Goal: Information Seeking & Learning: Compare options

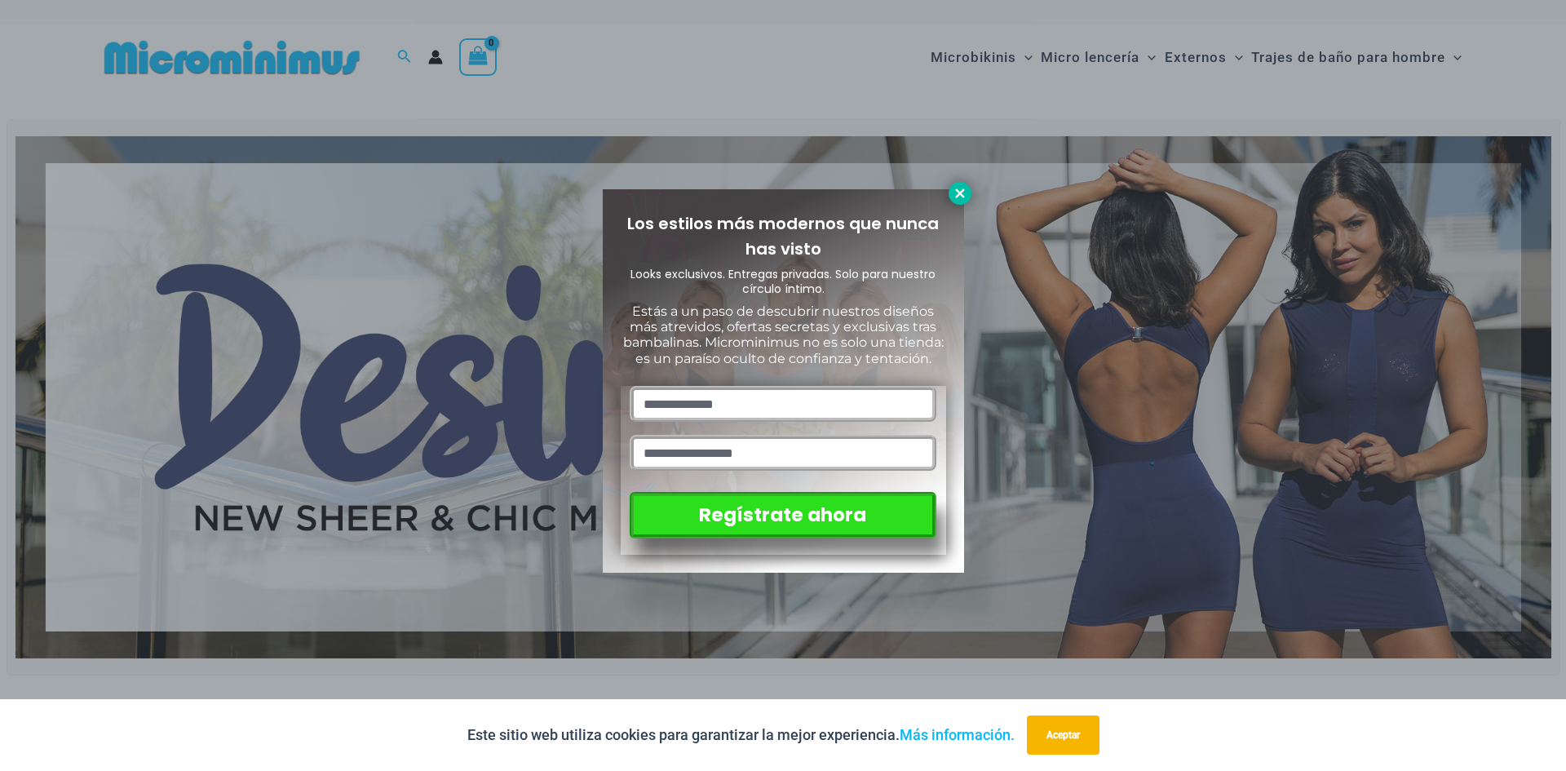
click at [966, 192] on icon at bounding box center [960, 193] width 15 height 15
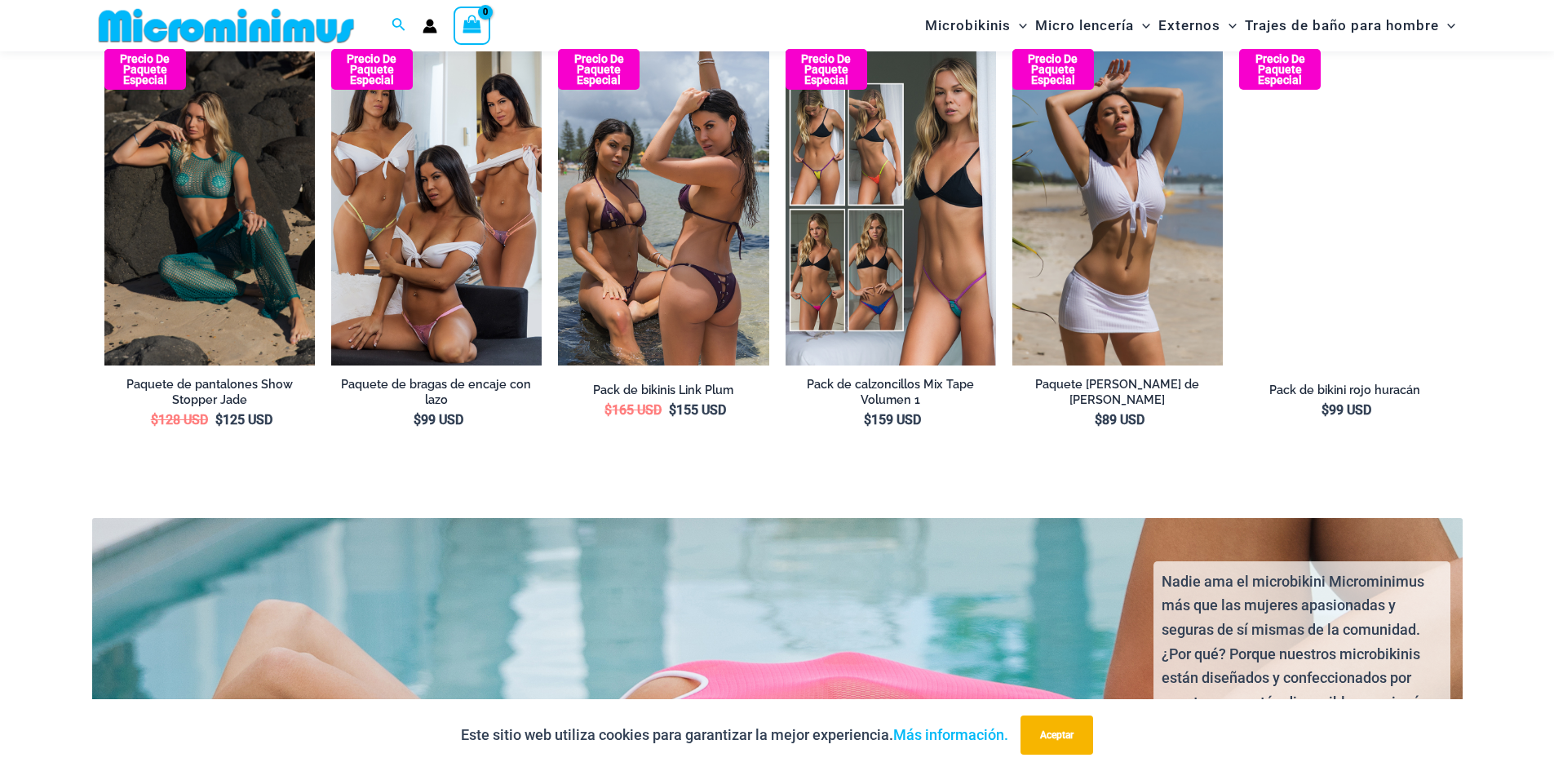
scroll to position [3084, 0]
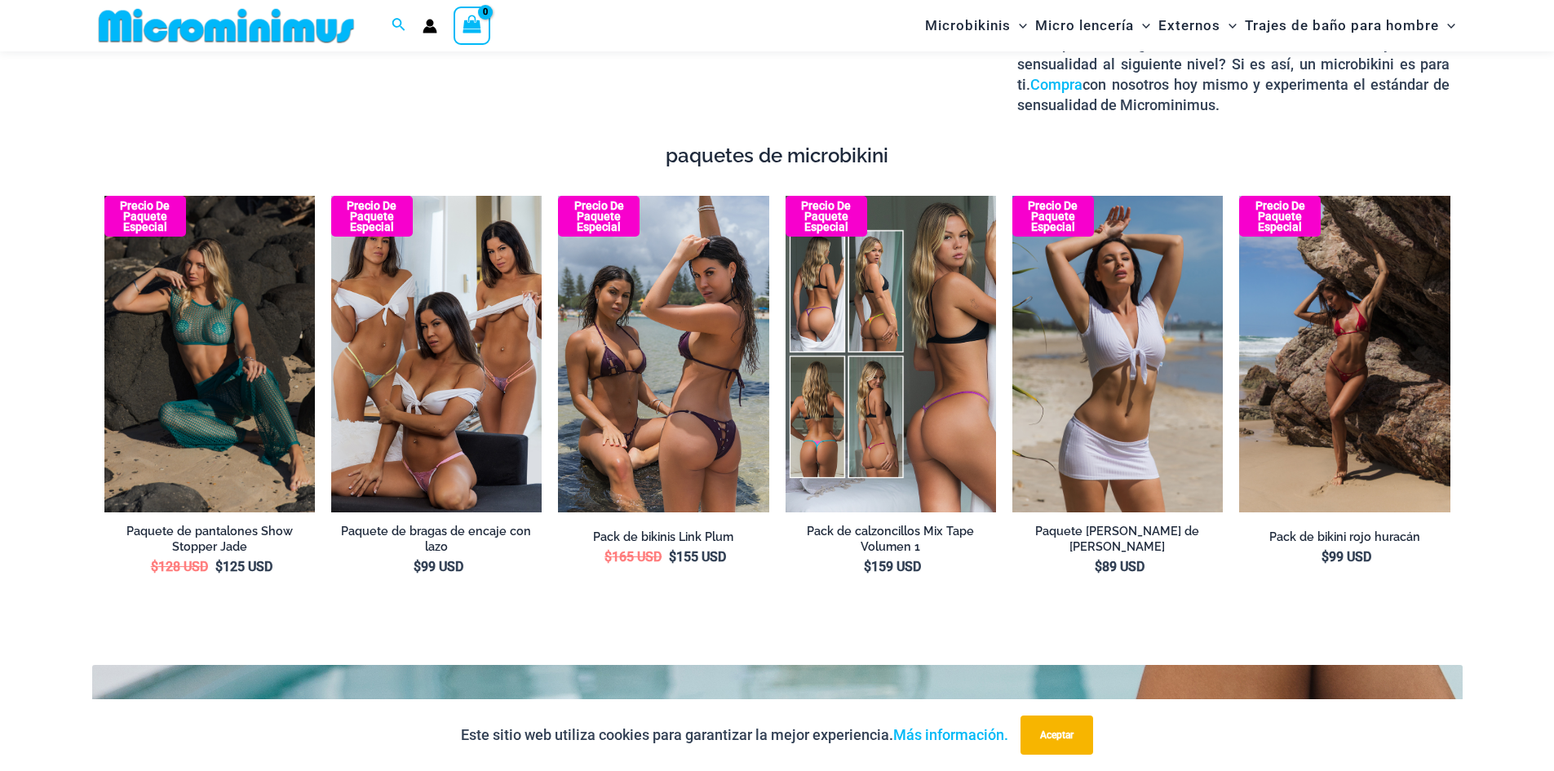
click at [866, 462] on img at bounding box center [890, 354] width 210 height 316
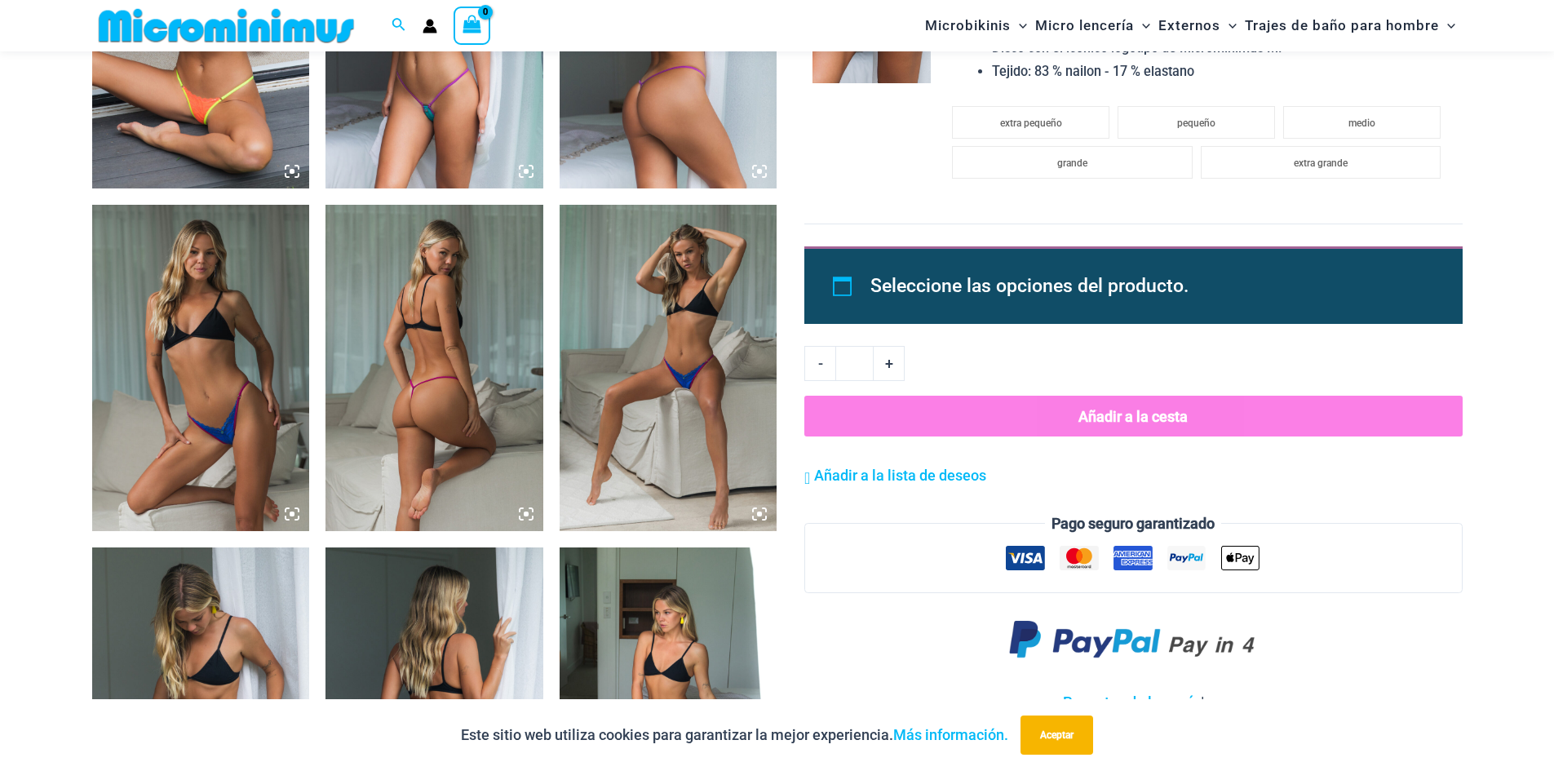
scroll to position [1876, 0]
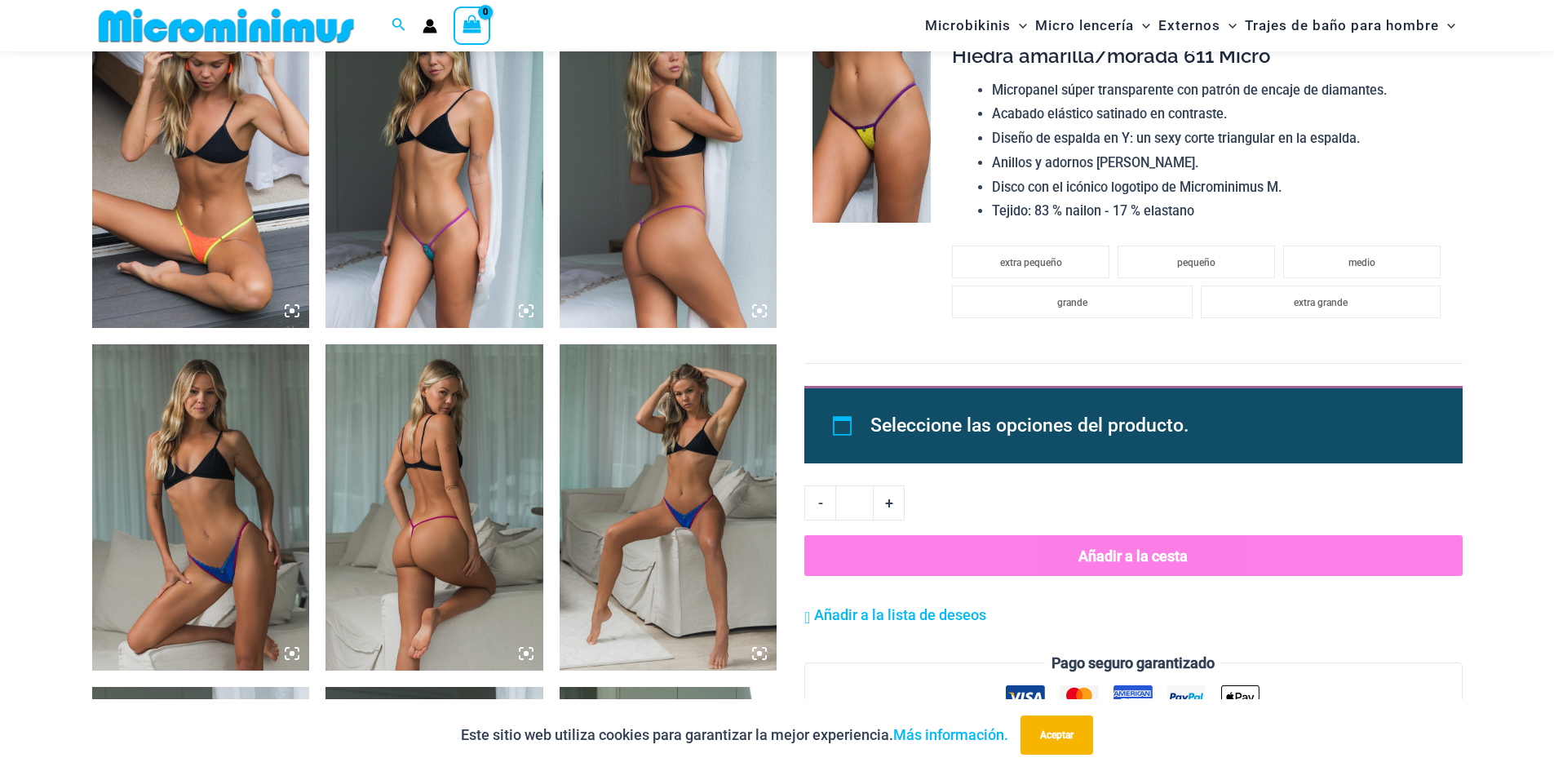
click at [523, 653] on icon at bounding box center [526, 653] width 15 height 15
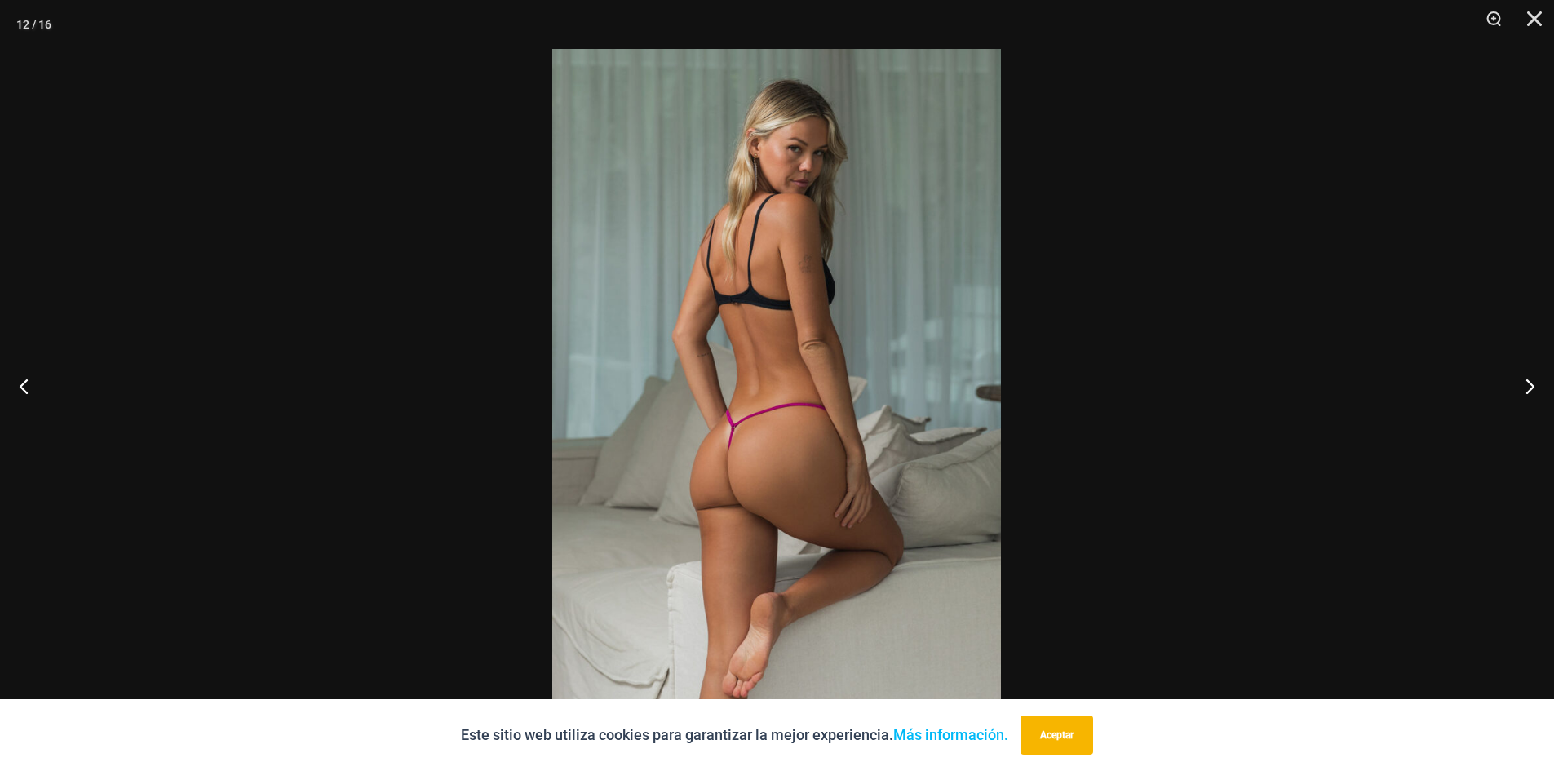
click at [760, 501] on img at bounding box center [776, 385] width 449 height 673
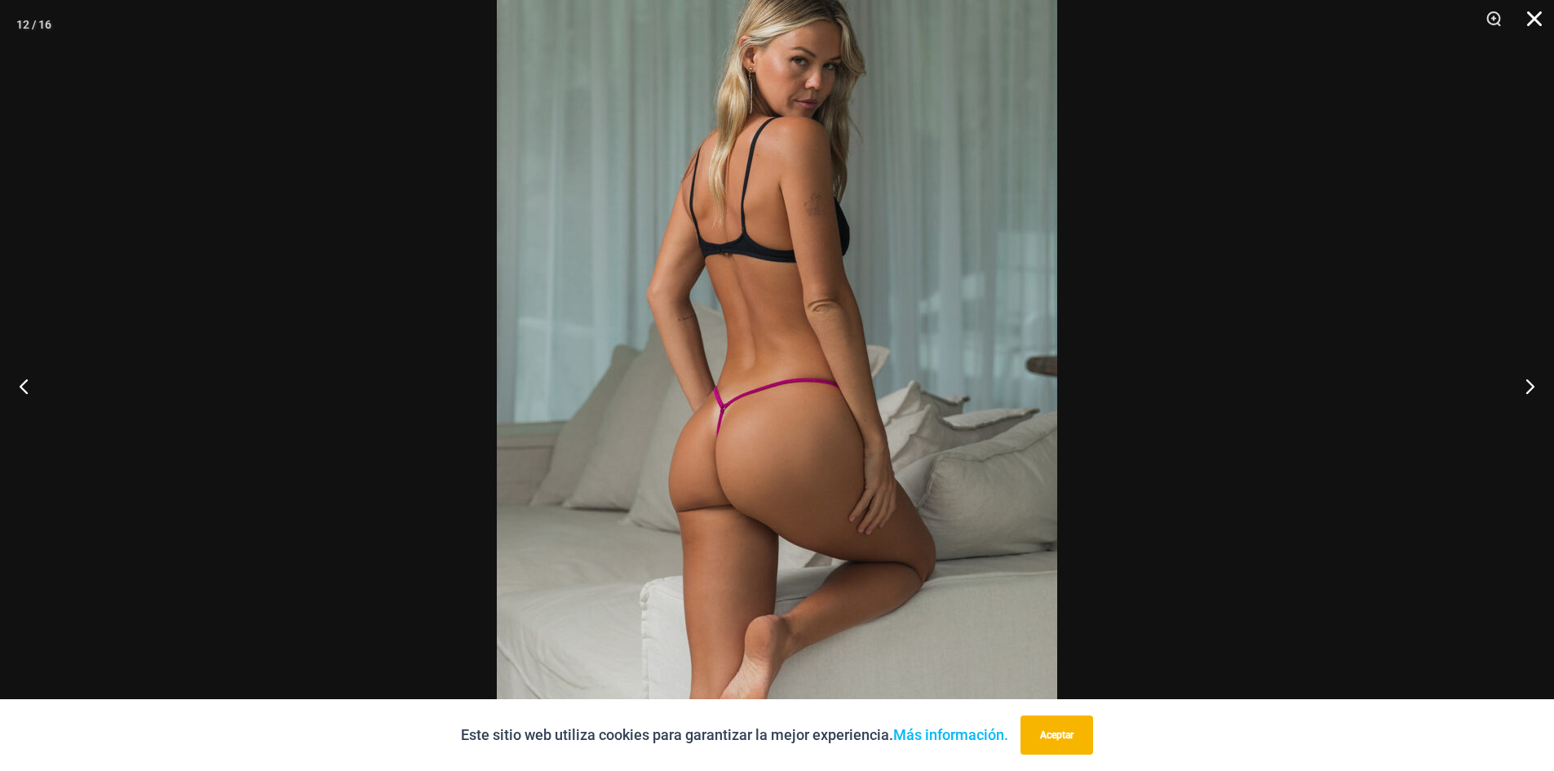
click at [1532, 20] on button "Cerca" at bounding box center [1528, 24] width 41 height 49
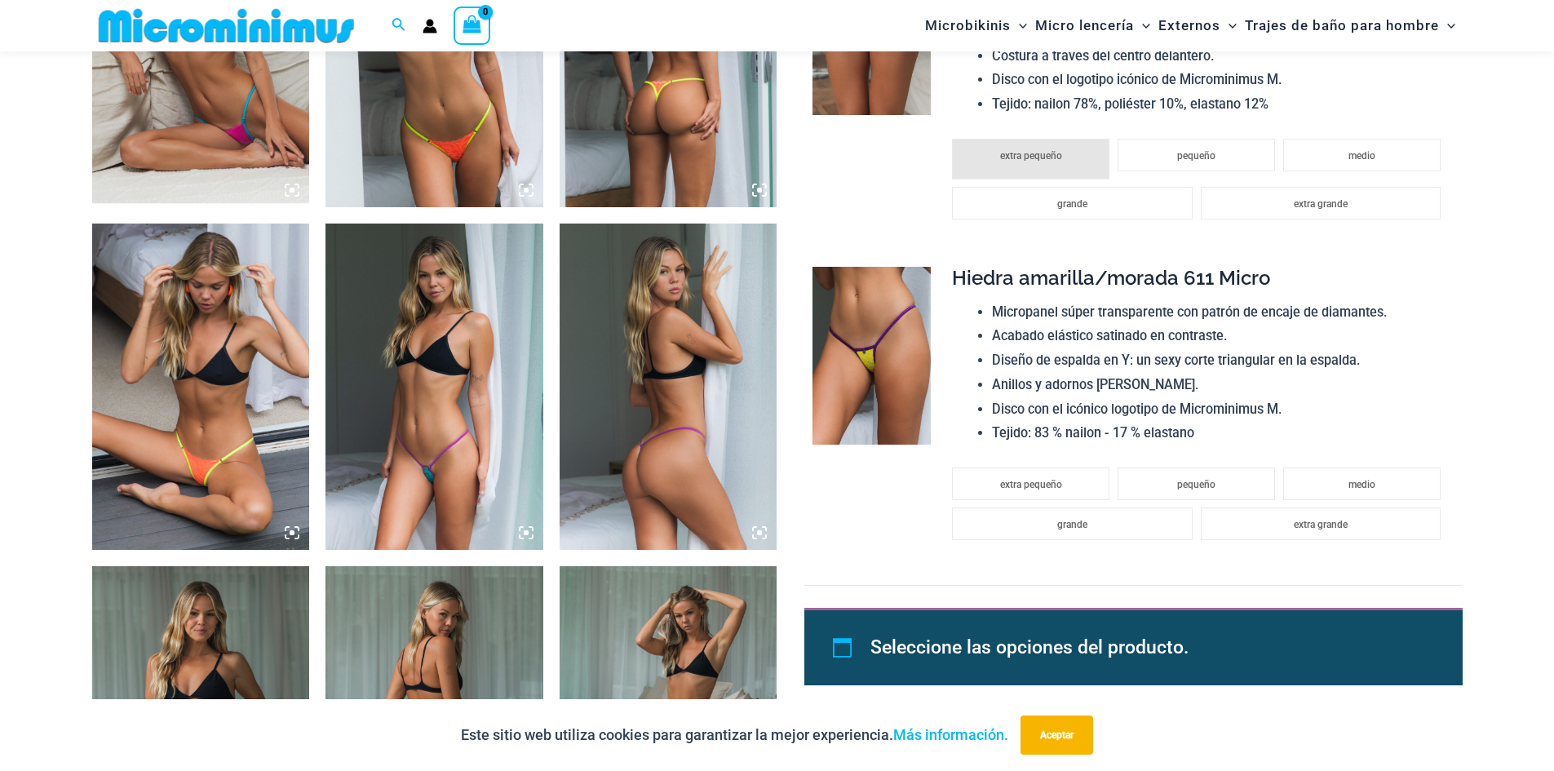
scroll to position [1631, 0]
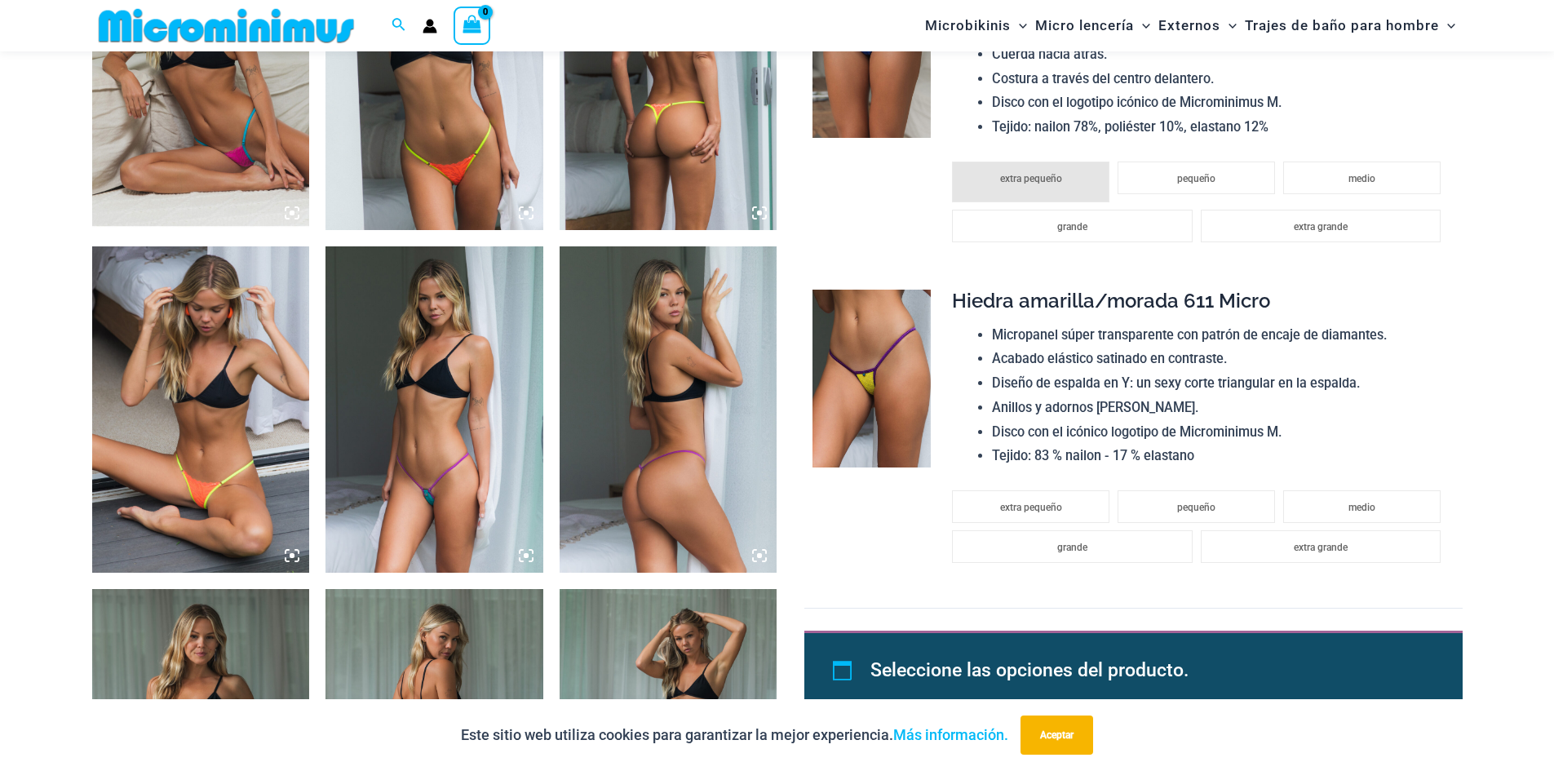
click at [762, 556] on icon at bounding box center [759, 555] width 5 height 5
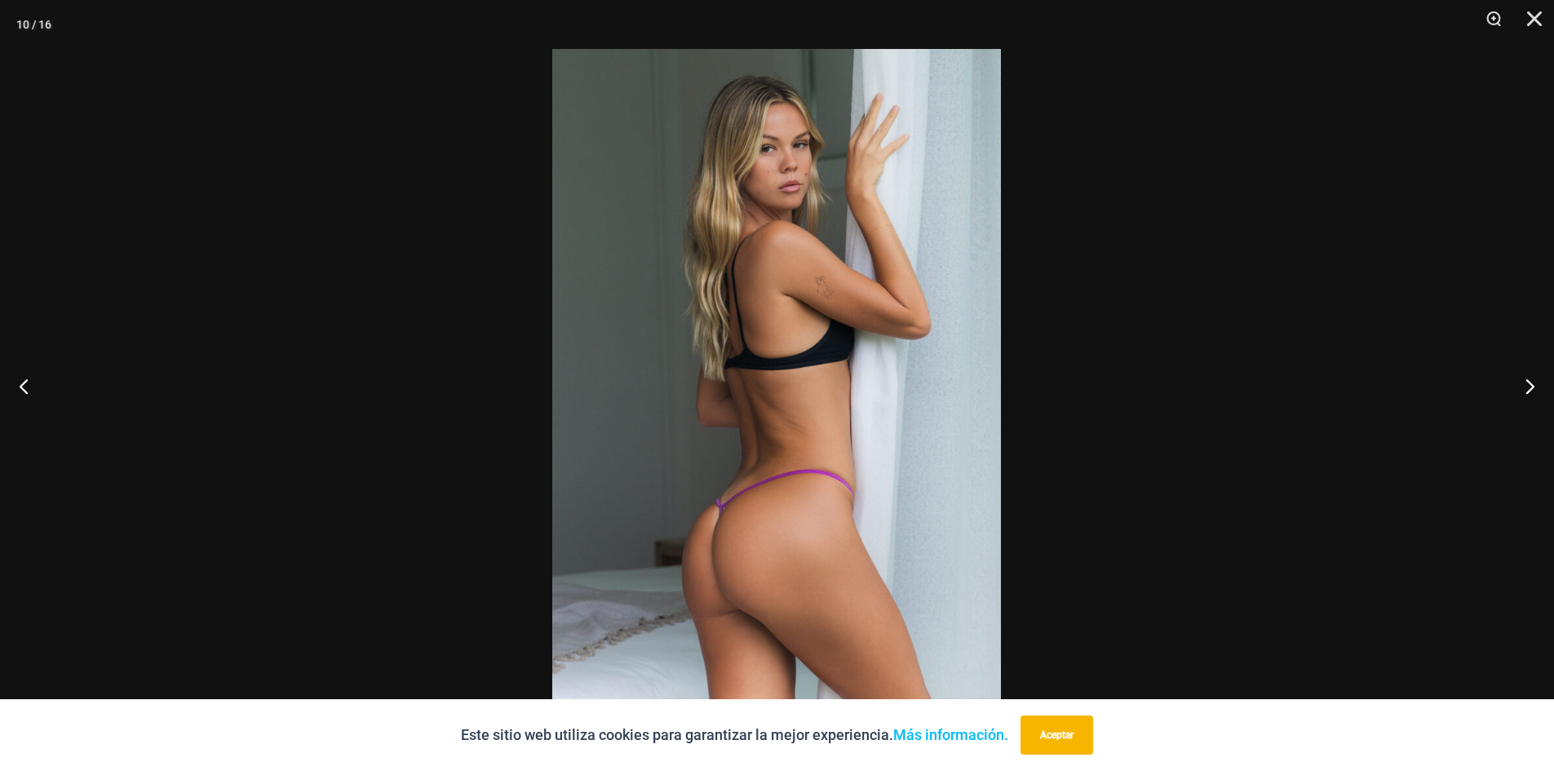
click at [765, 512] on img at bounding box center [776, 385] width 449 height 673
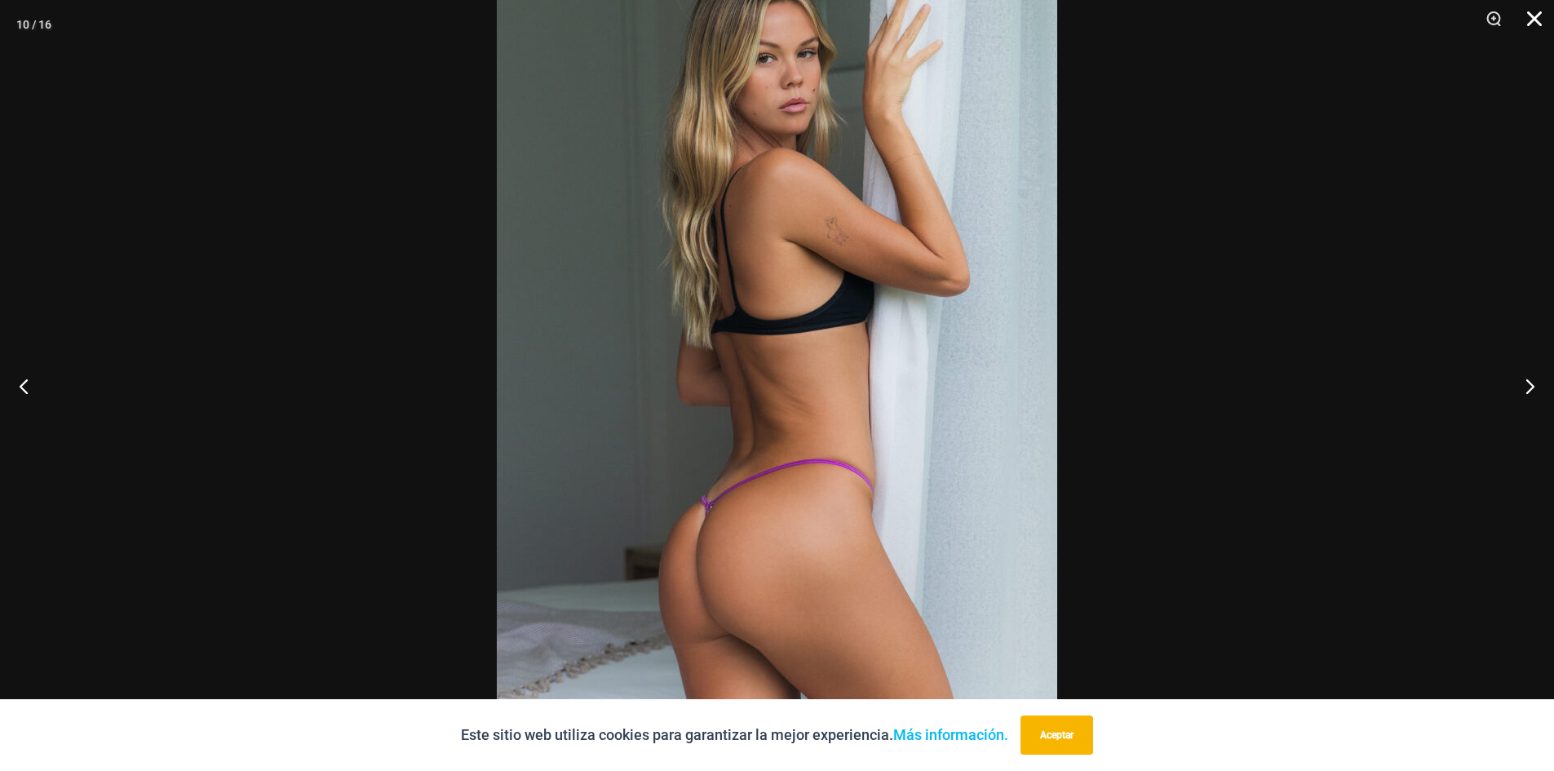
click at [1523, 19] on button "Cerca" at bounding box center [1528, 24] width 41 height 49
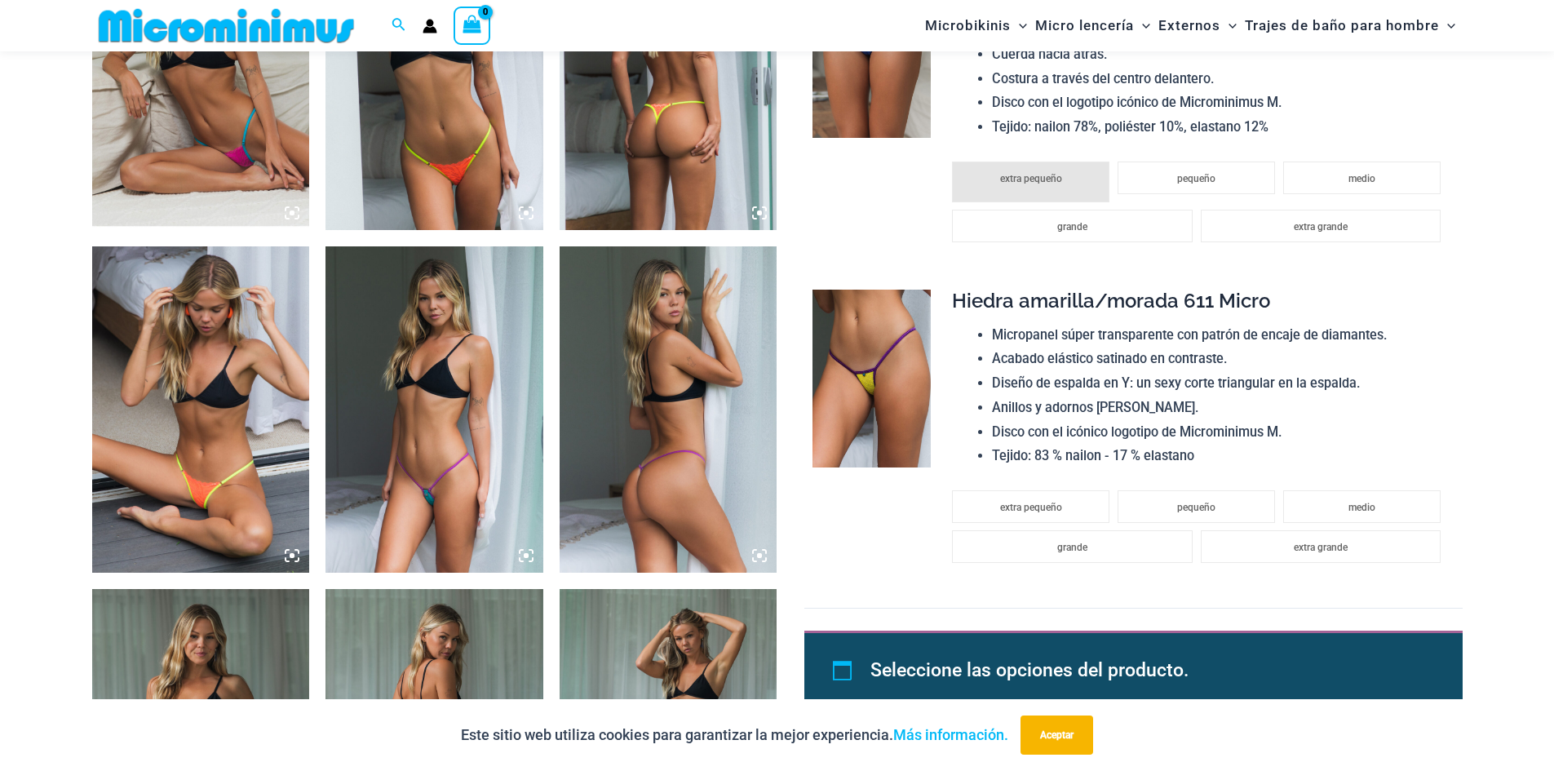
click at [527, 551] on icon at bounding box center [526, 555] width 15 height 15
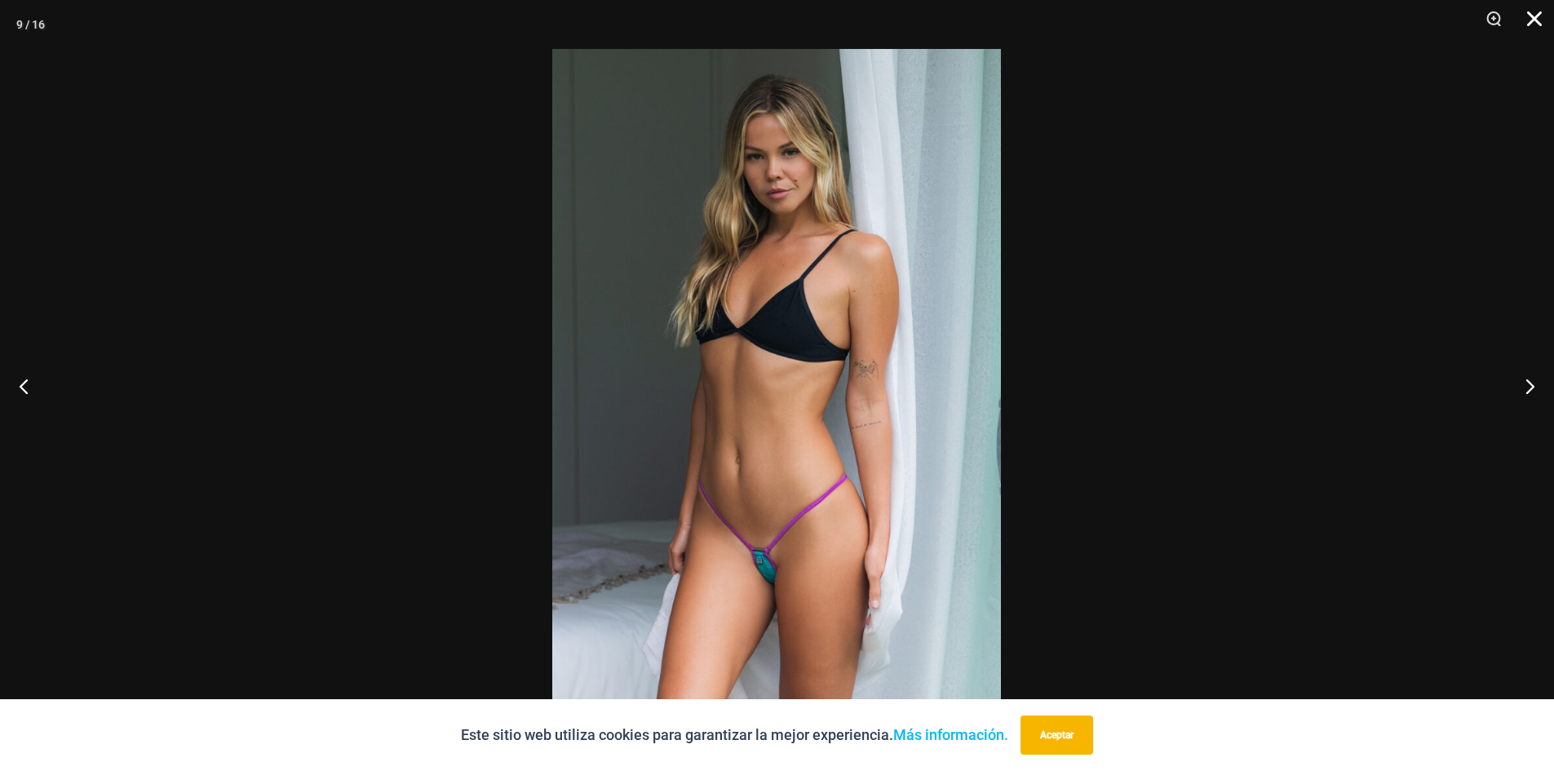
click at [1540, 15] on button "Cerca" at bounding box center [1528, 24] width 41 height 49
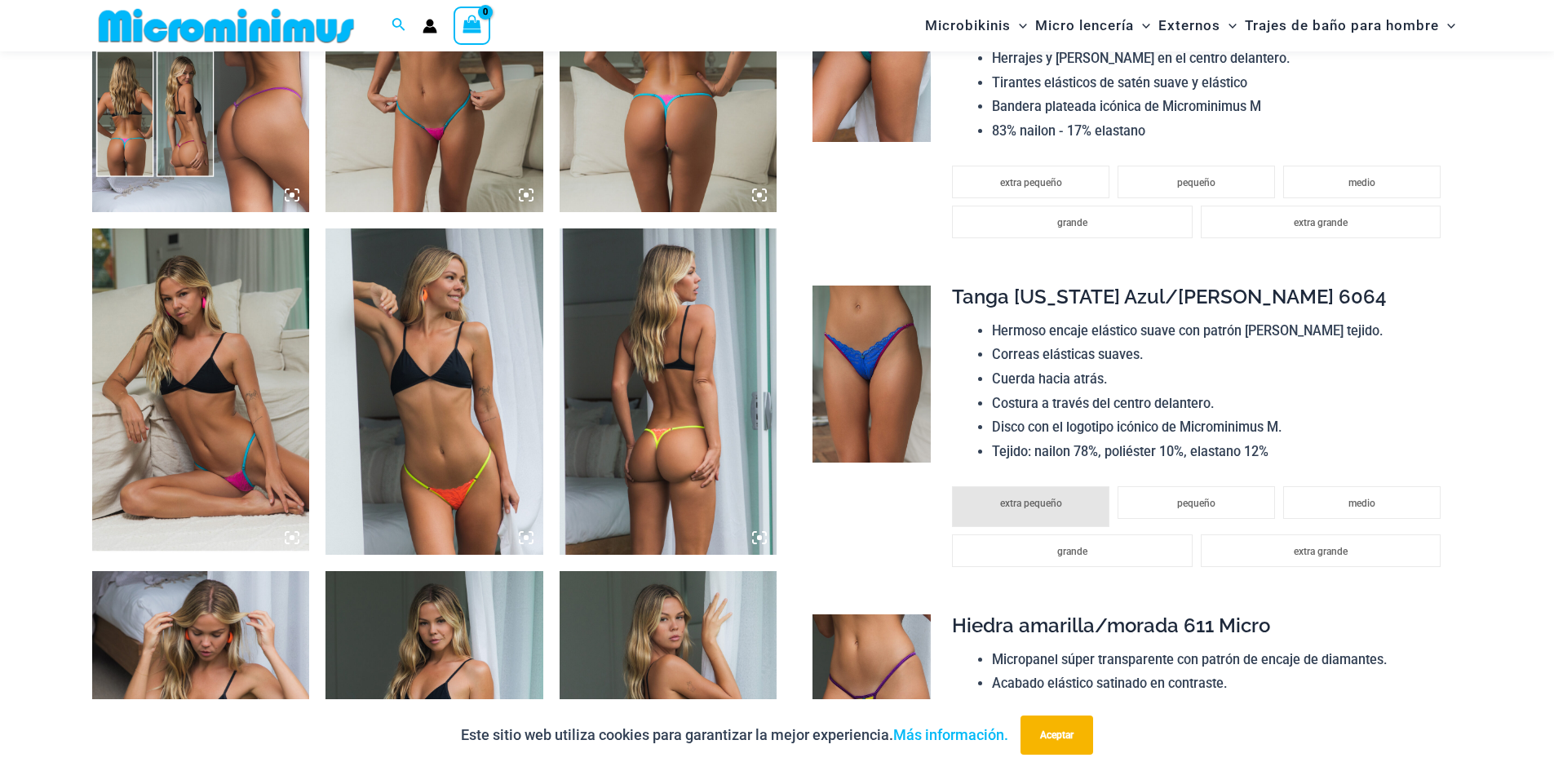
scroll to position [1305, 0]
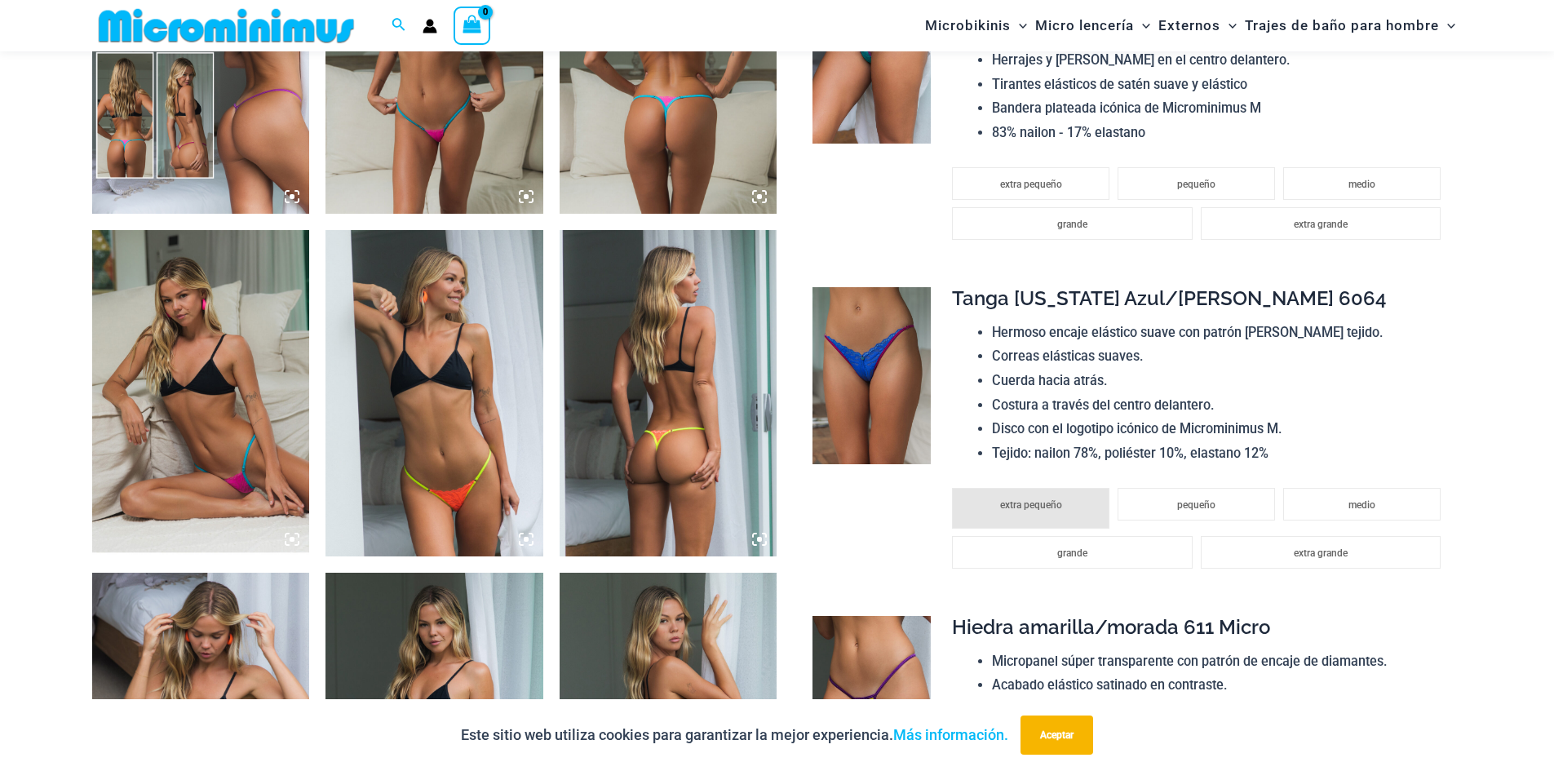
click at [758, 541] on icon at bounding box center [759, 539] width 5 height 5
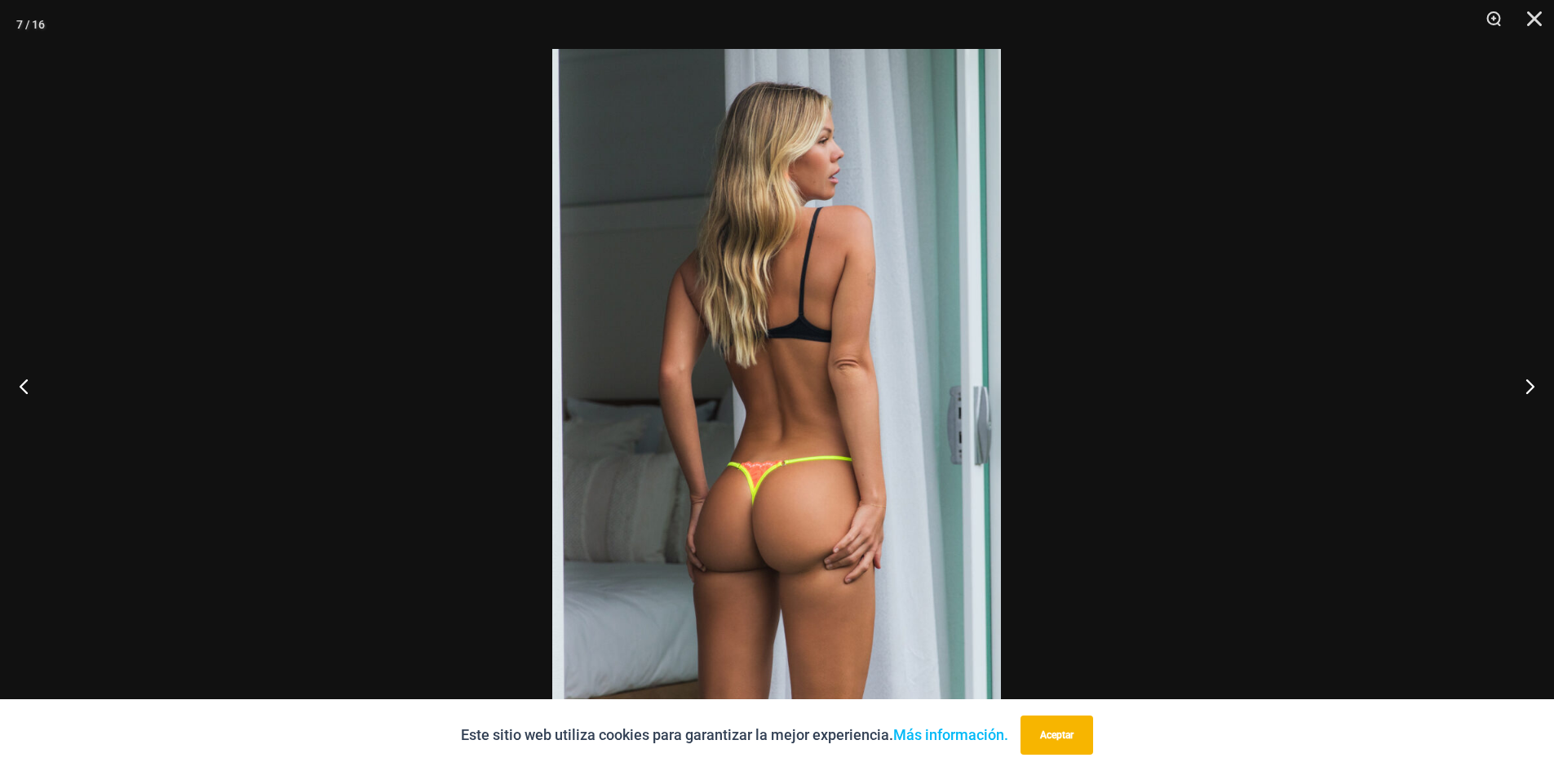
click at [747, 513] on img at bounding box center [776, 385] width 449 height 673
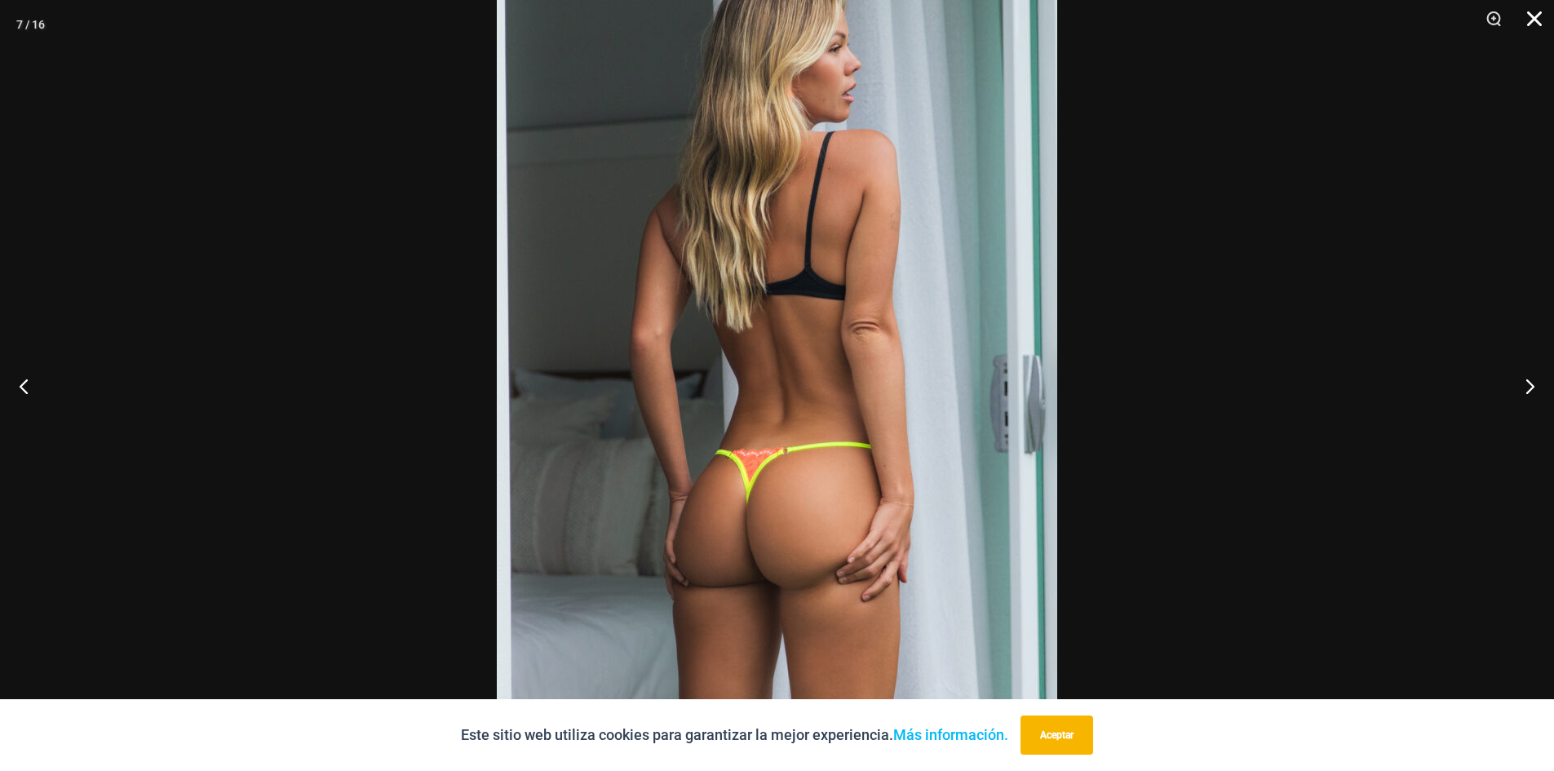
click at [1526, 17] on button "Cerca" at bounding box center [1528, 24] width 41 height 49
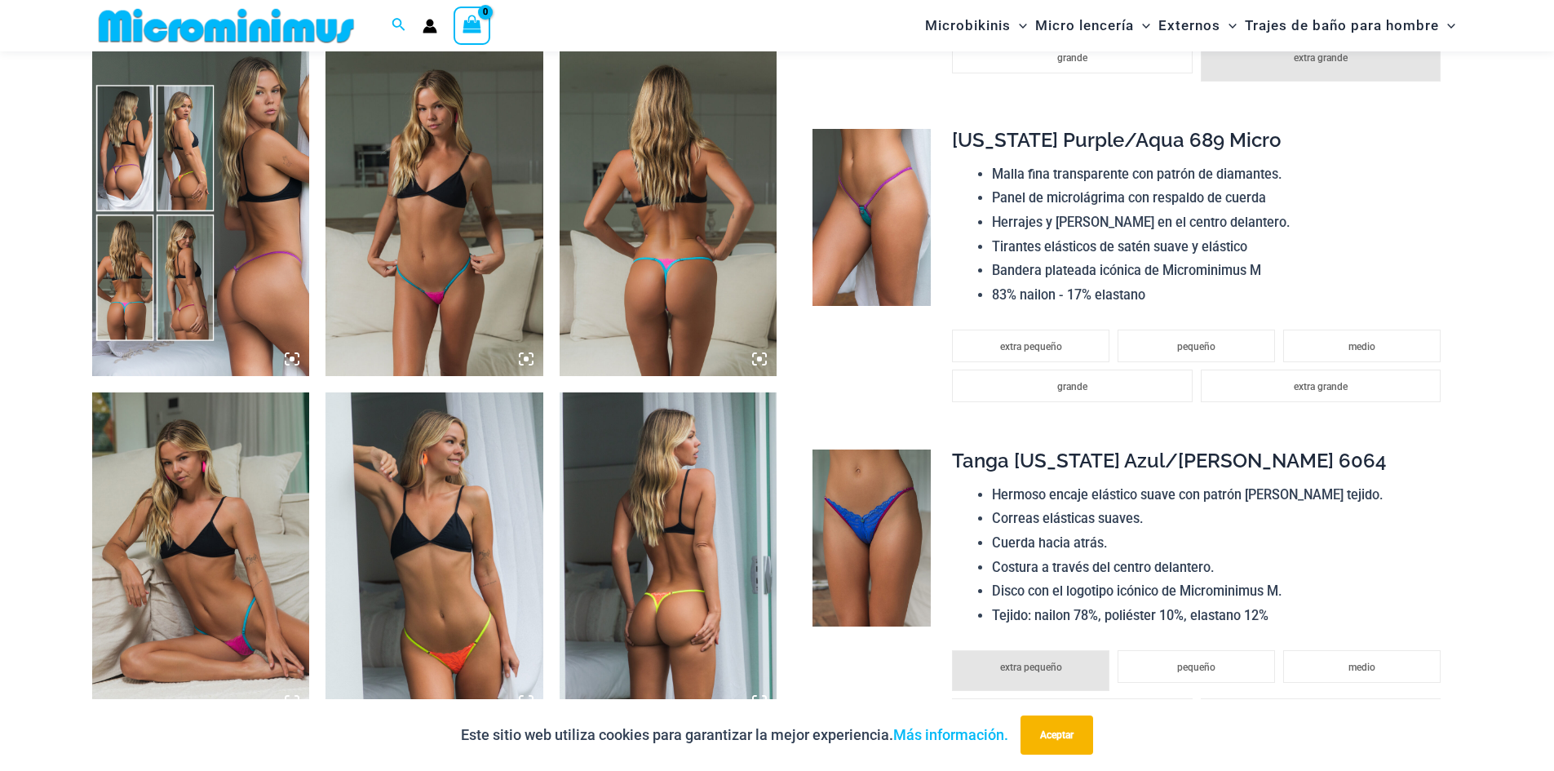
scroll to position [1142, 0]
click at [290, 684] on img at bounding box center [201, 556] width 218 height 326
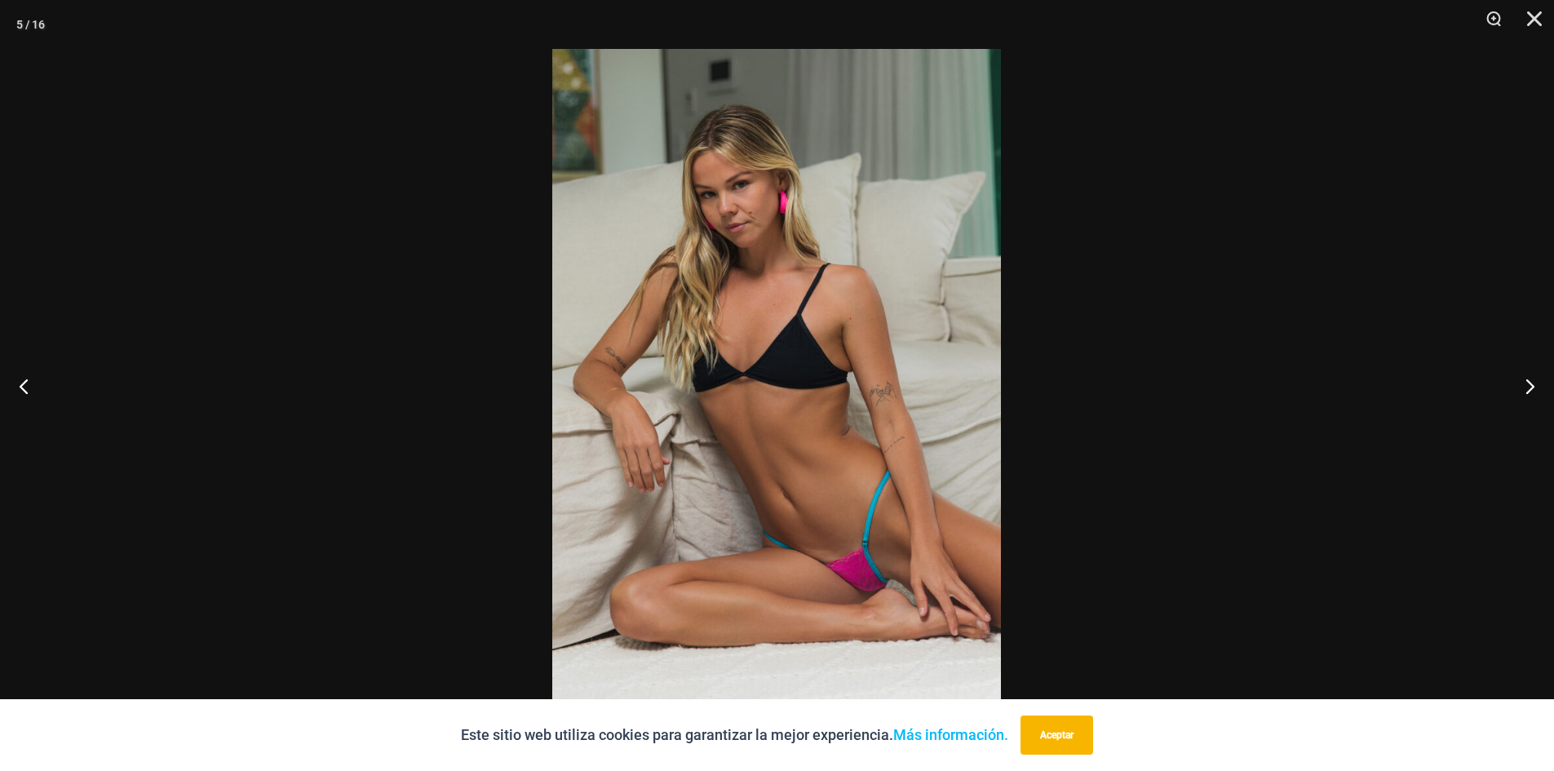
click at [673, 561] on img at bounding box center [776, 385] width 449 height 673
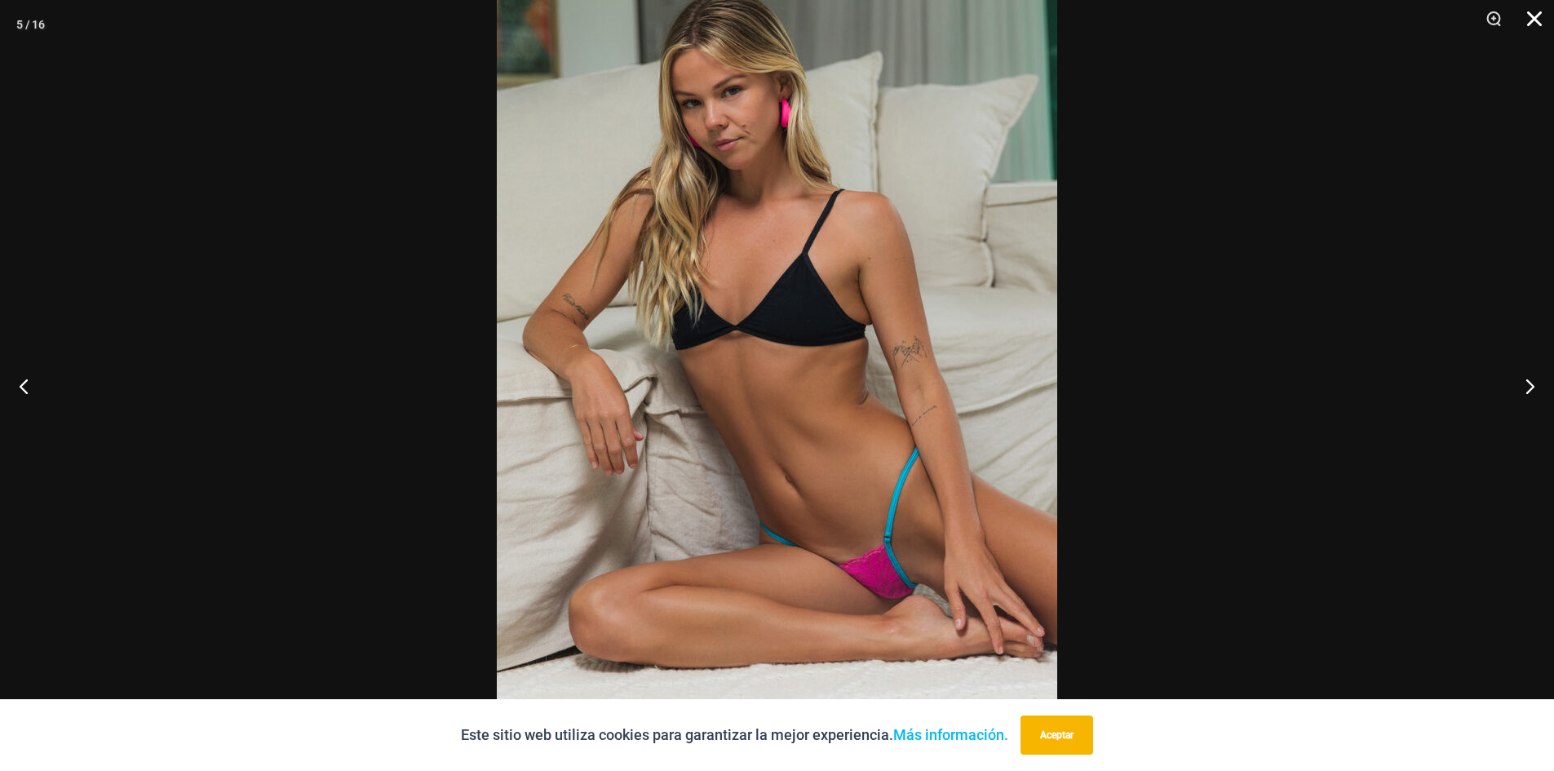
click at [1532, 12] on button "Cerca" at bounding box center [1528, 24] width 41 height 49
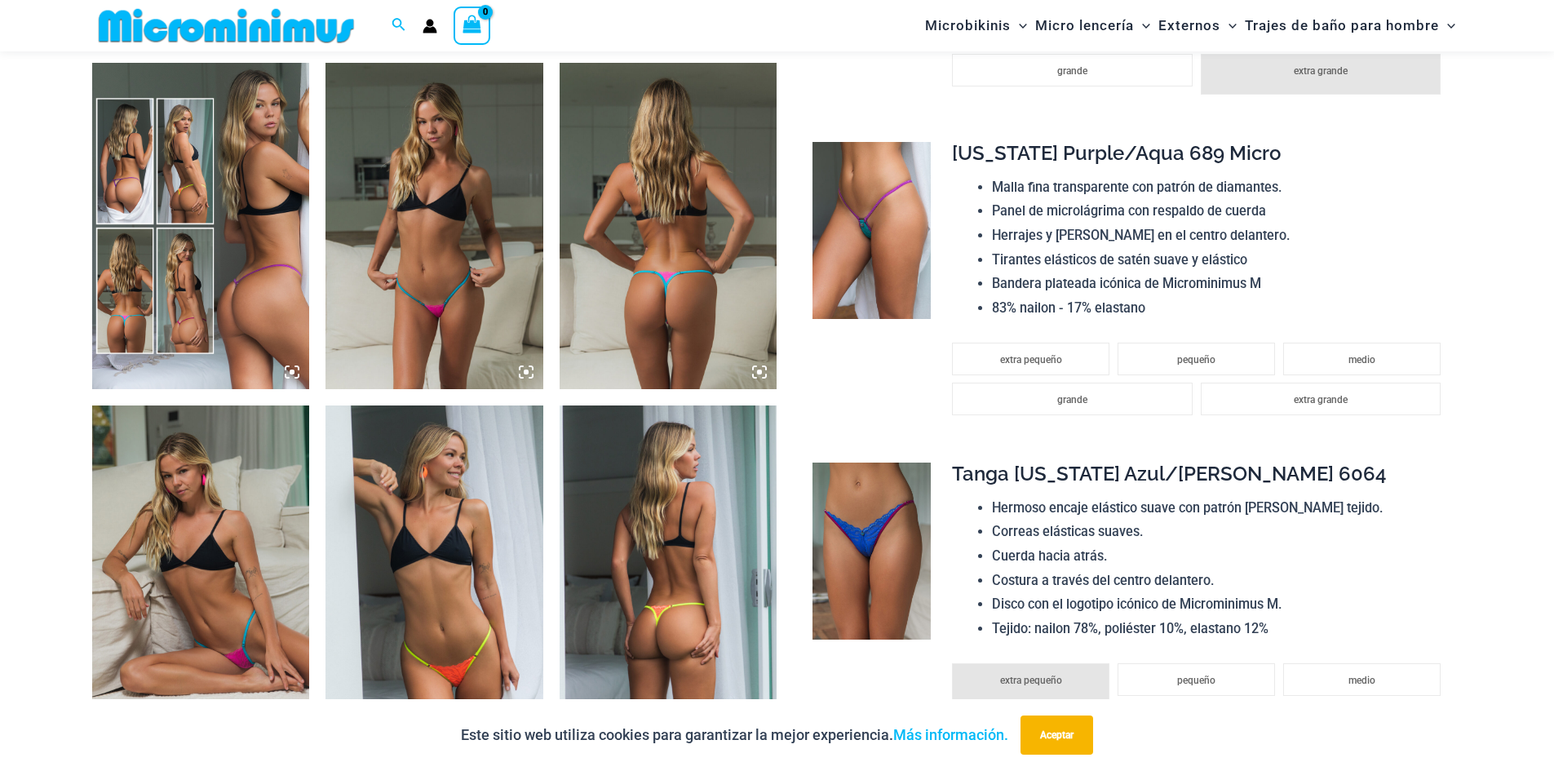
scroll to position [897, 0]
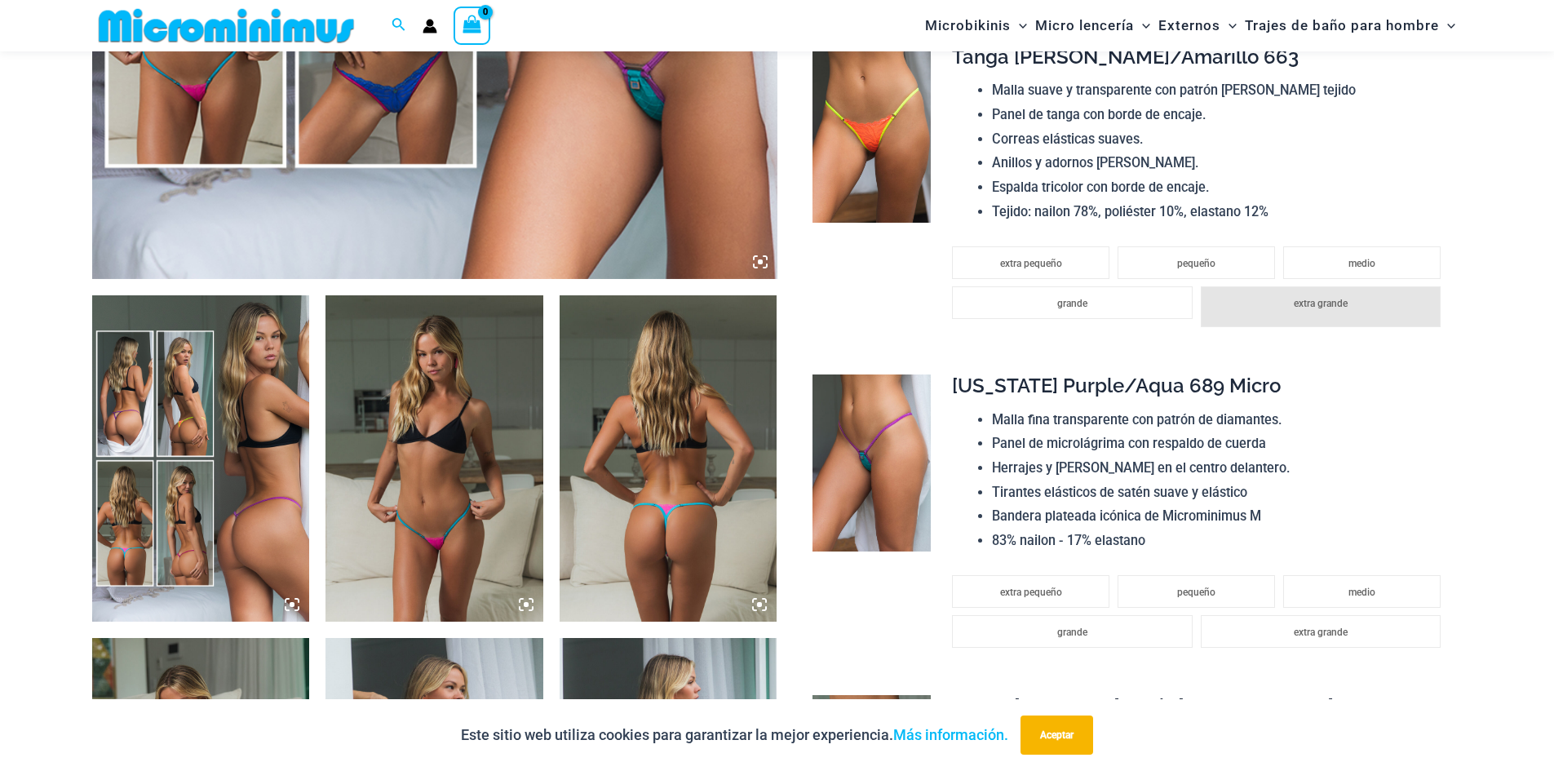
click at [761, 602] on icon at bounding box center [759, 604] width 15 height 15
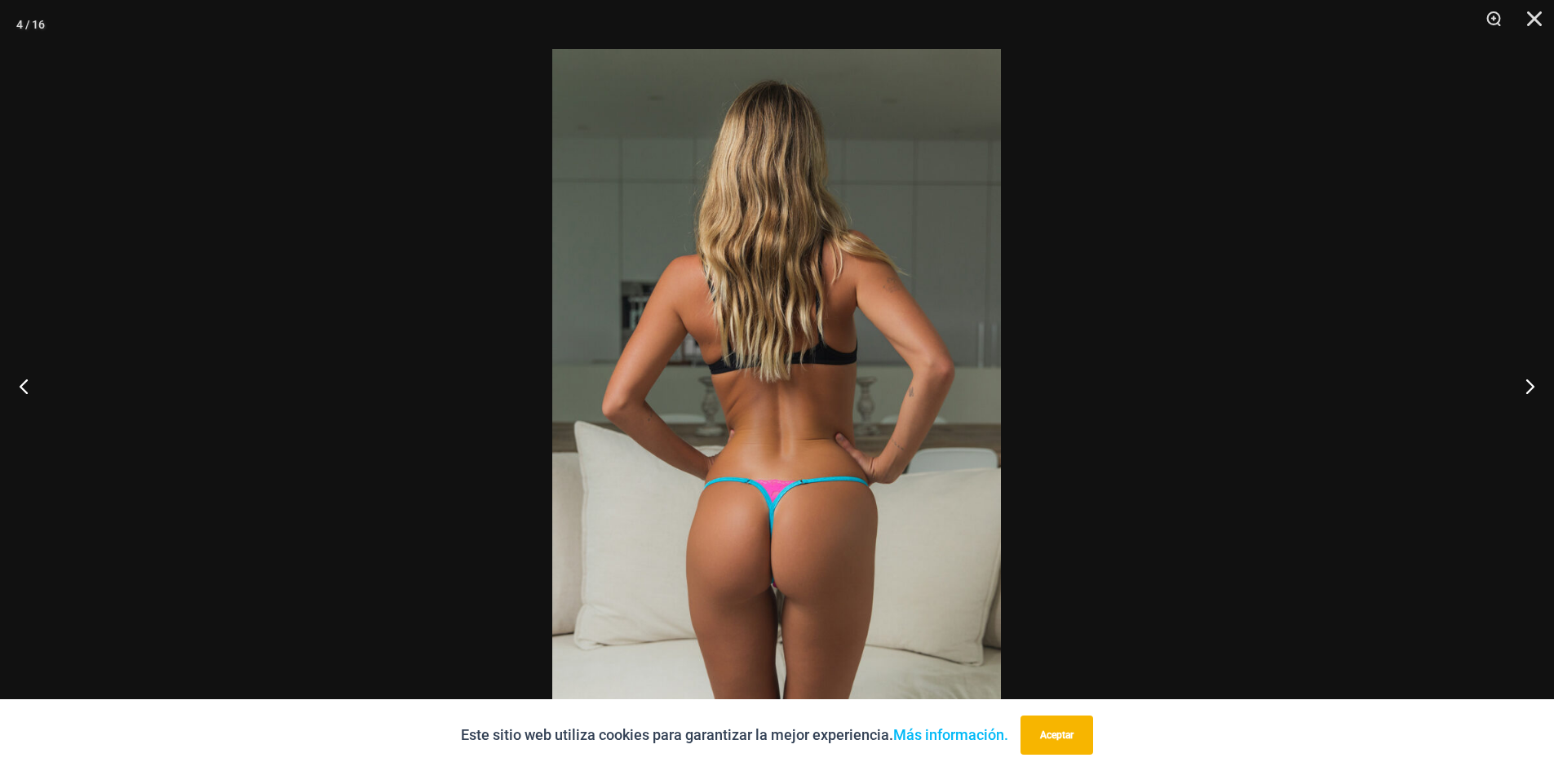
click at [751, 550] on img at bounding box center [776, 385] width 449 height 673
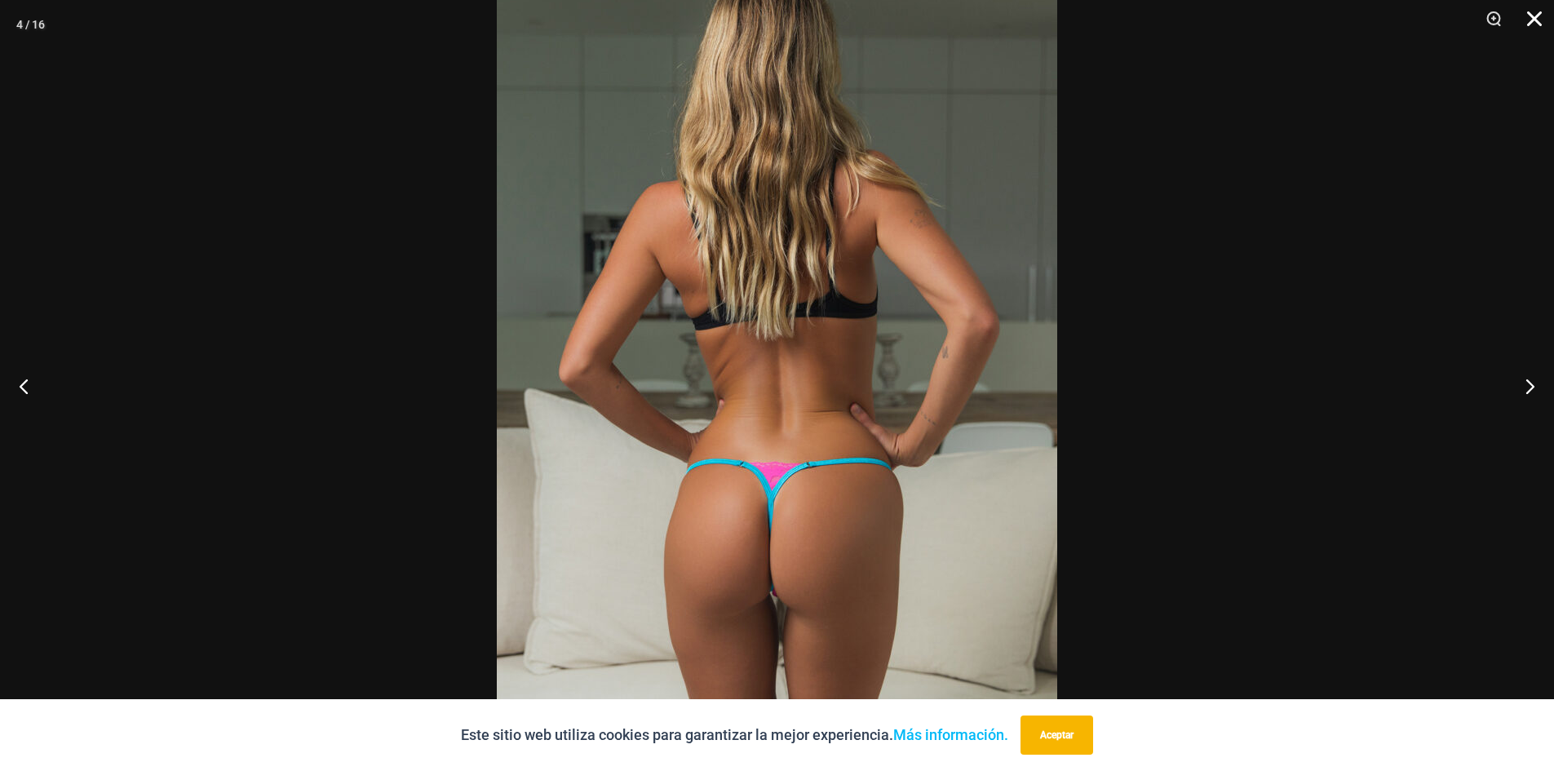
click at [1538, 27] on button "Cerca" at bounding box center [1528, 24] width 41 height 49
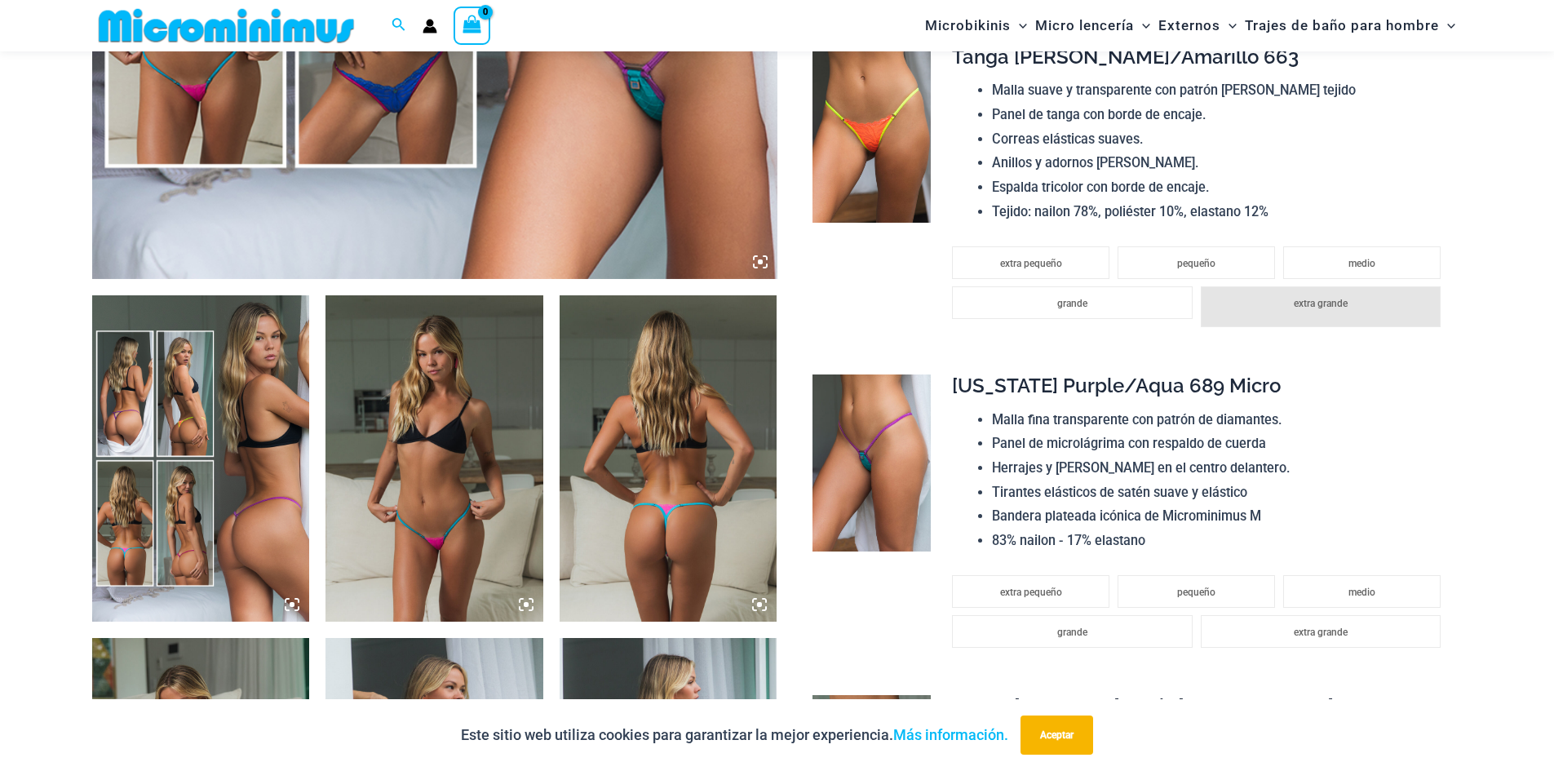
click at [528, 608] on icon at bounding box center [526, 604] width 15 height 15
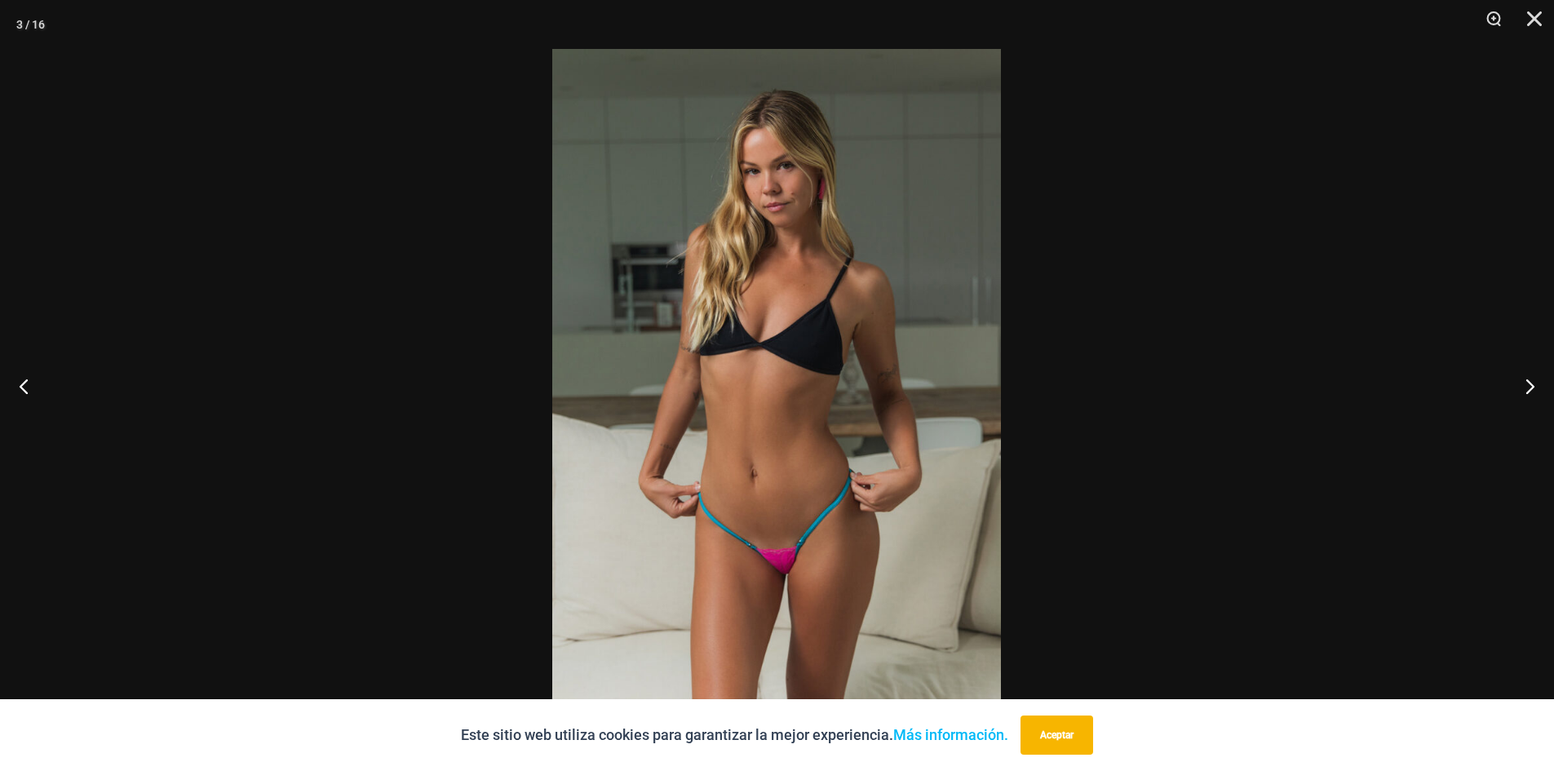
click at [783, 512] on img at bounding box center [776, 385] width 449 height 673
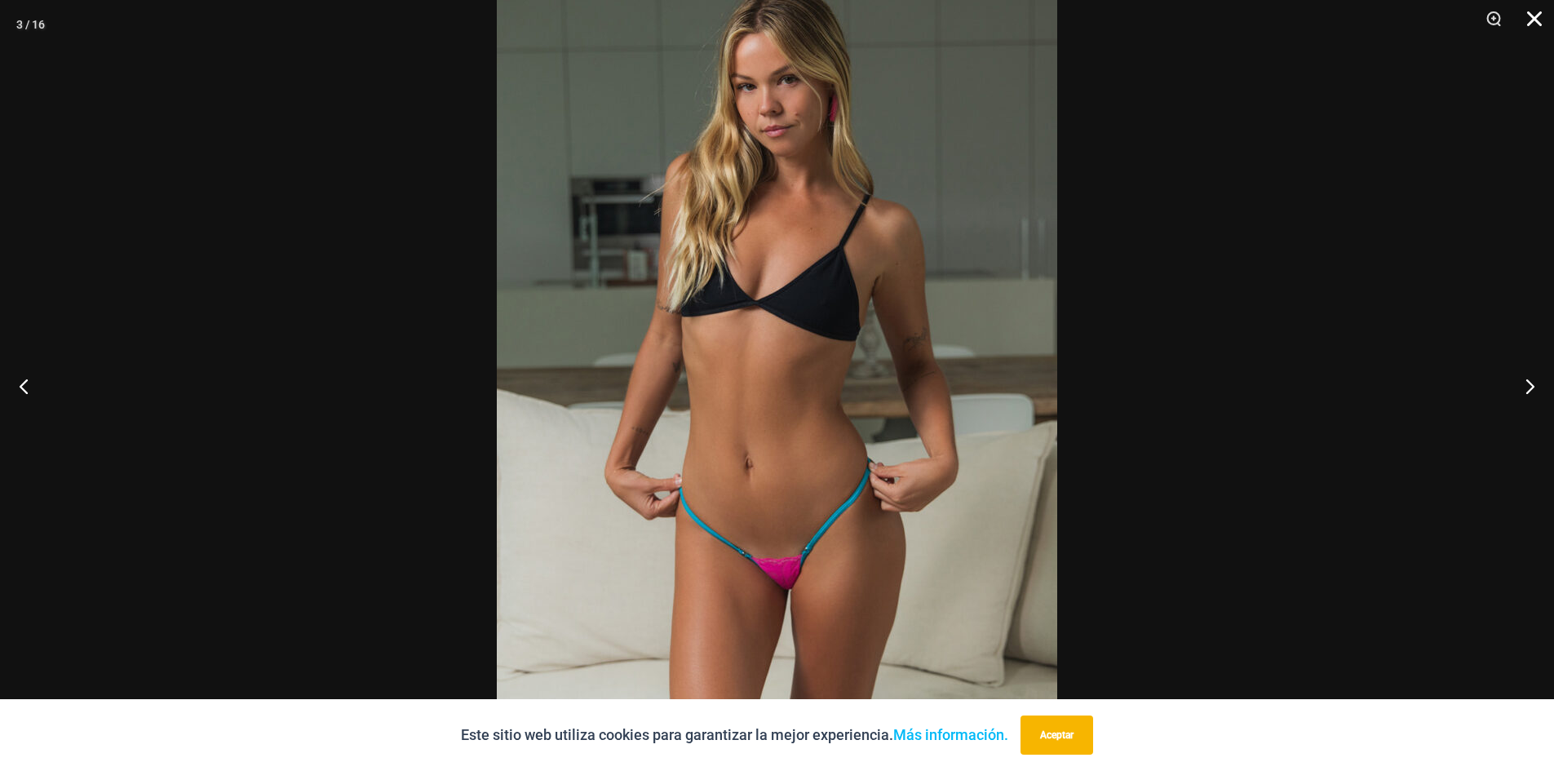
click at [1540, 15] on button "Cerca" at bounding box center [1528, 24] width 41 height 49
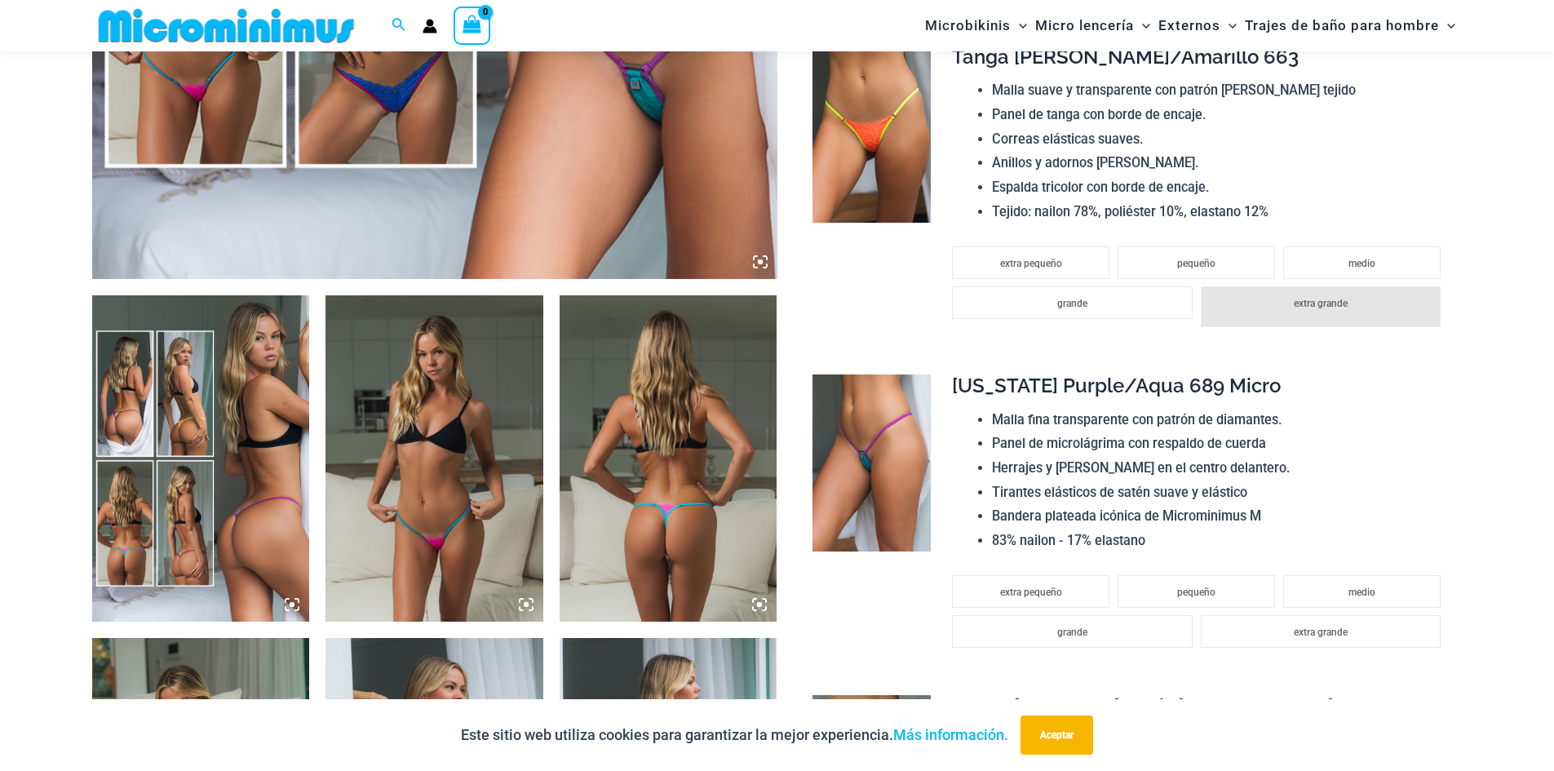
click at [257, 515] on img at bounding box center [201, 458] width 218 height 326
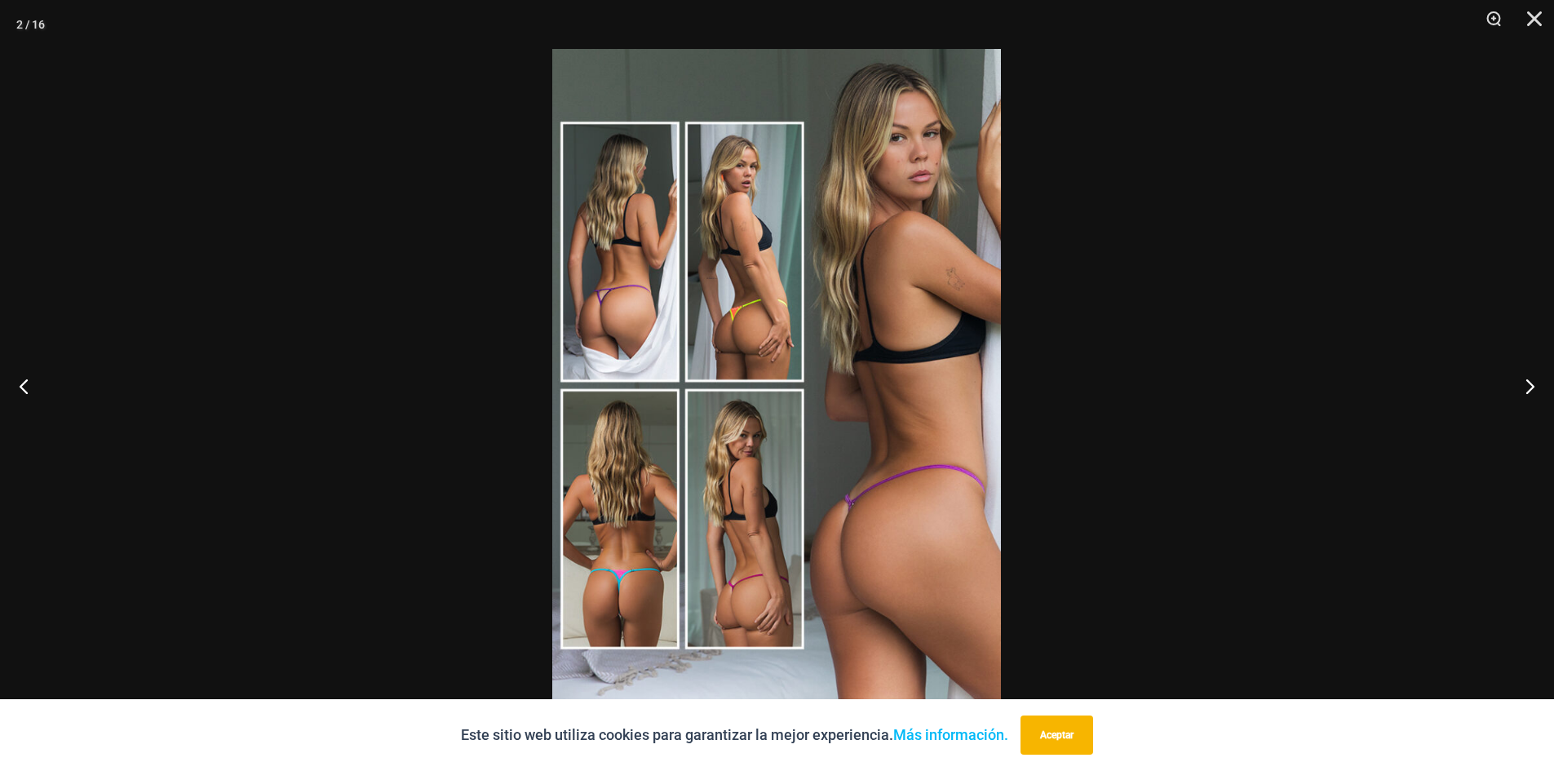
click at [666, 552] on img at bounding box center [776, 385] width 449 height 673
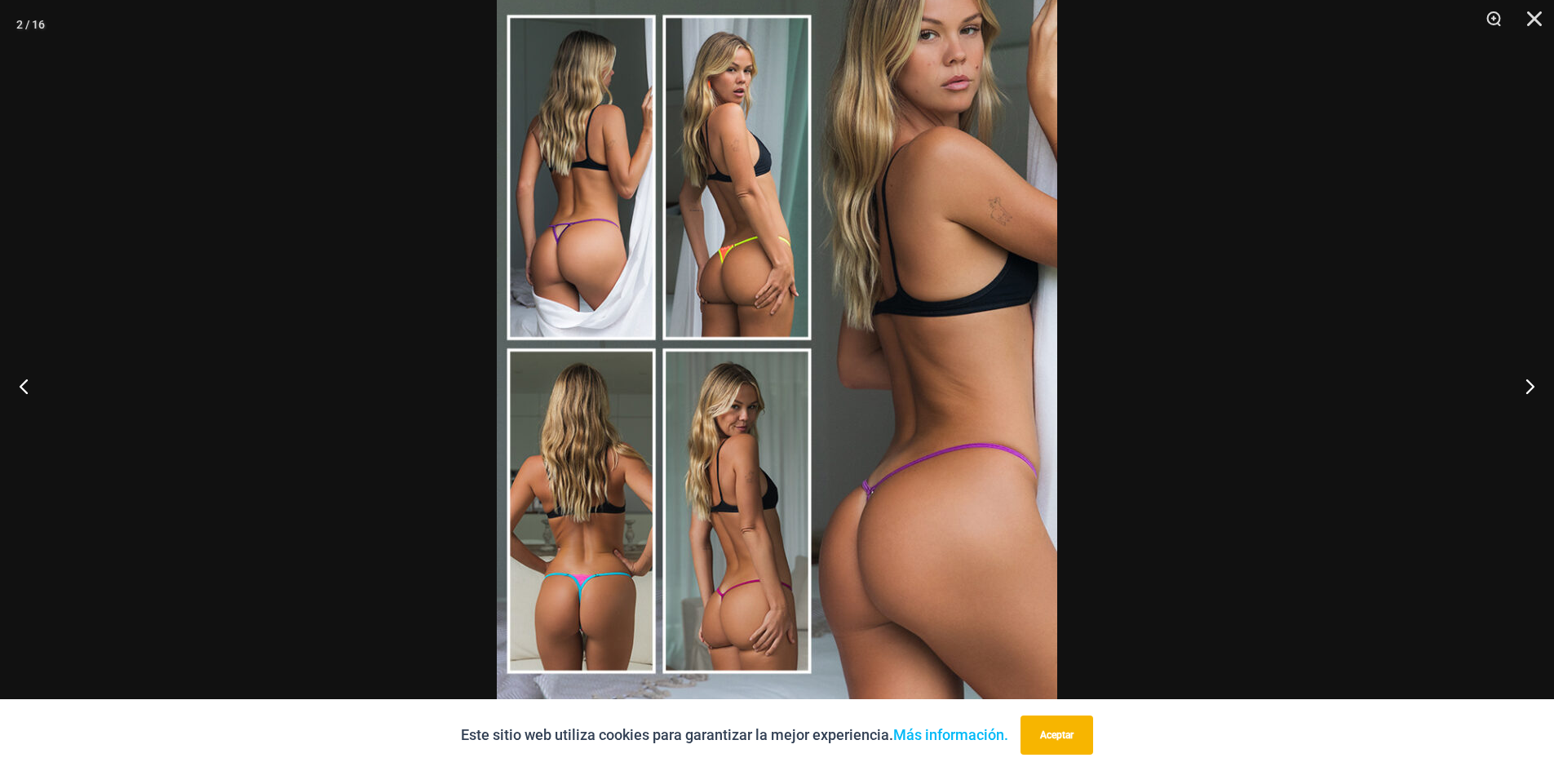
click at [793, 5] on img at bounding box center [777, 344] width 560 height 840
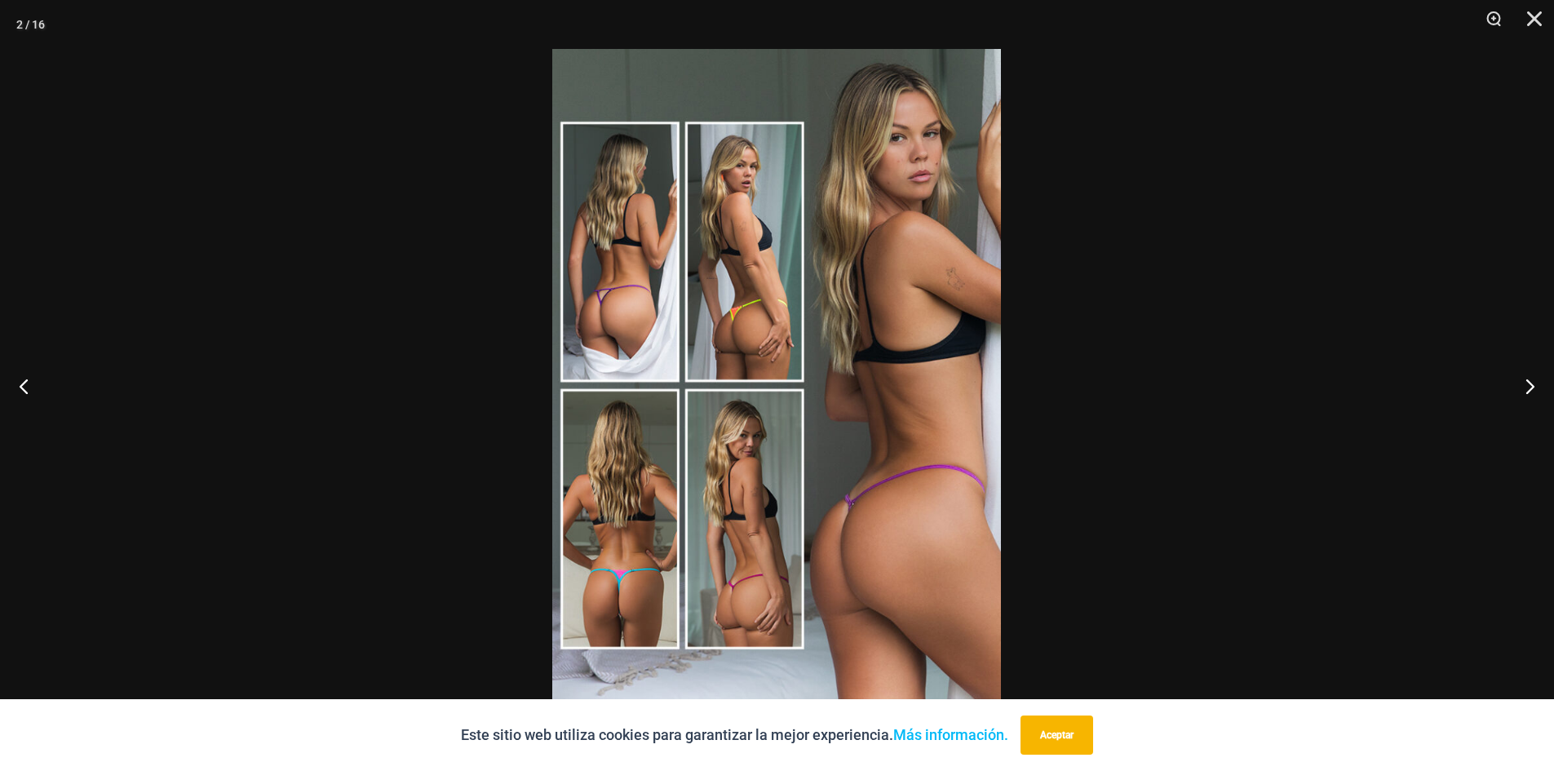
click at [751, 293] on img at bounding box center [776, 385] width 449 height 673
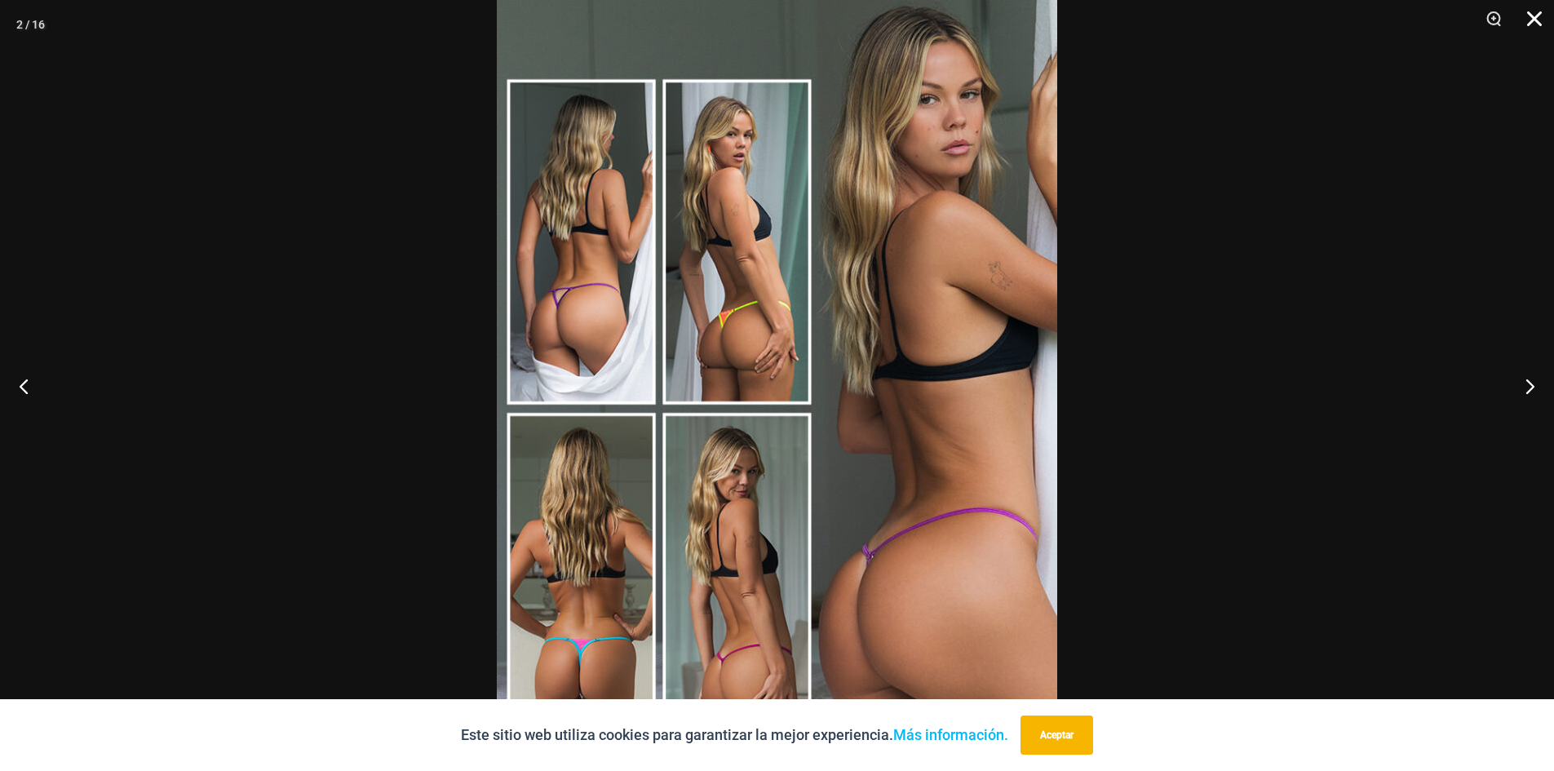
click at [1535, 16] on button "Cerca" at bounding box center [1528, 24] width 41 height 49
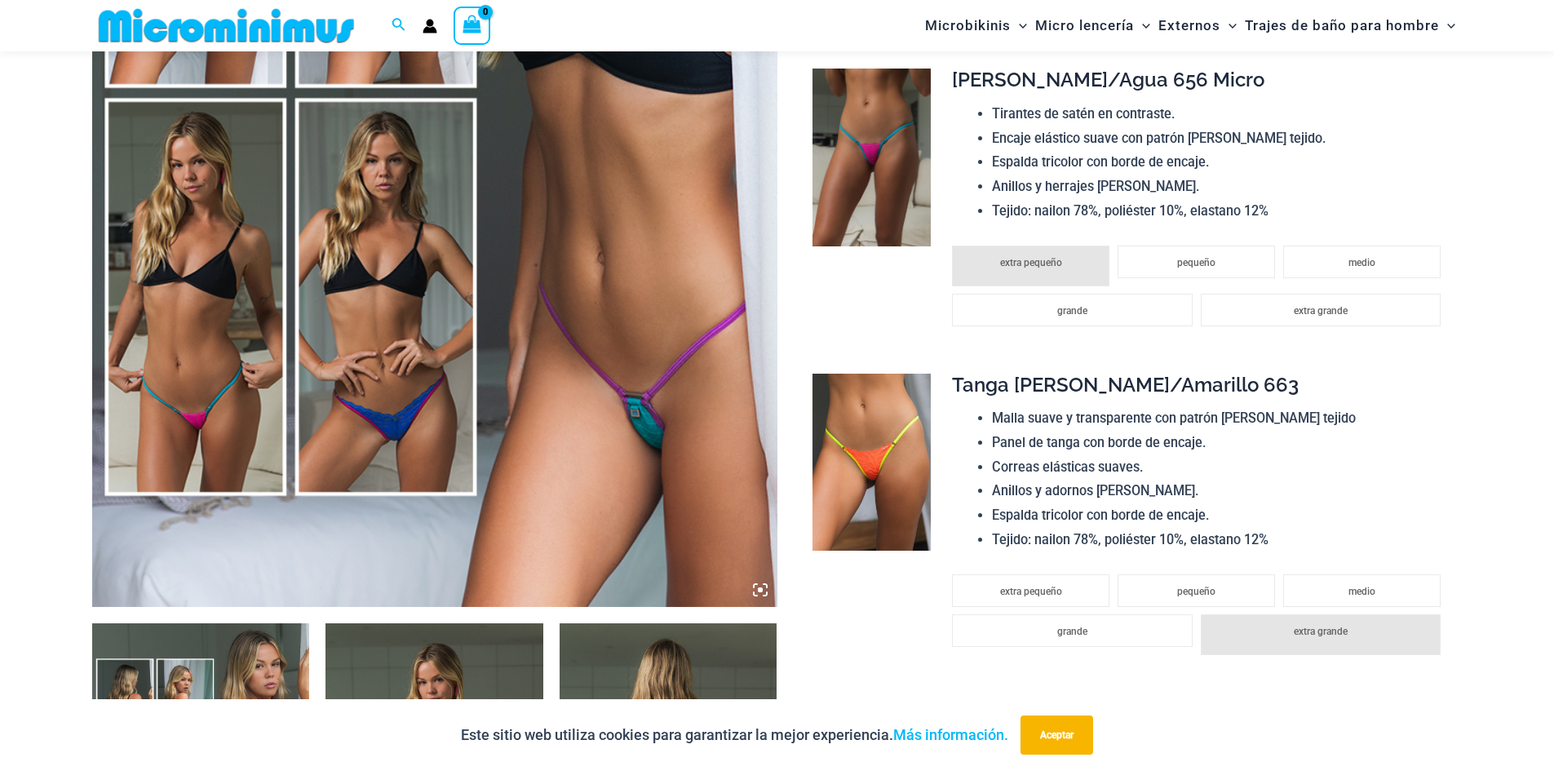
scroll to position [571, 0]
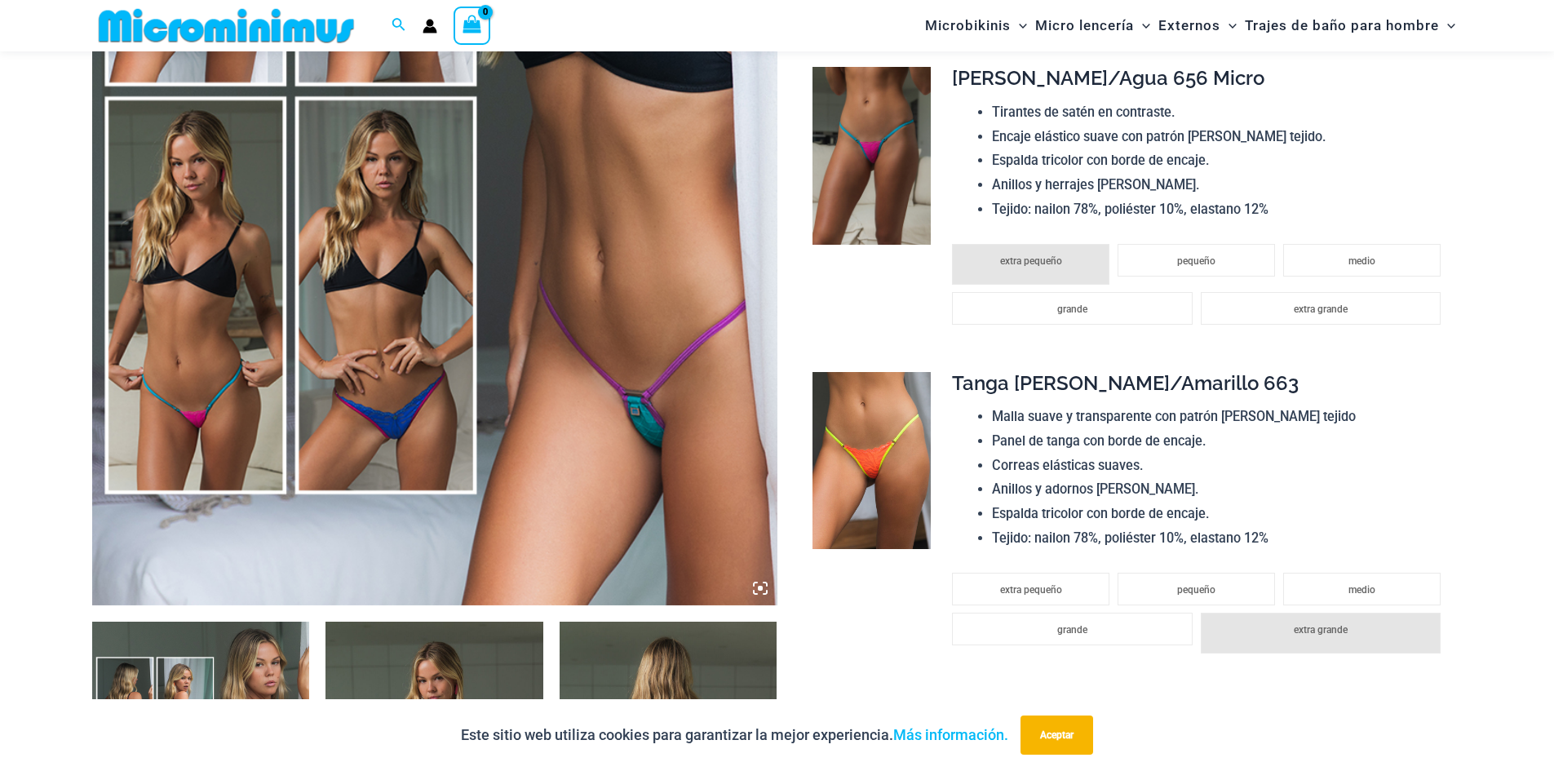
click at [491, 418] on img at bounding box center [434, 92] width 685 height 1028
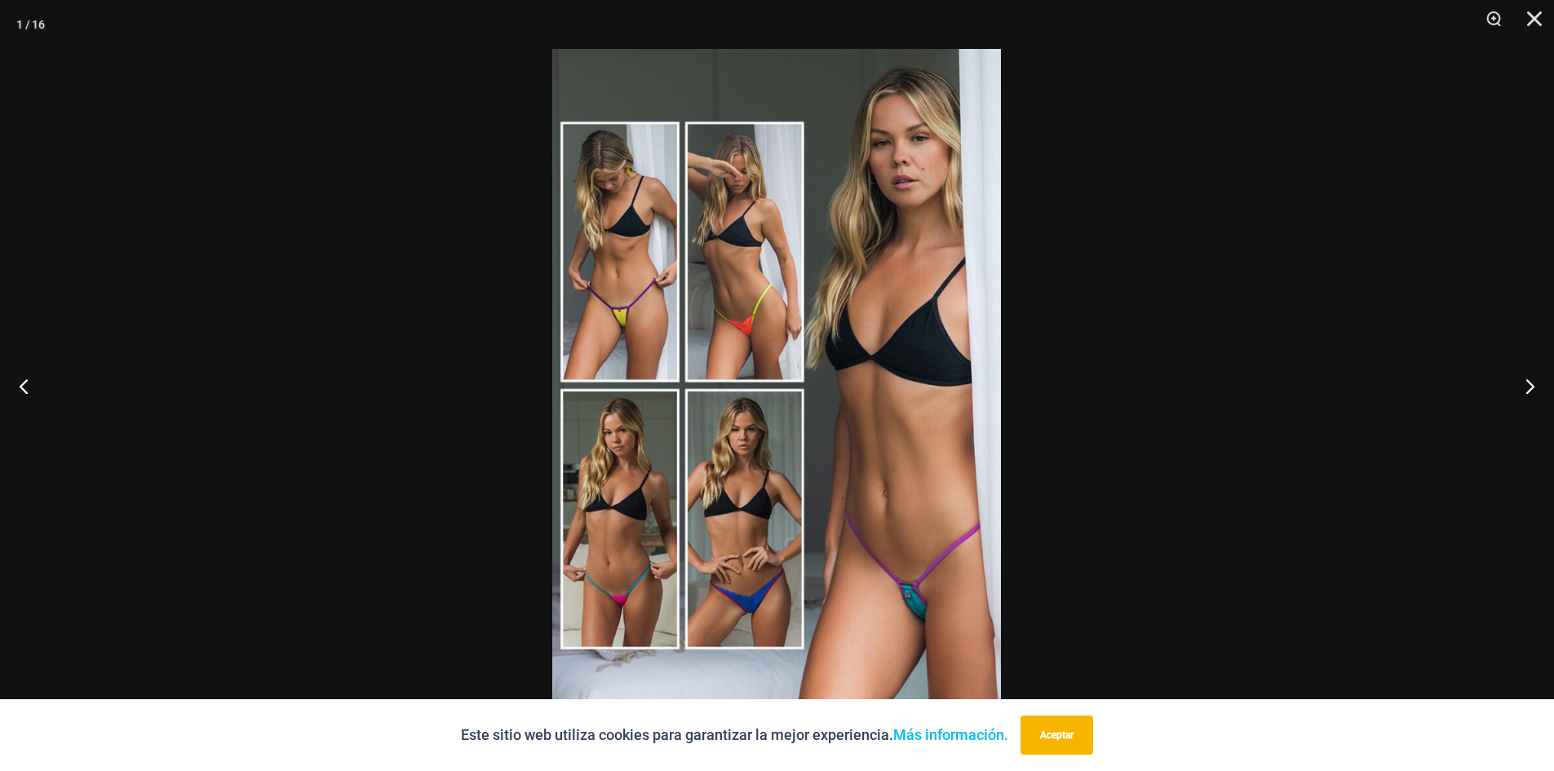
click at [727, 445] on img at bounding box center [776, 385] width 449 height 673
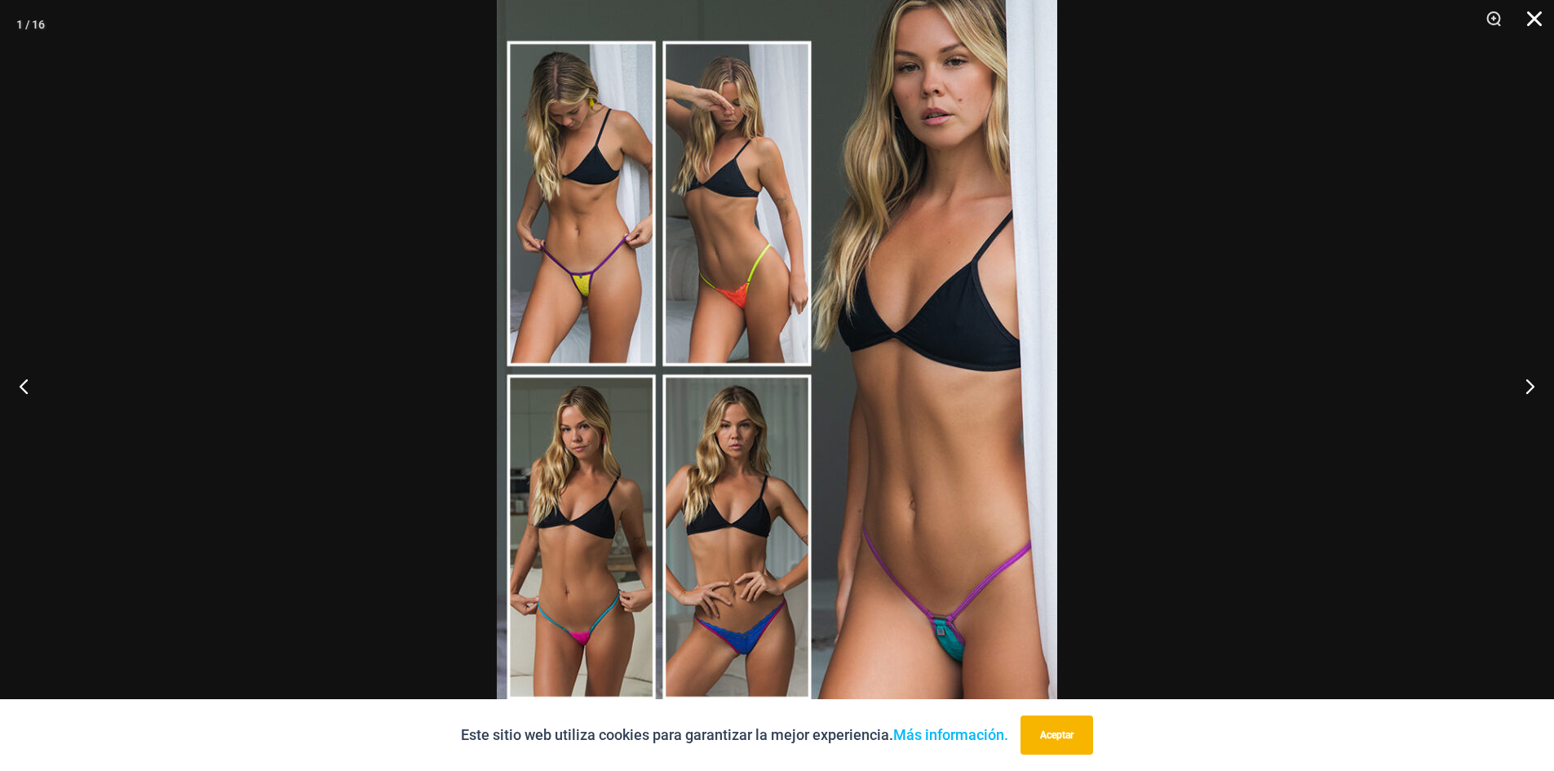
click at [1545, 24] on button "Cerca" at bounding box center [1528, 24] width 41 height 49
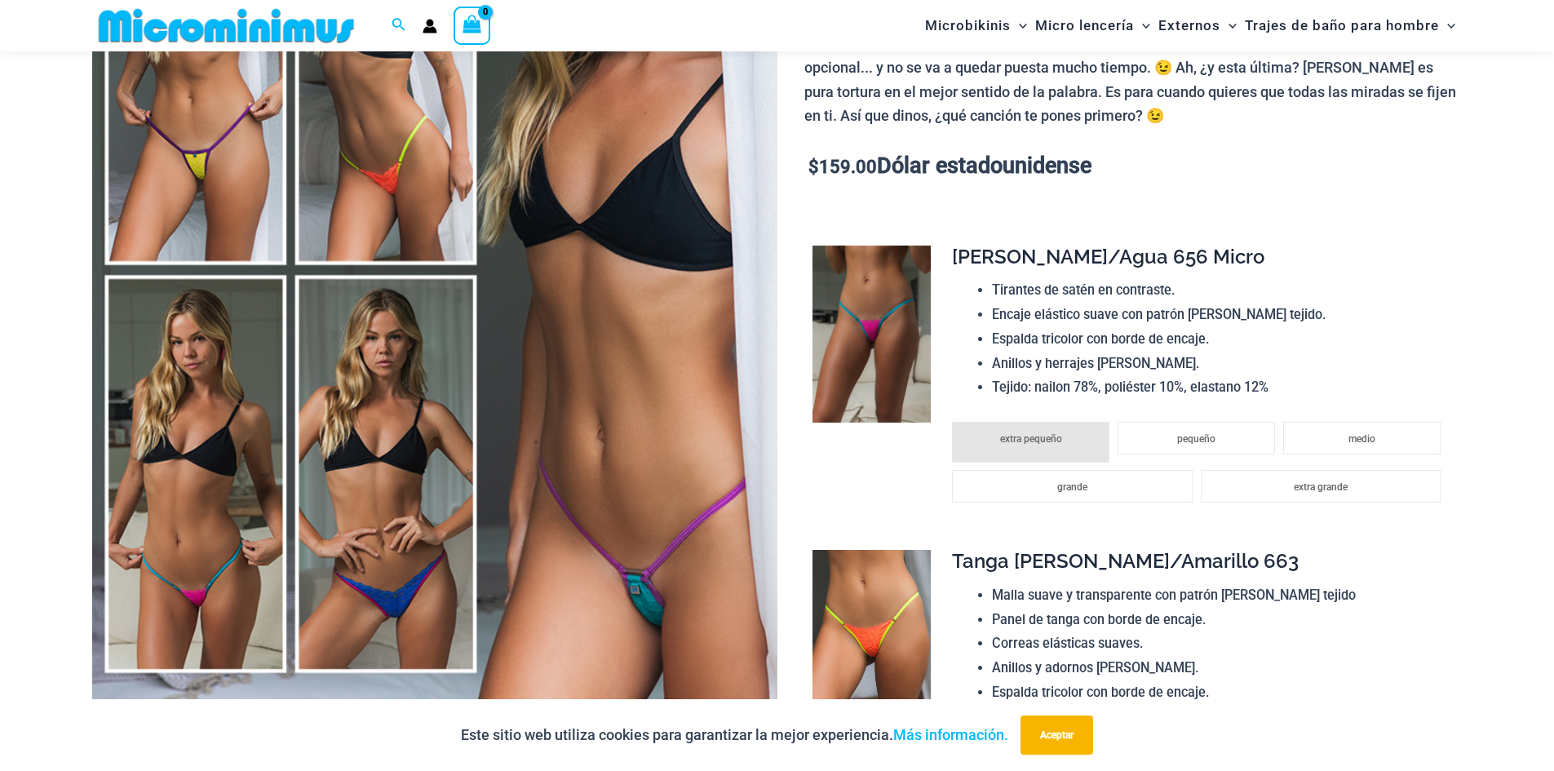
scroll to position [392, 0]
click at [838, 384] on img at bounding box center [871, 334] width 118 height 178
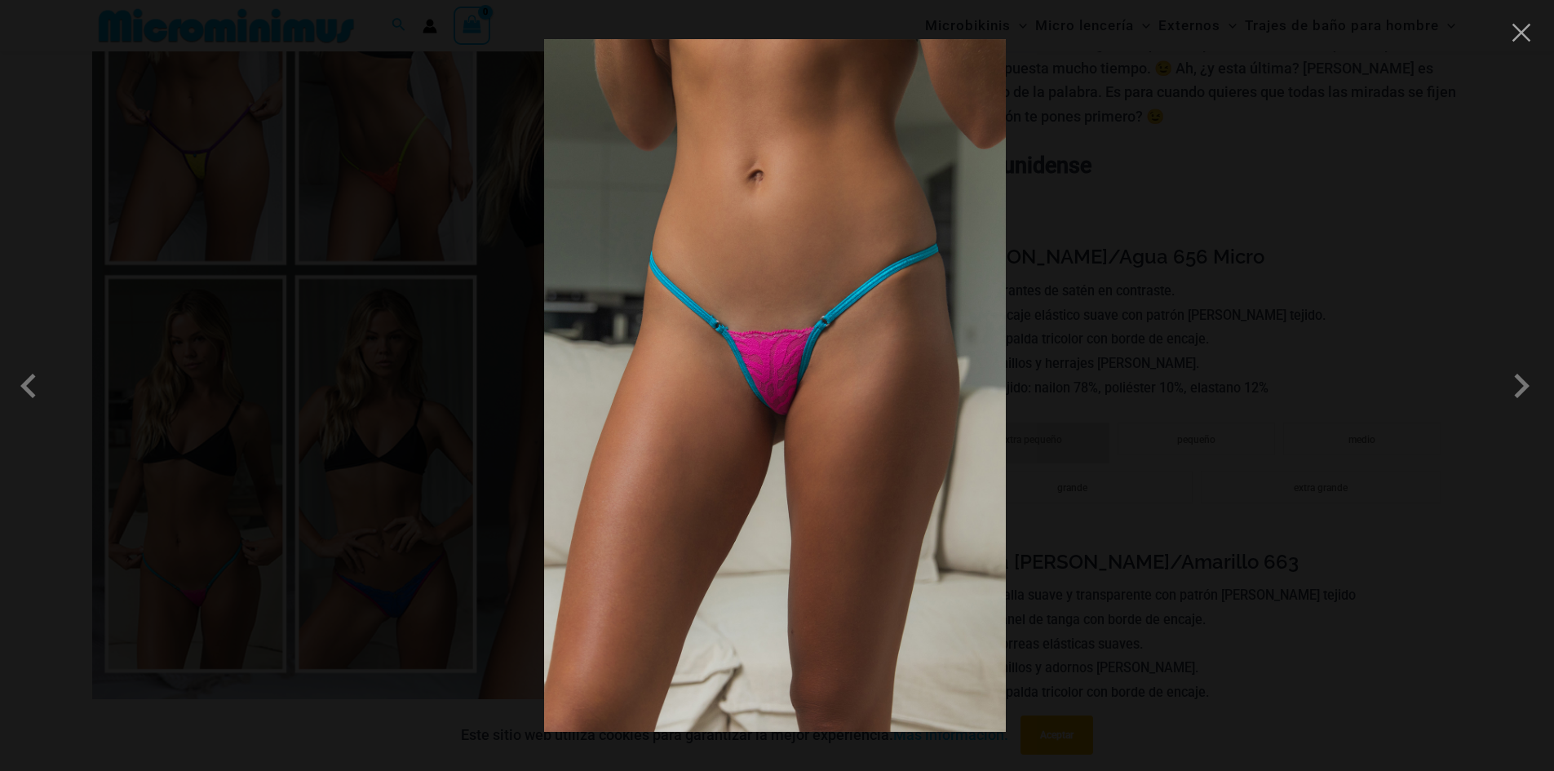
click at [838, 384] on img at bounding box center [775, 385] width 462 height 692
click at [1524, 36] on button "Close" at bounding box center [1521, 32] width 24 height 24
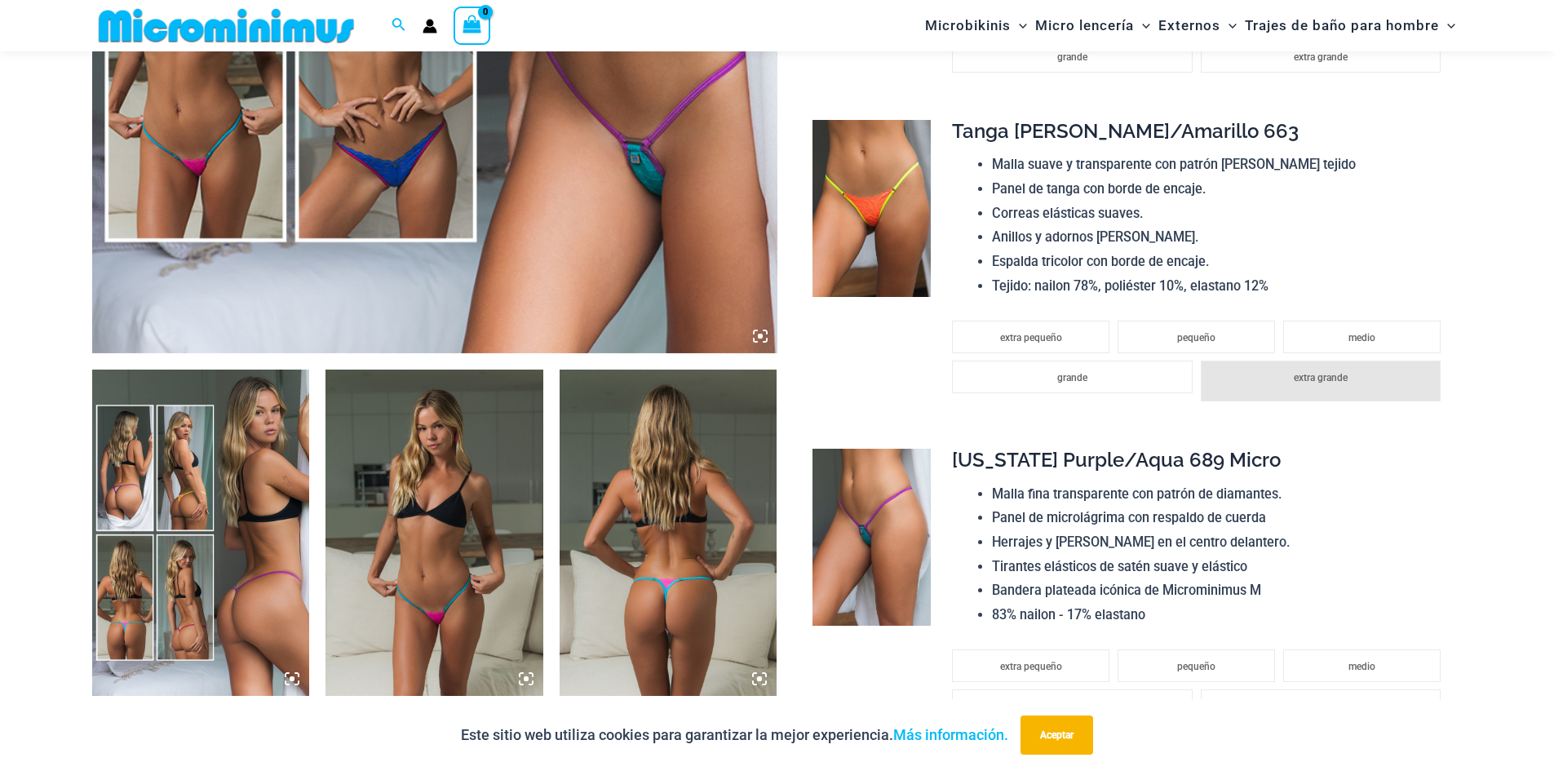
scroll to position [963, 0]
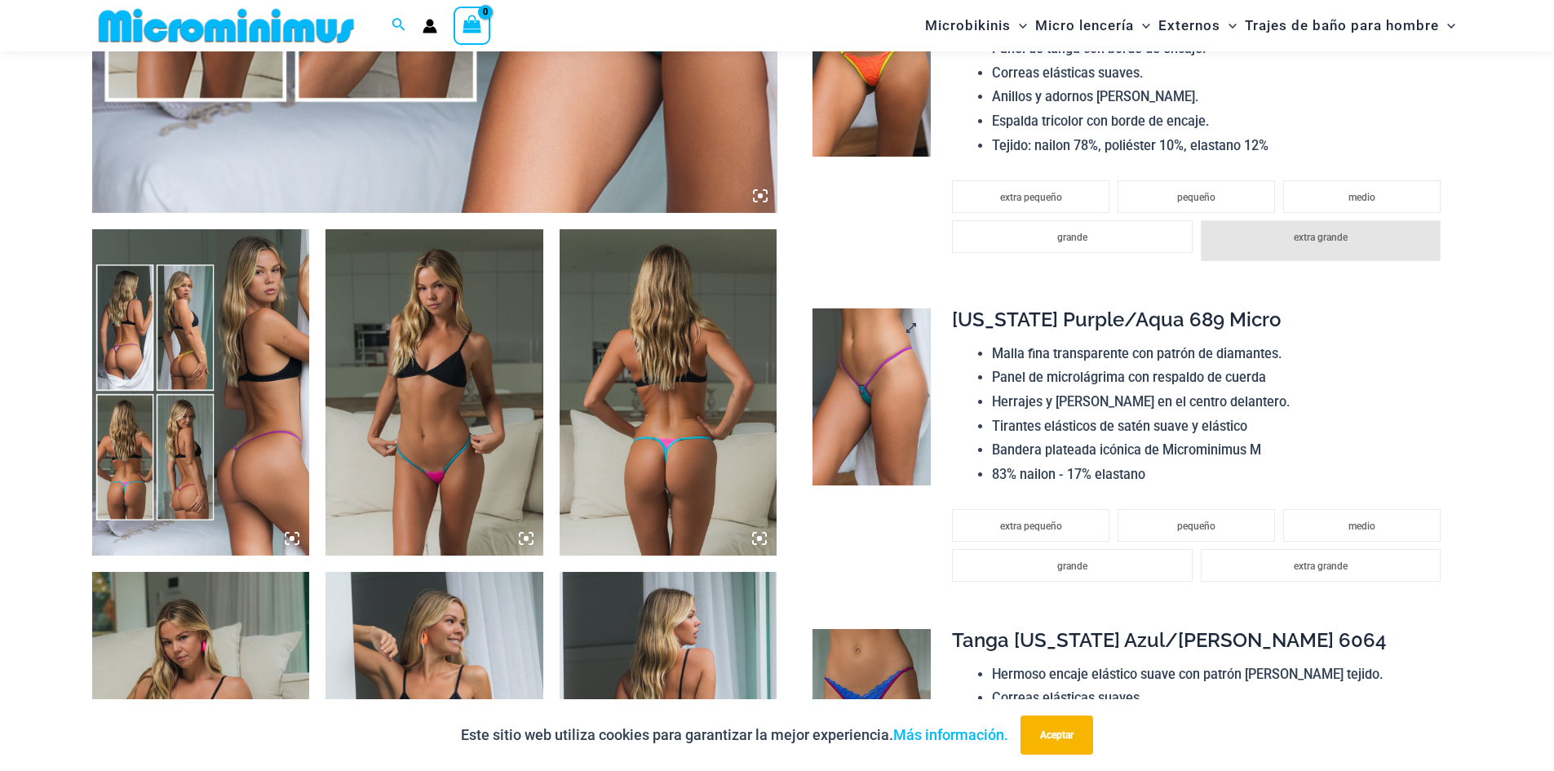
click at [882, 466] on img at bounding box center [871, 397] width 118 height 178
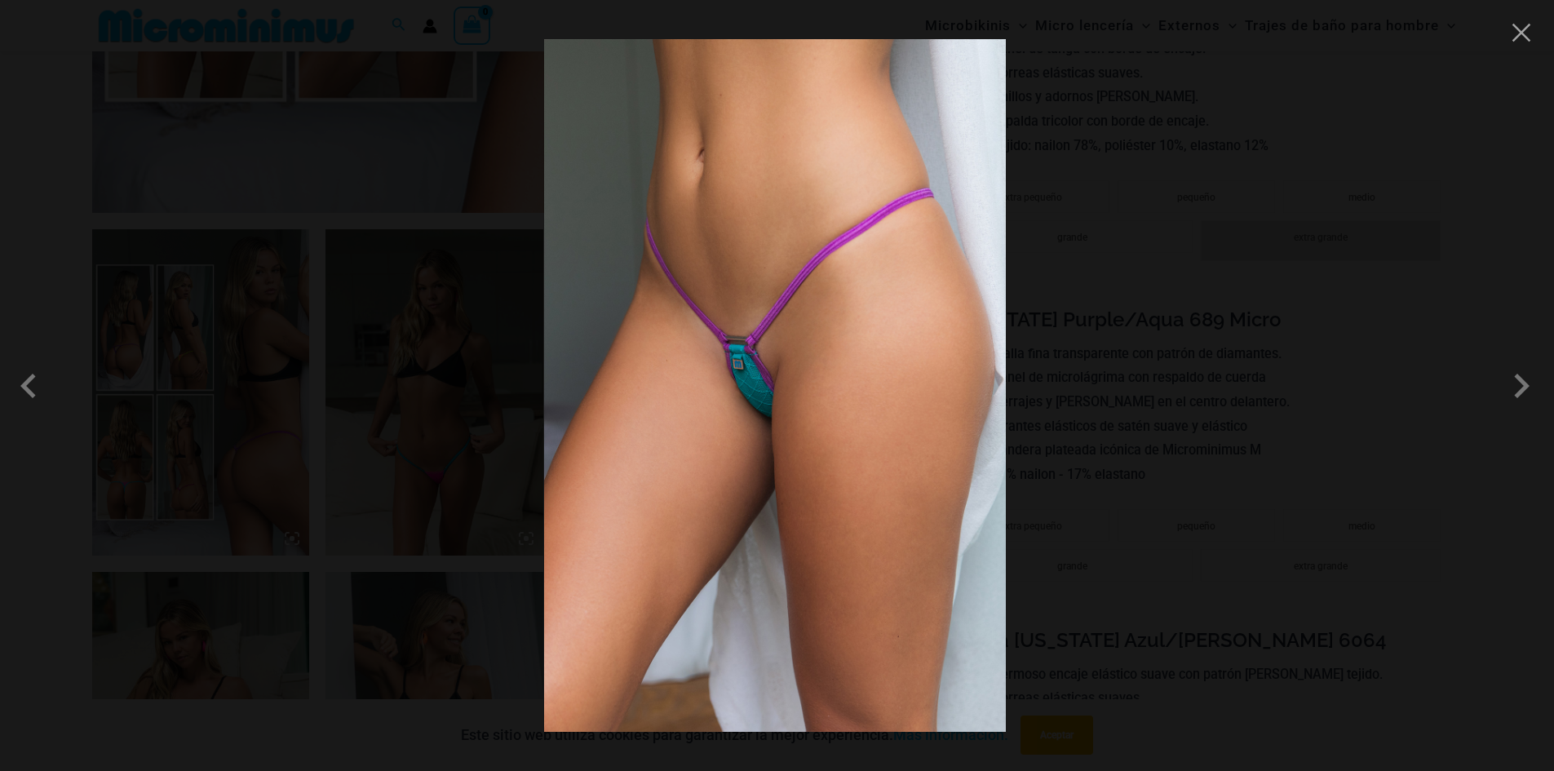
click at [1523, 45] on div at bounding box center [777, 385] width 1554 height 771
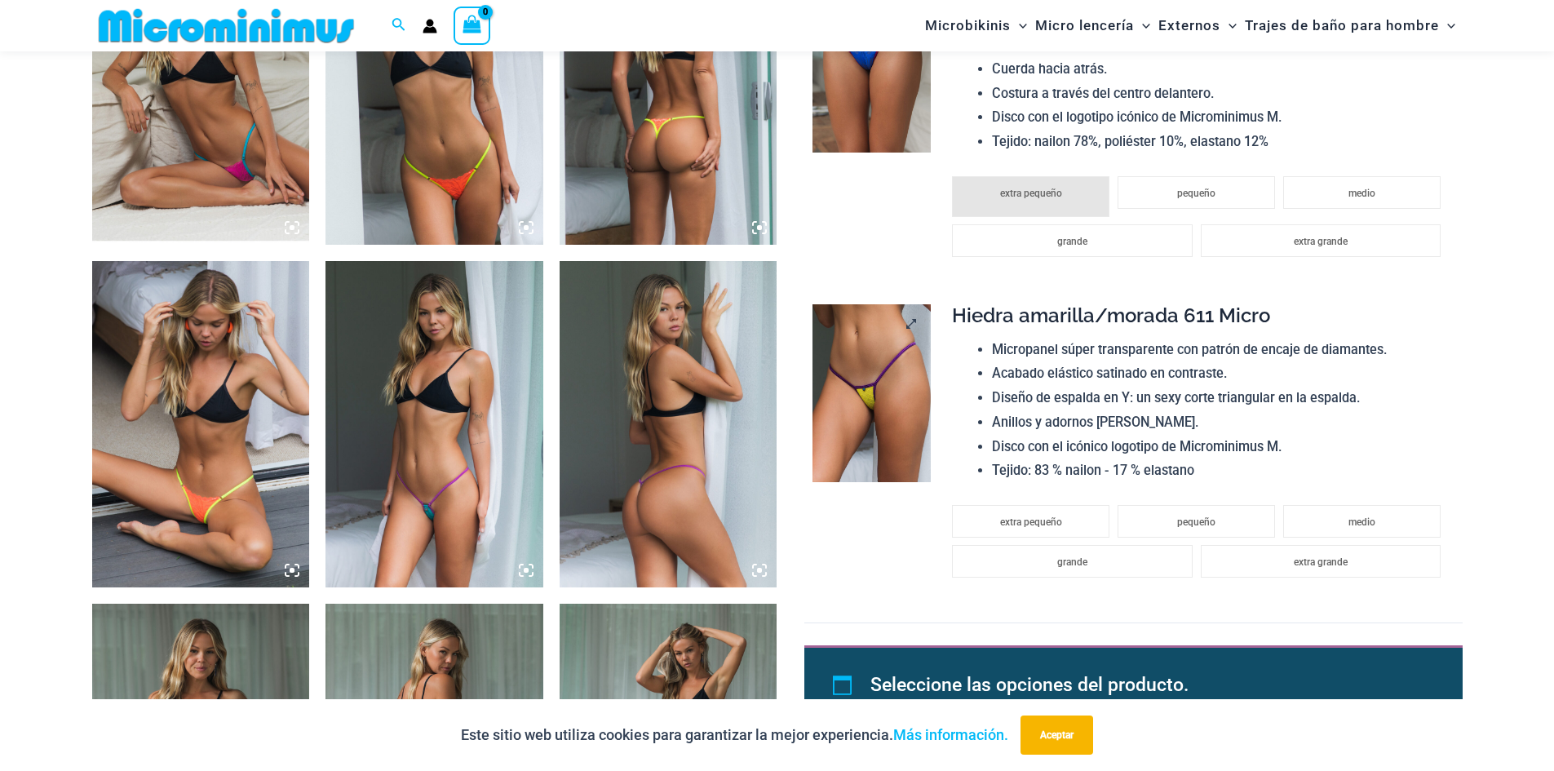
scroll to position [1616, 0]
click at [866, 392] on img at bounding box center [871, 394] width 118 height 178
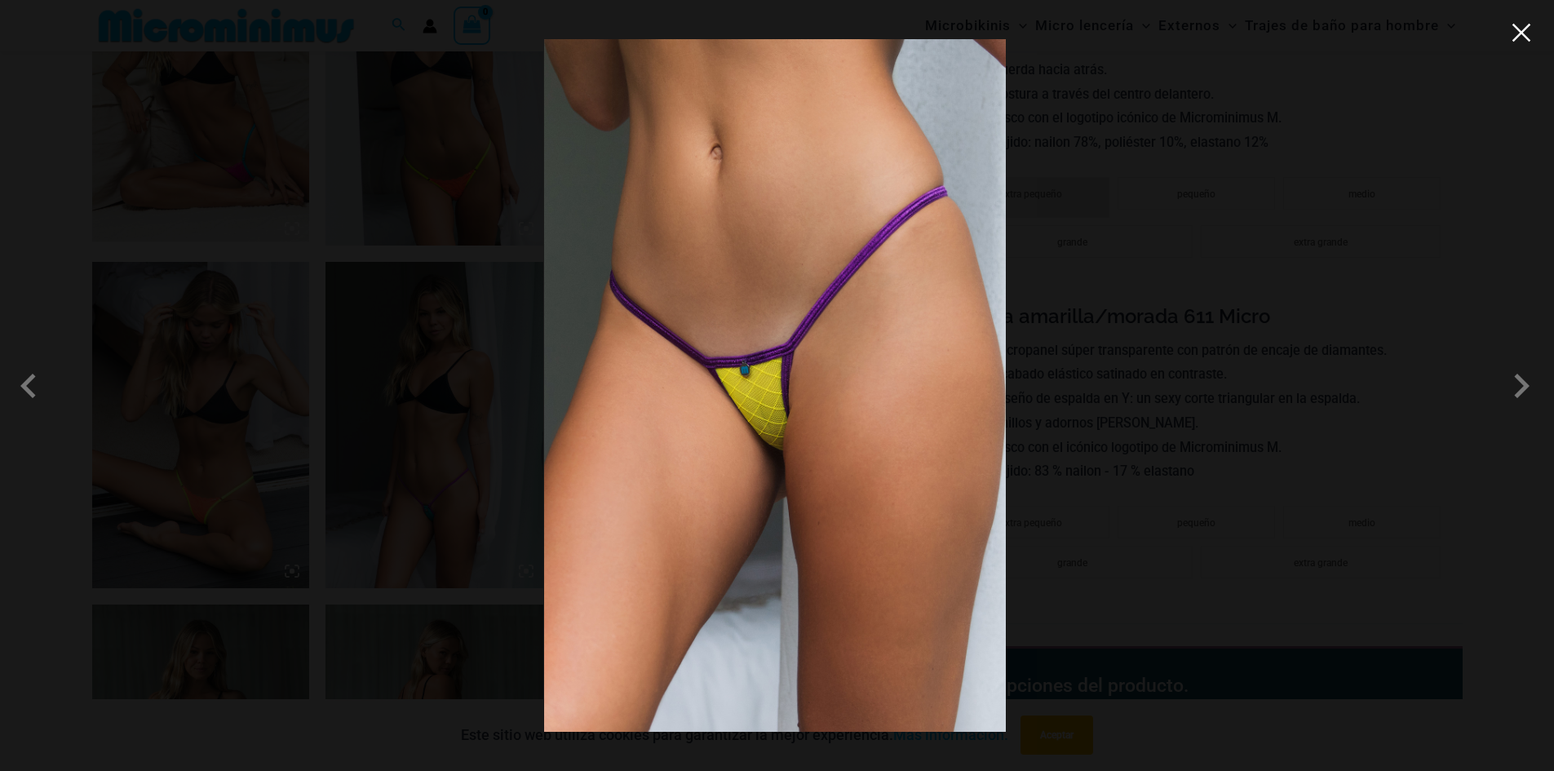
click at [1530, 35] on button "Close" at bounding box center [1521, 32] width 24 height 24
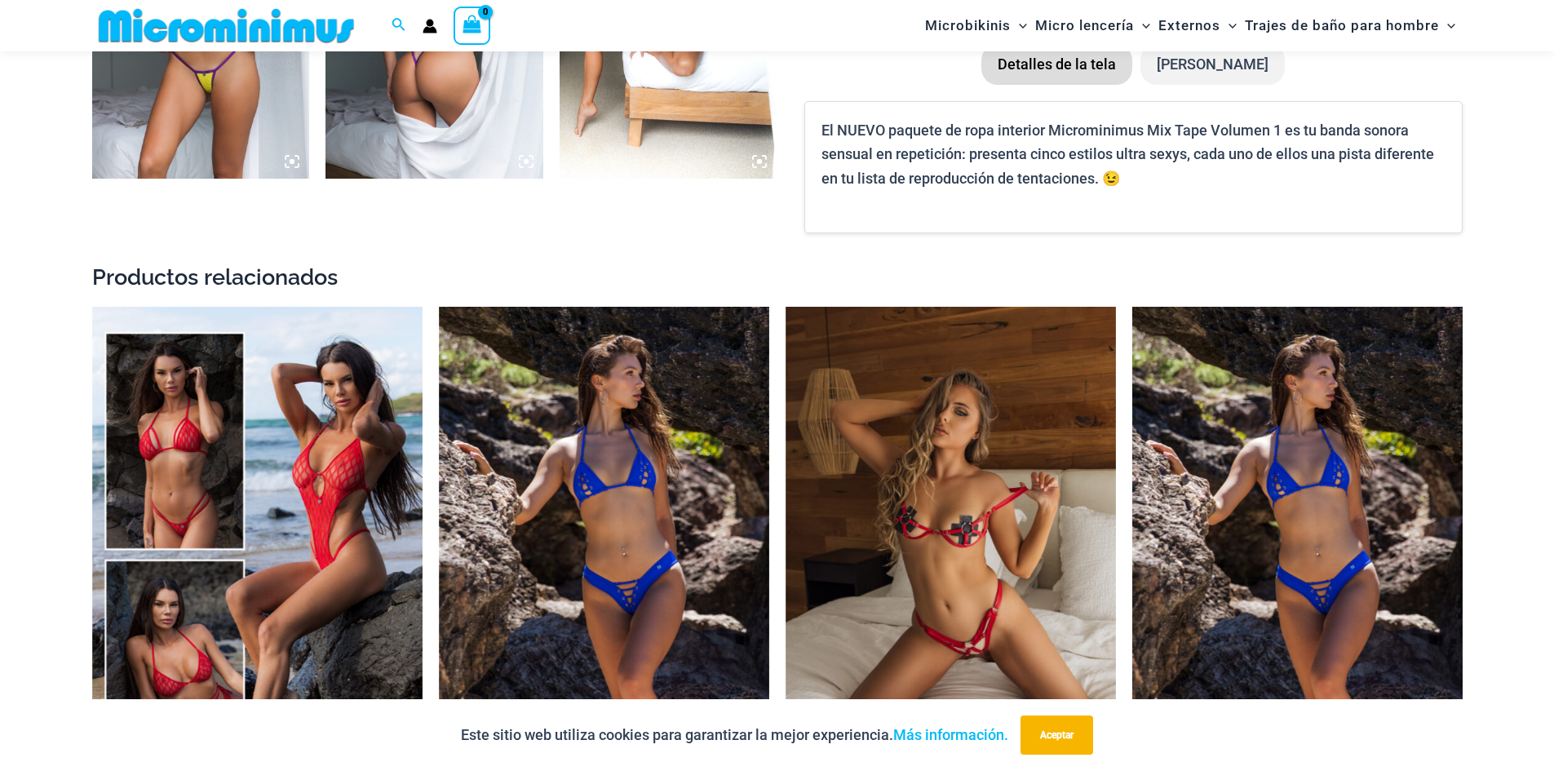
scroll to position [2839, 0]
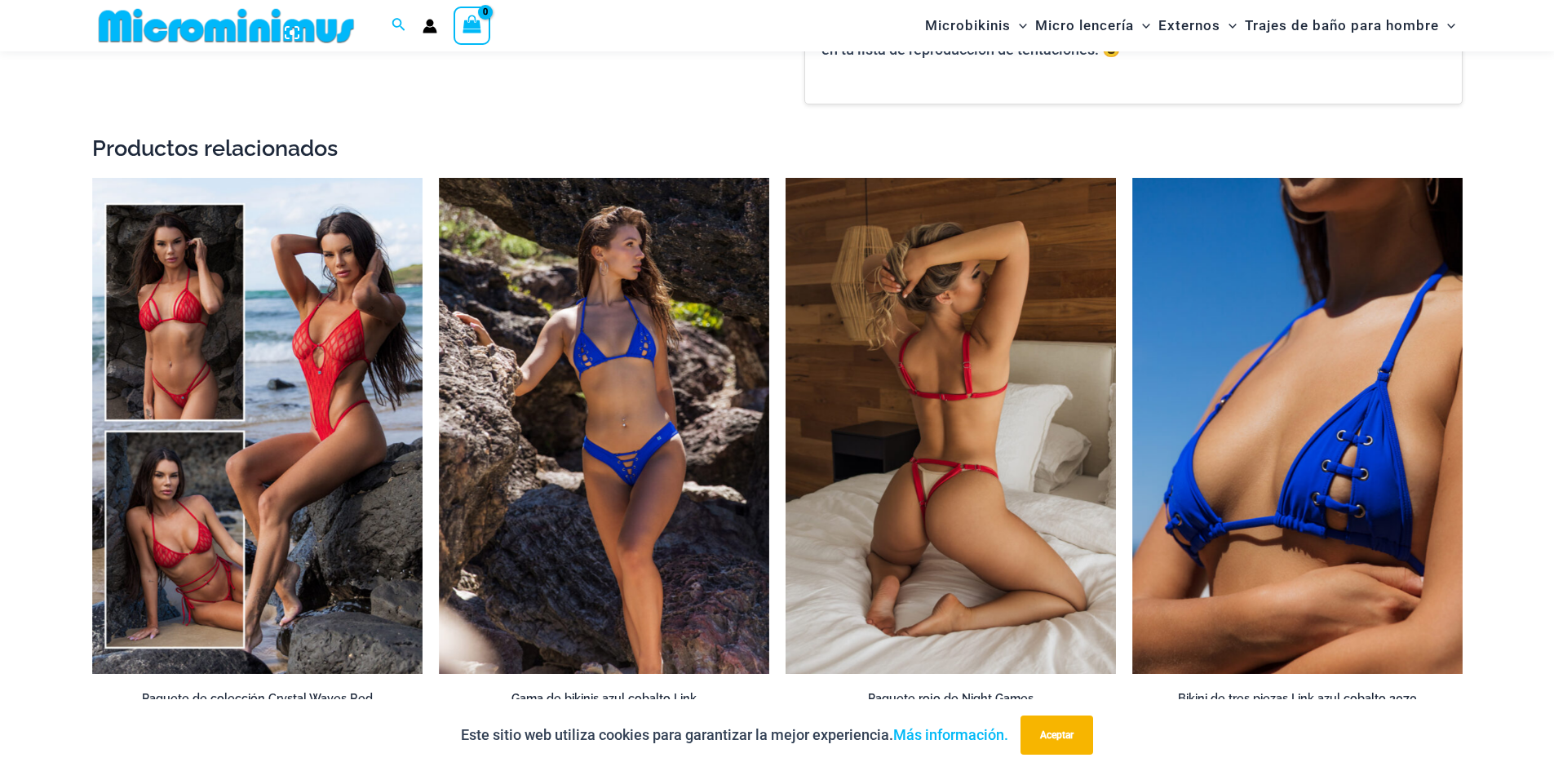
drag, startPoint x: 986, startPoint y: 570, endPoint x: 908, endPoint y: 449, distance: 143.4
click at [908, 449] on img at bounding box center [950, 426] width 330 height 496
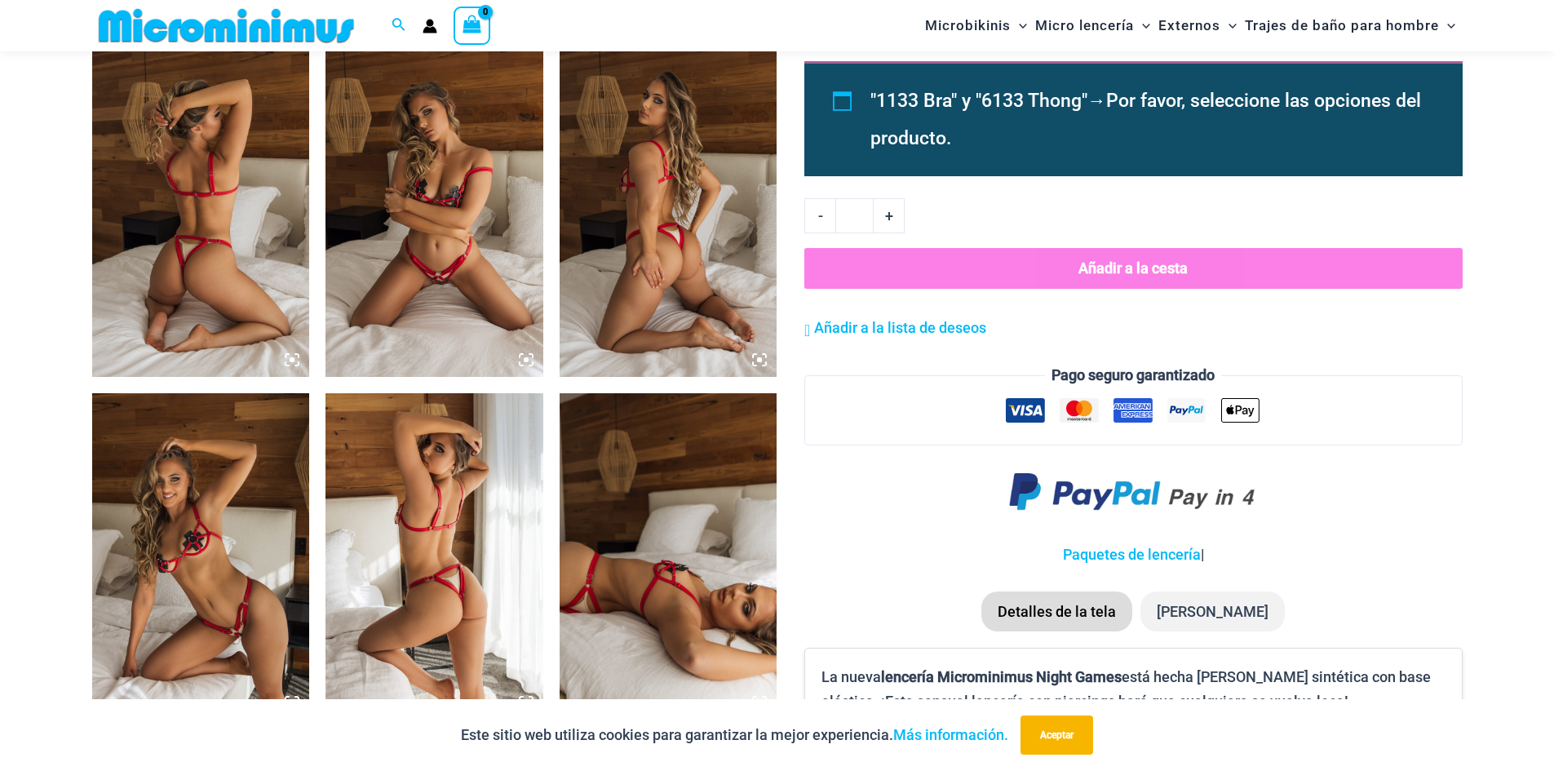
scroll to position [1290, 0]
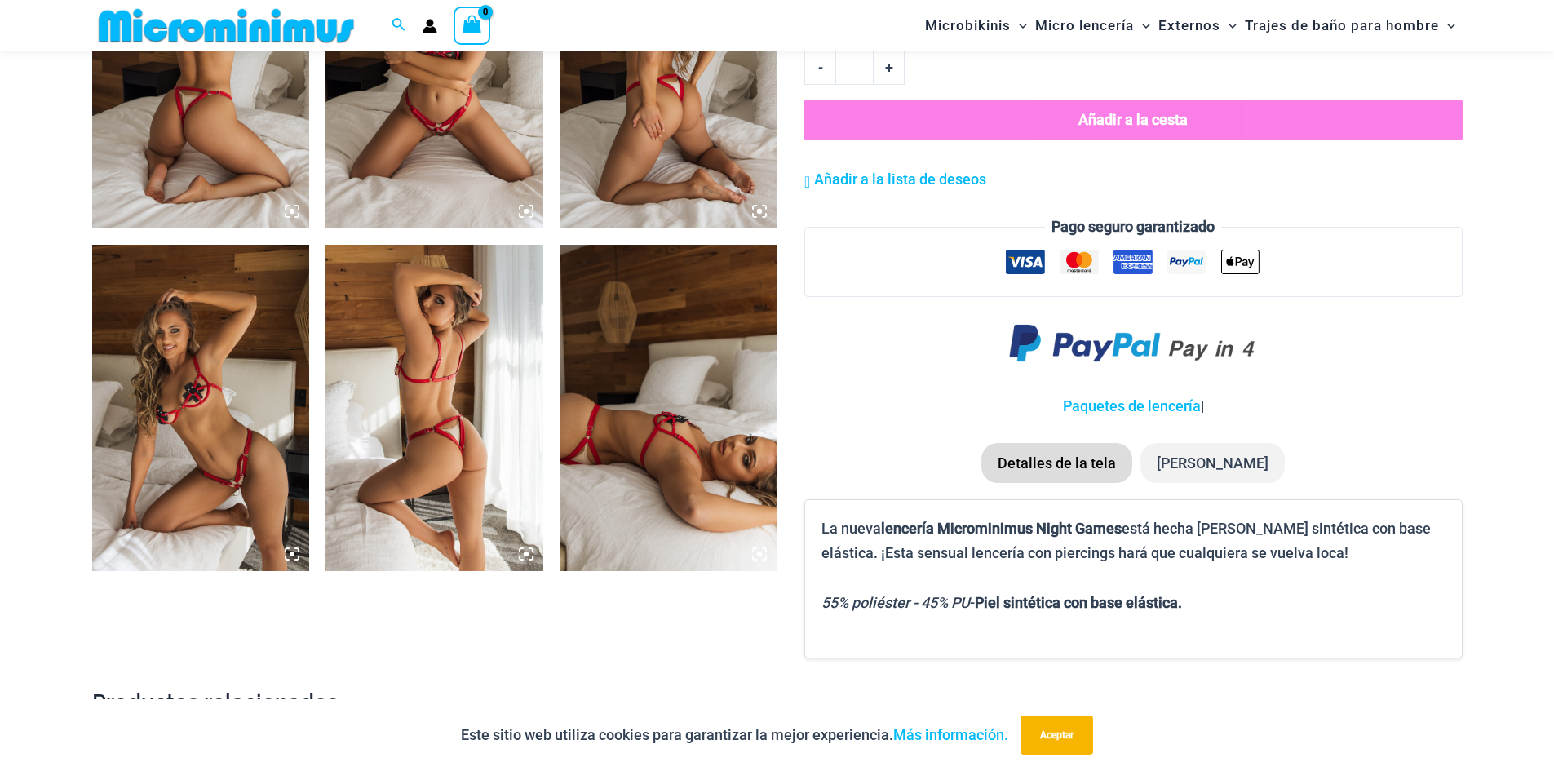
click at [515, 550] on img at bounding box center [434, 408] width 218 height 326
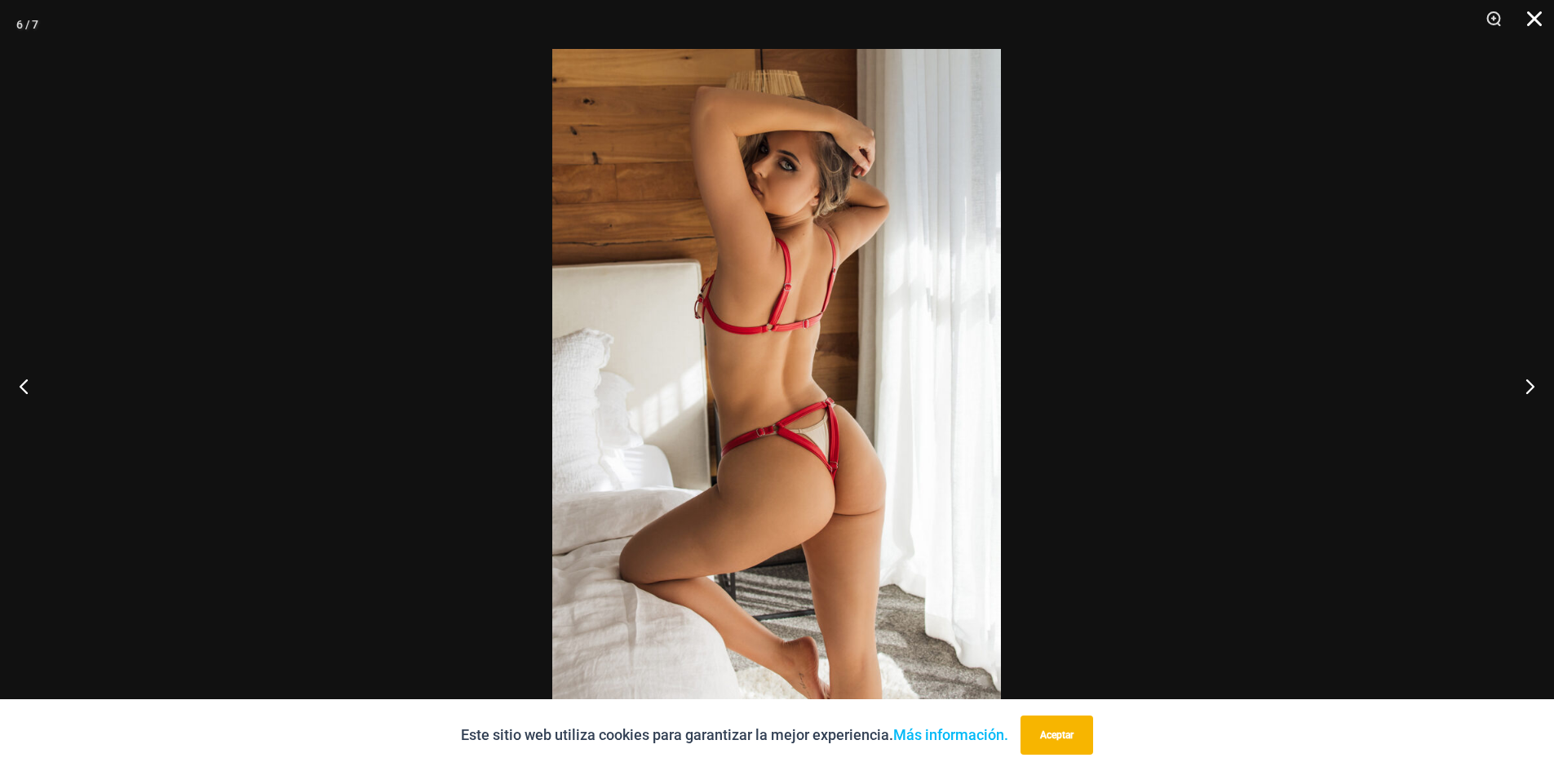
click at [1532, 12] on button "Cerca" at bounding box center [1528, 24] width 41 height 49
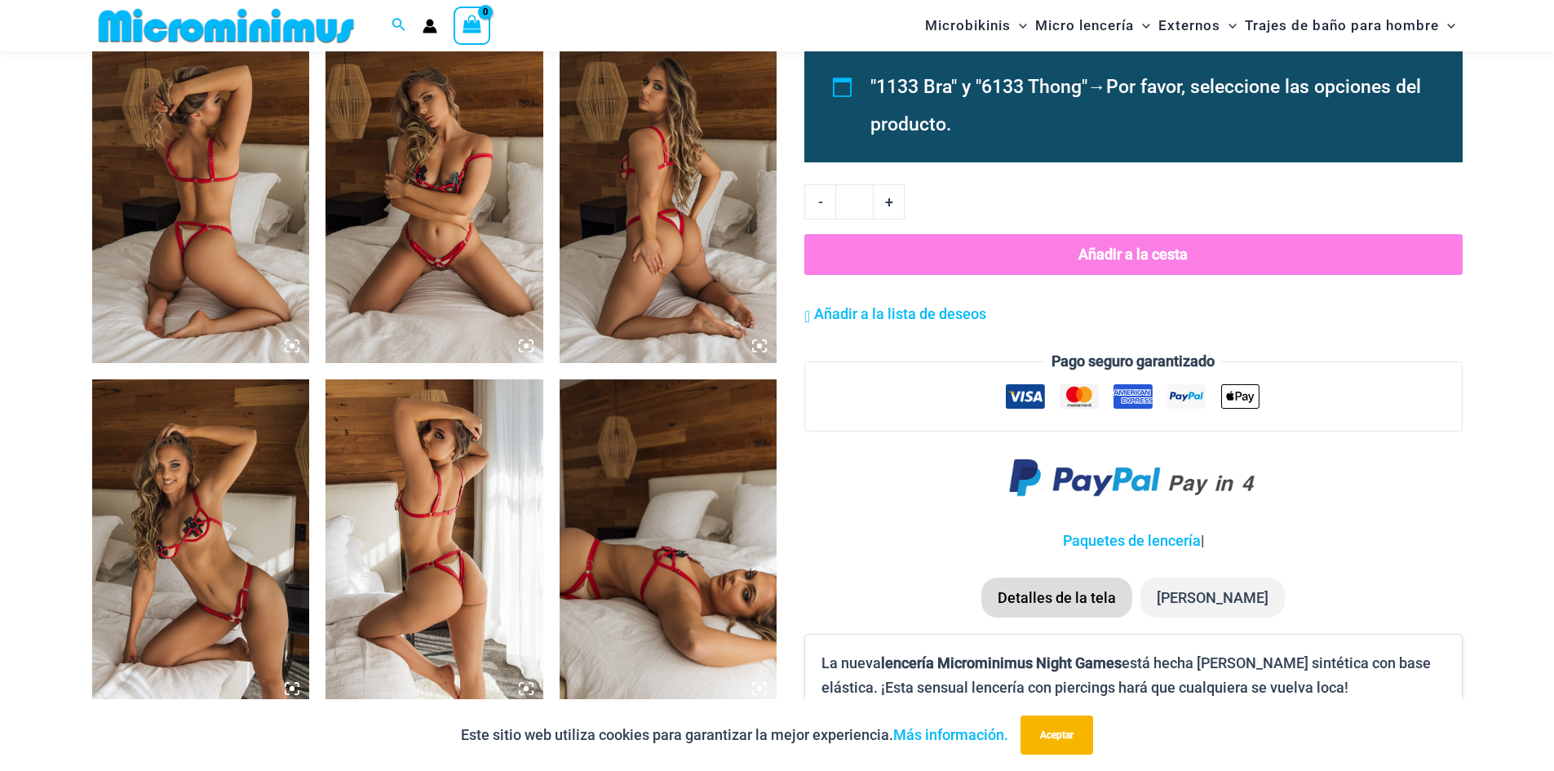
scroll to position [1127, 0]
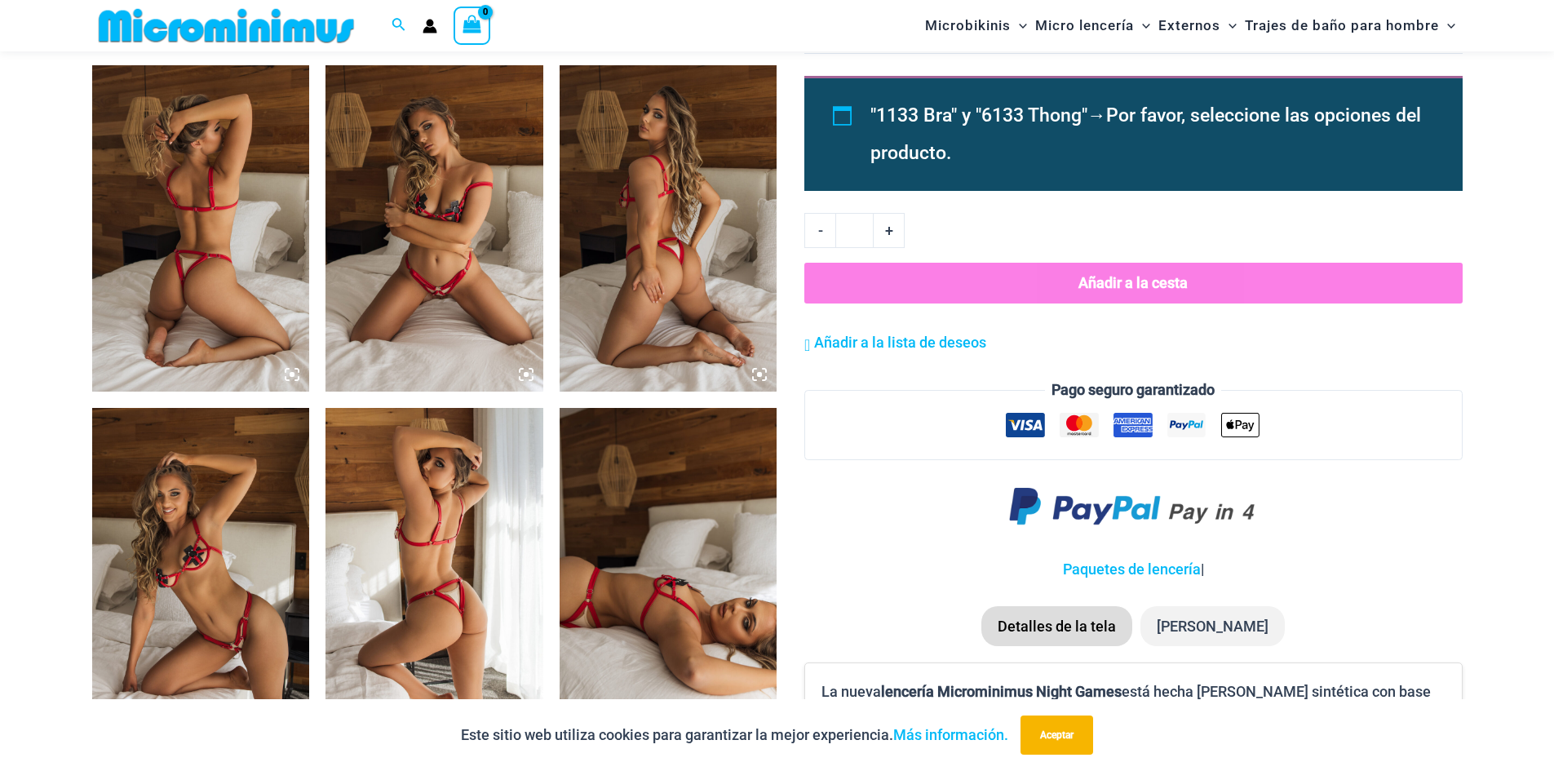
click at [290, 370] on icon at bounding box center [292, 374] width 15 height 15
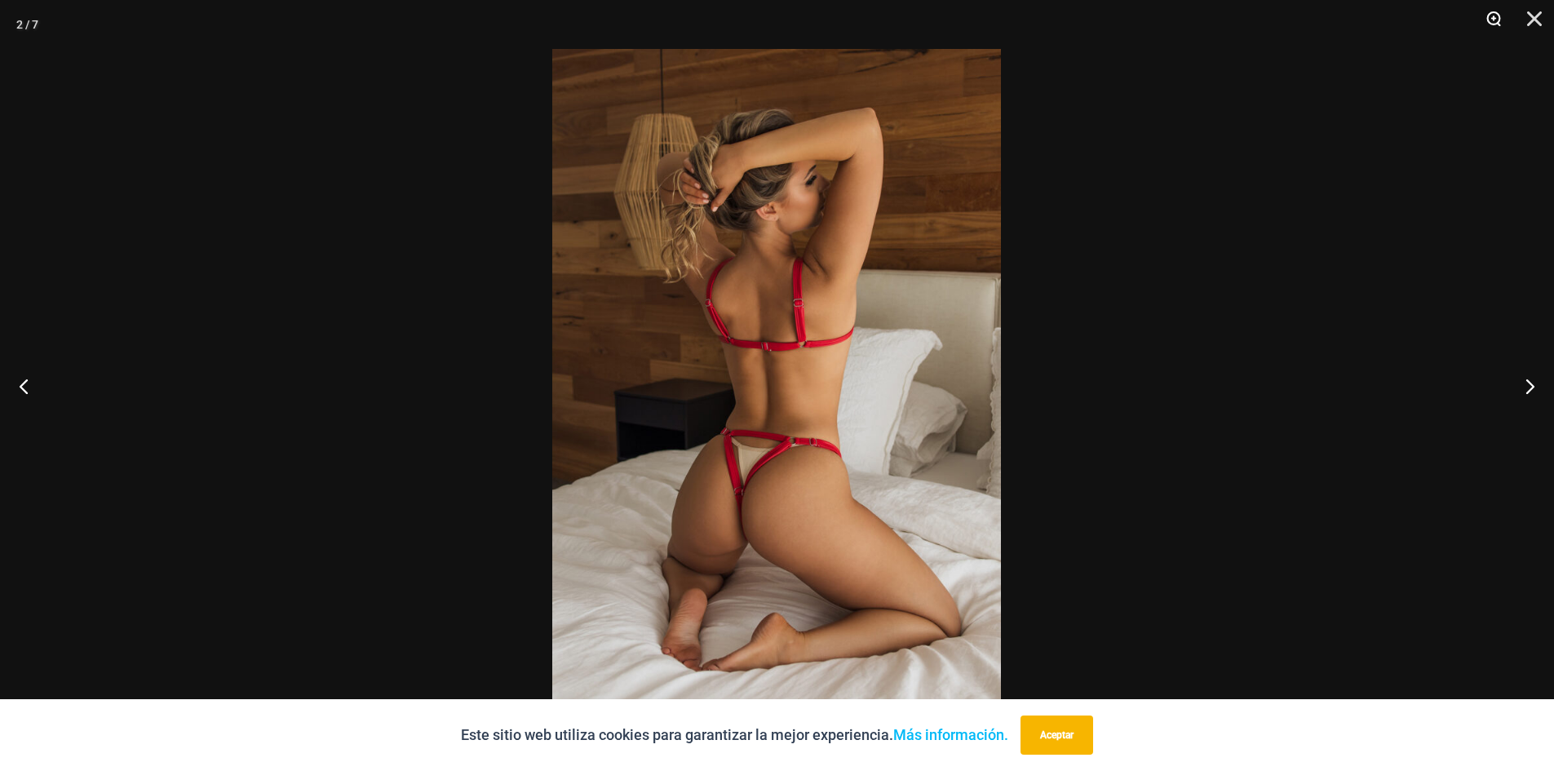
click at [1490, 20] on button "Zoom" at bounding box center [1487, 24] width 41 height 49
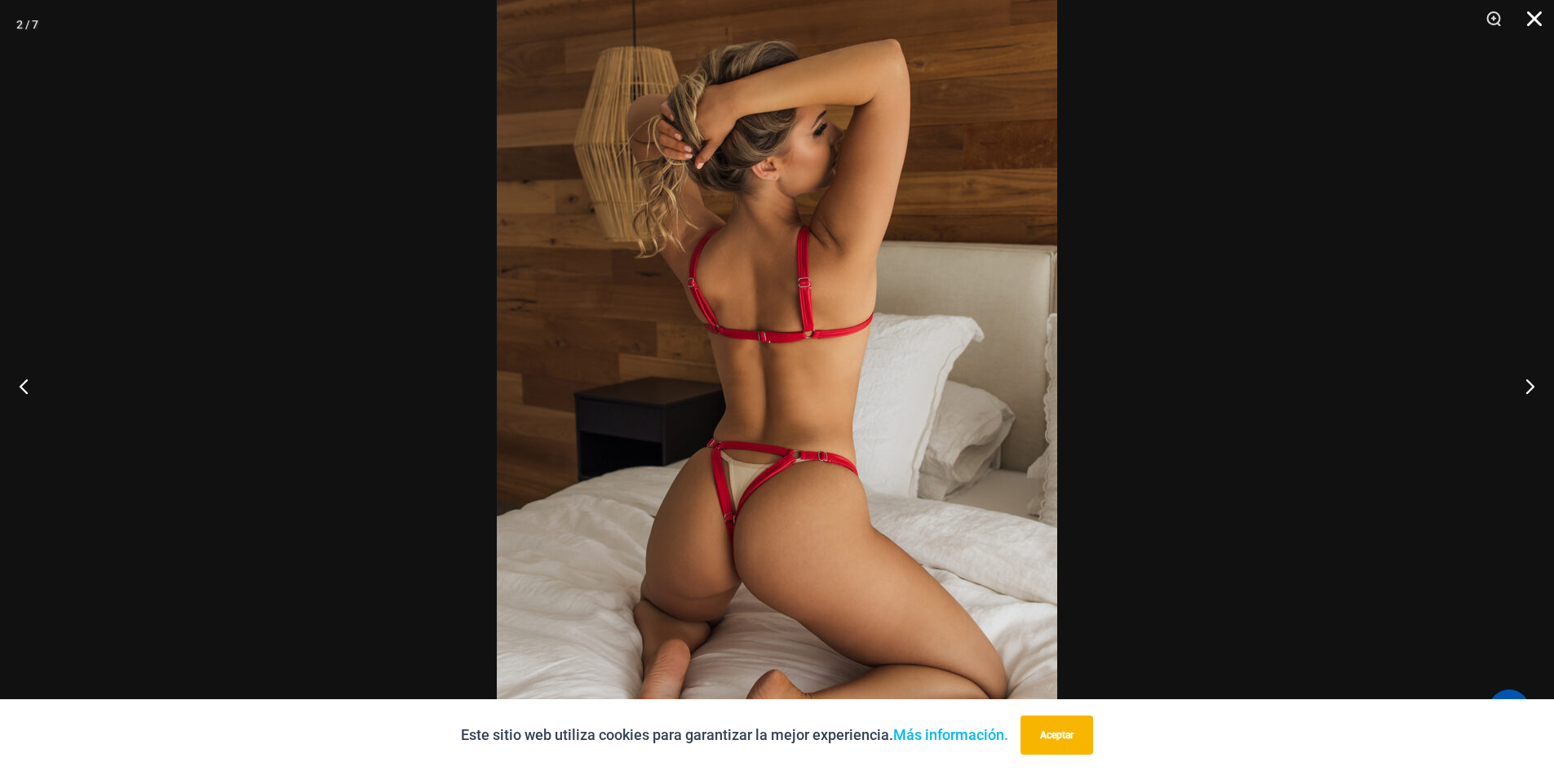
click at [1540, 21] on button "Cerca" at bounding box center [1528, 24] width 41 height 49
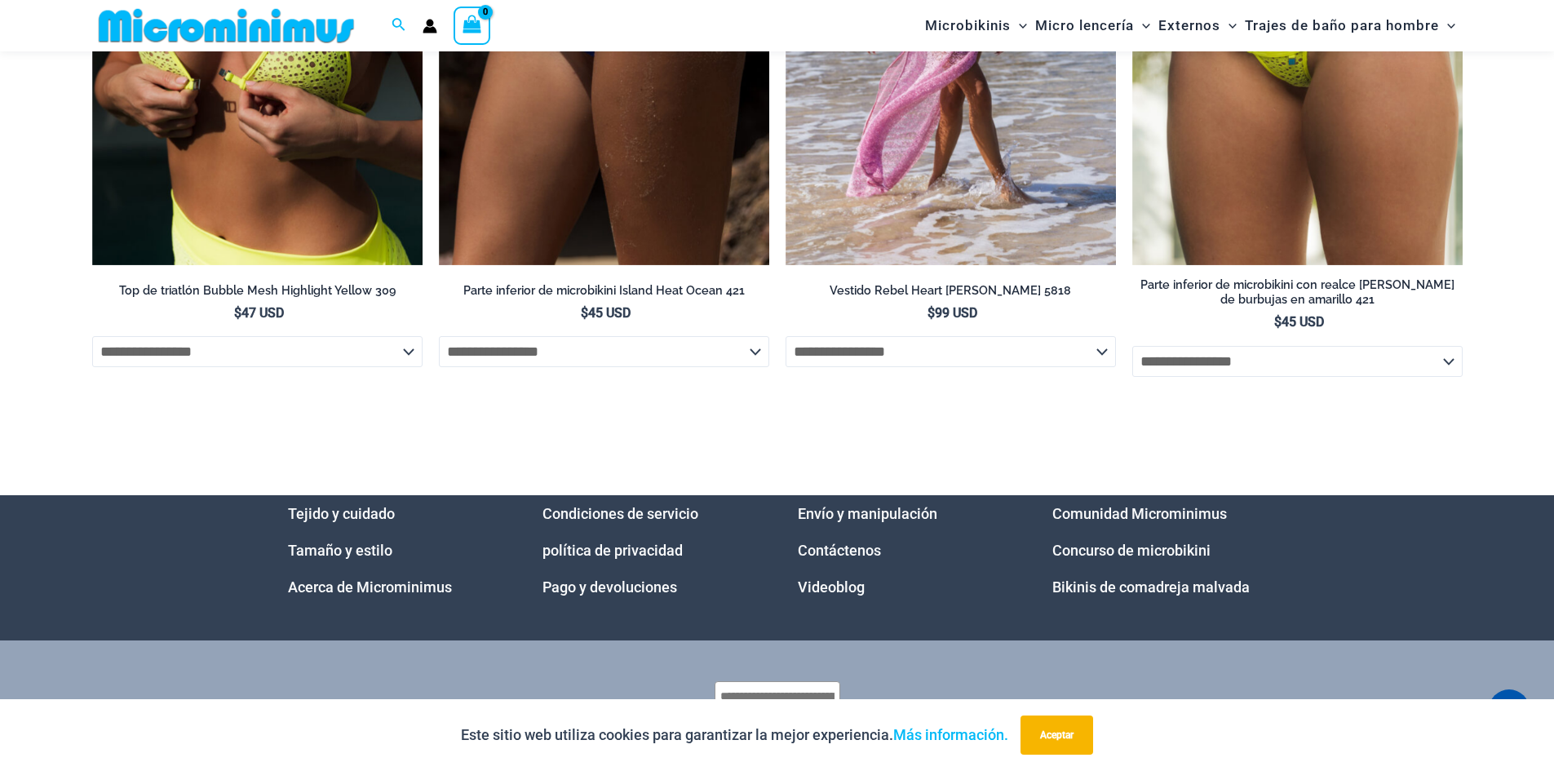
scroll to position [5326, 0]
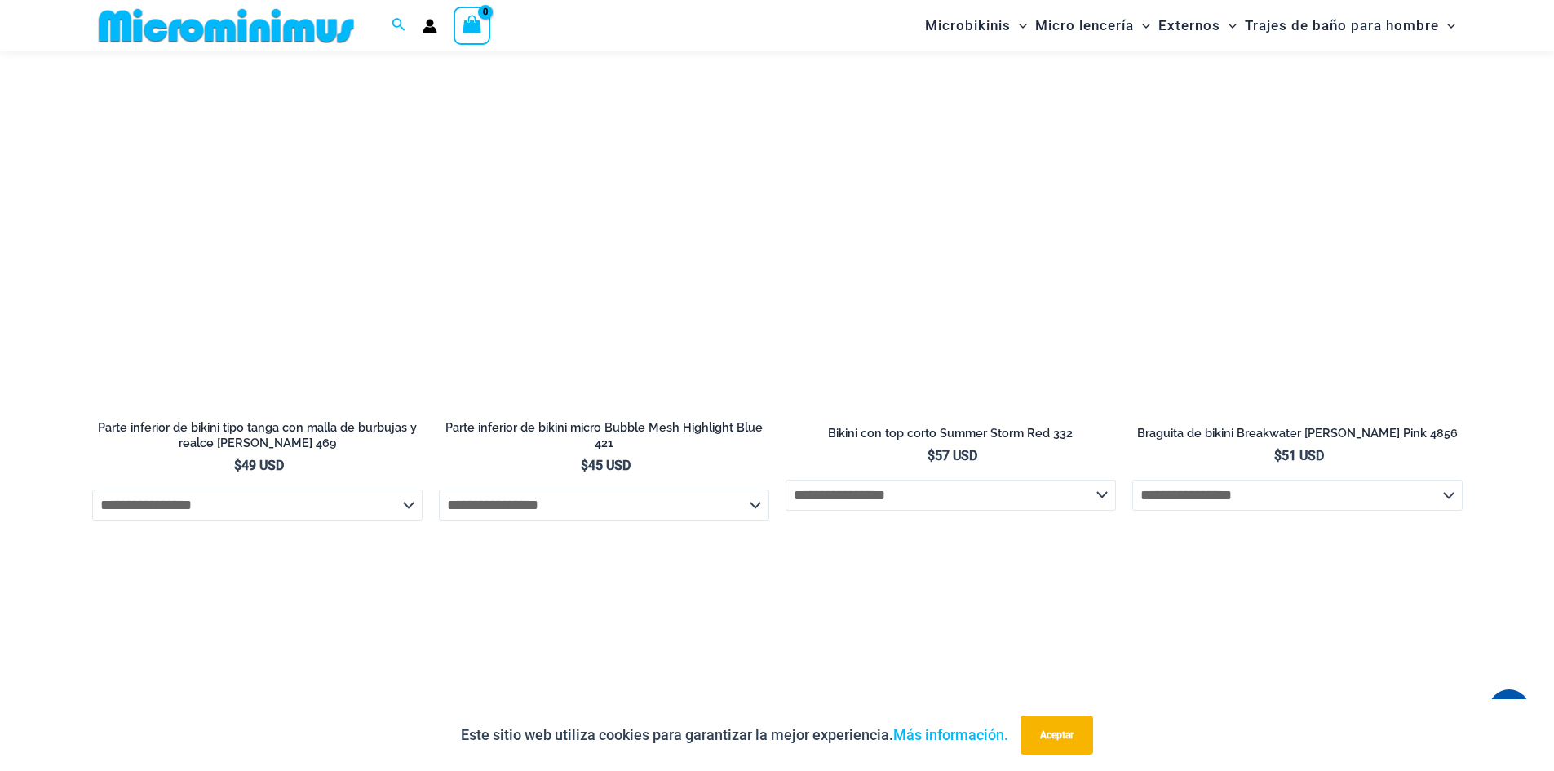
scroll to position [4949, 0]
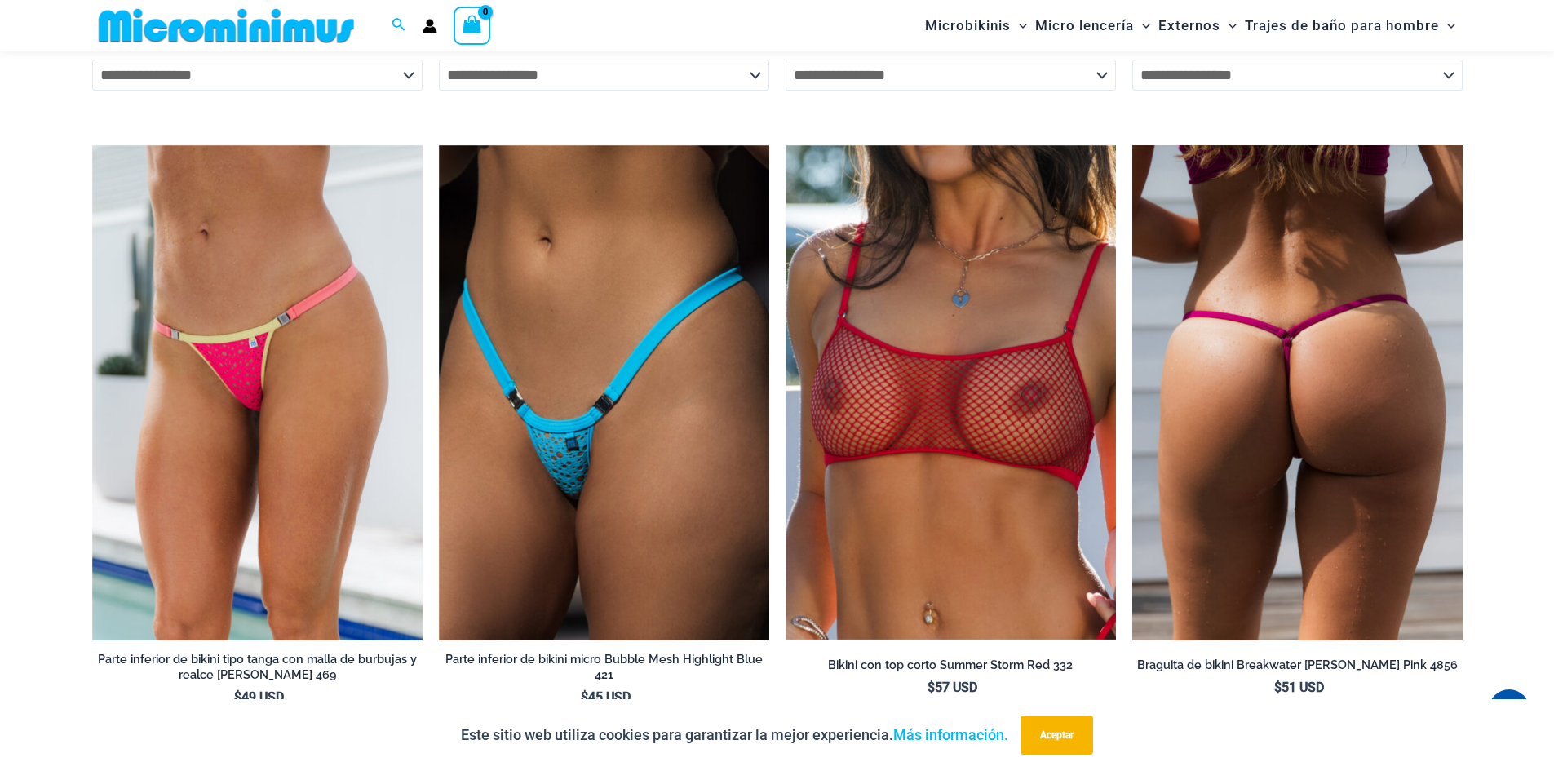
click at [1280, 449] on img at bounding box center [1297, 393] width 330 height 496
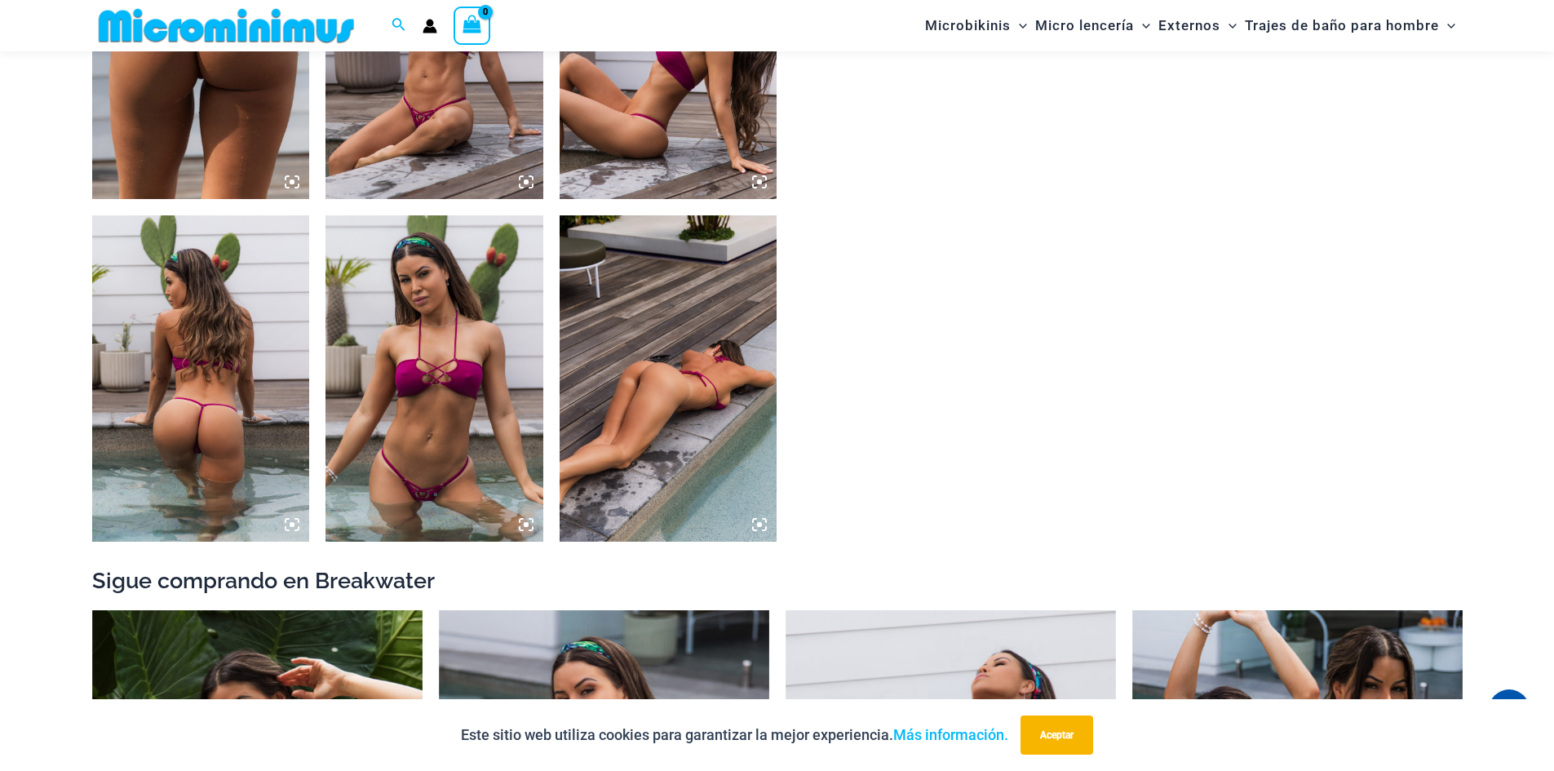
scroll to position [1290, 0]
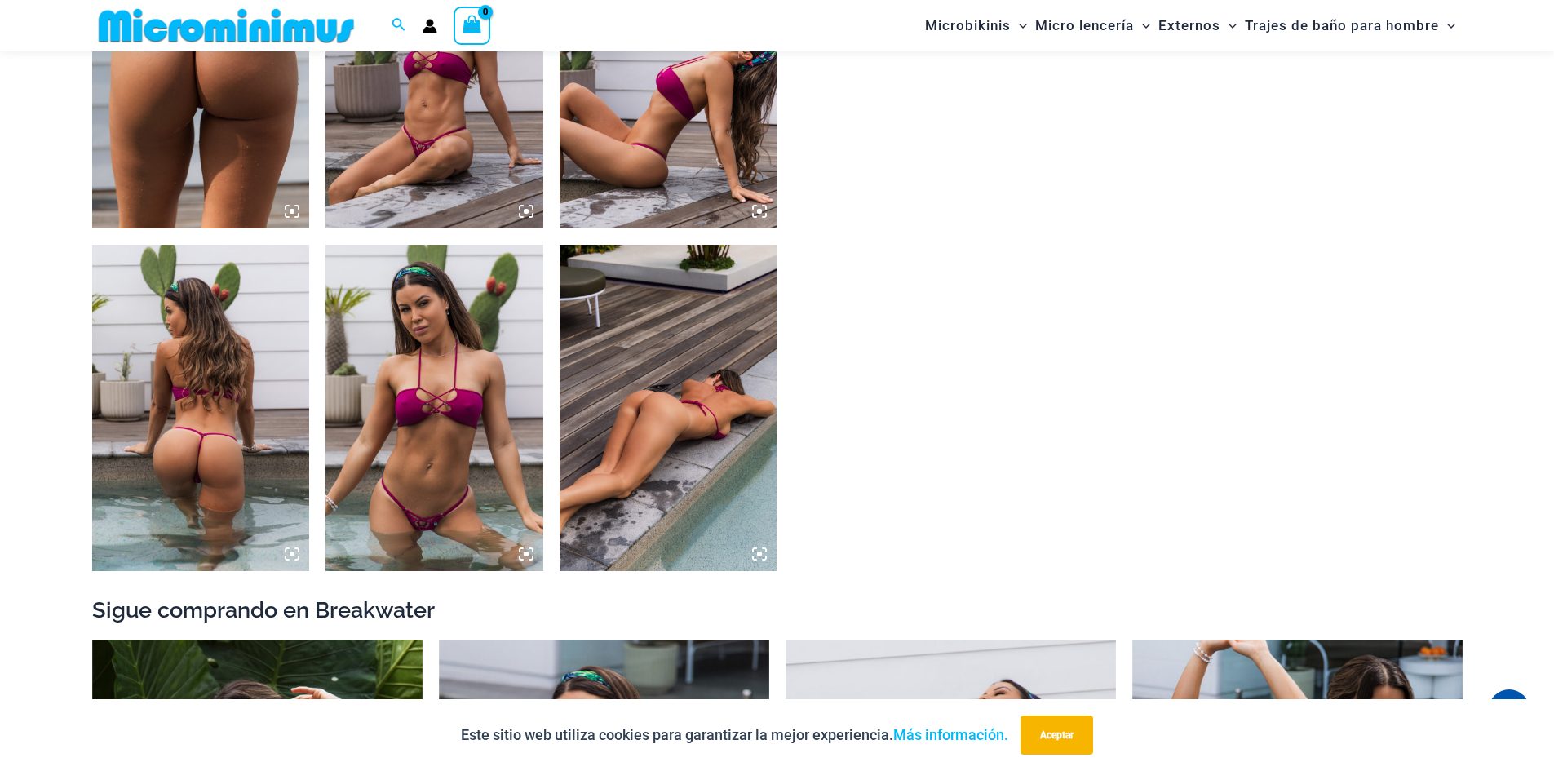
click at [752, 549] on icon at bounding box center [759, 553] width 15 height 15
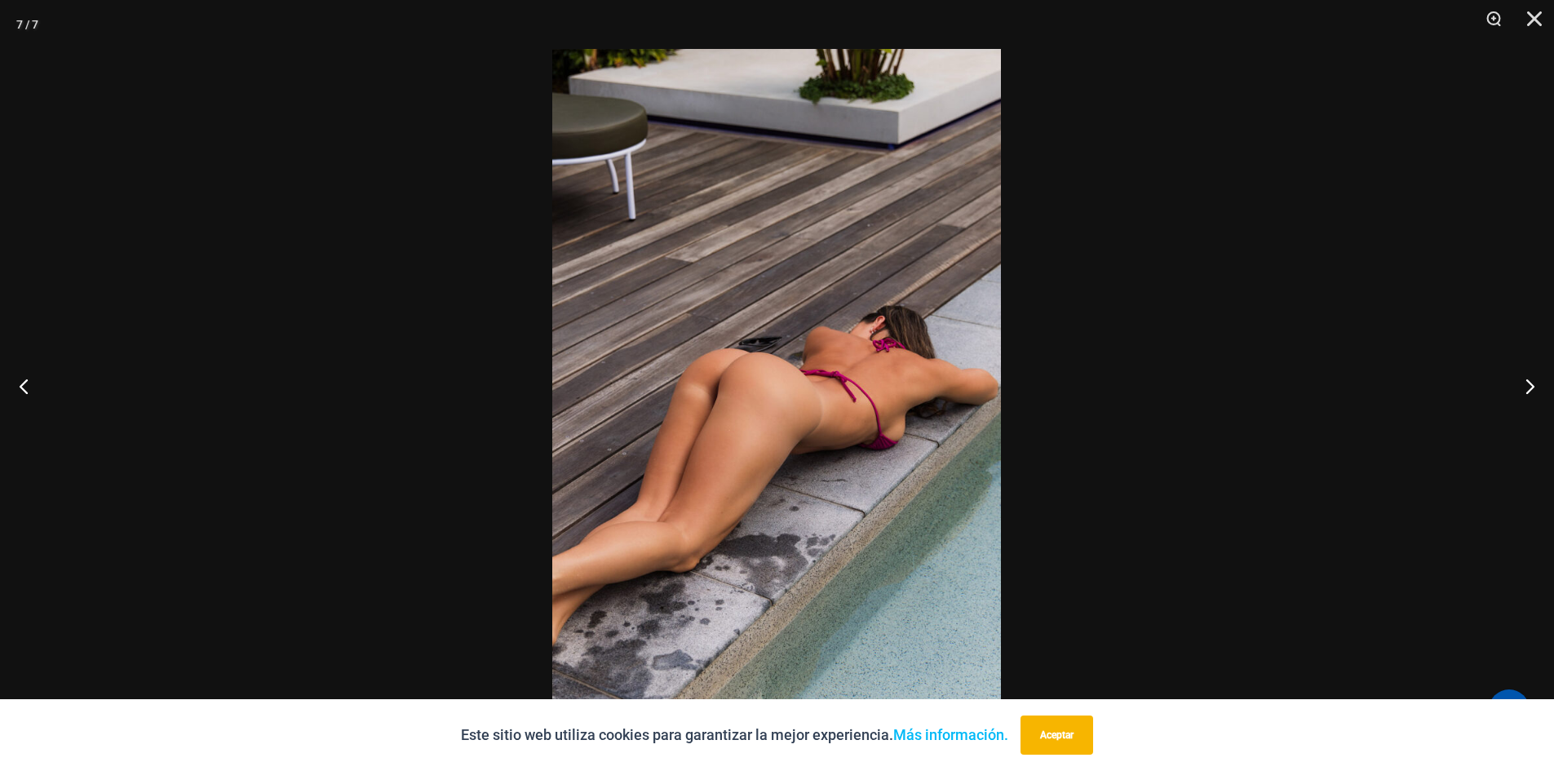
click at [718, 457] on img at bounding box center [776, 385] width 449 height 673
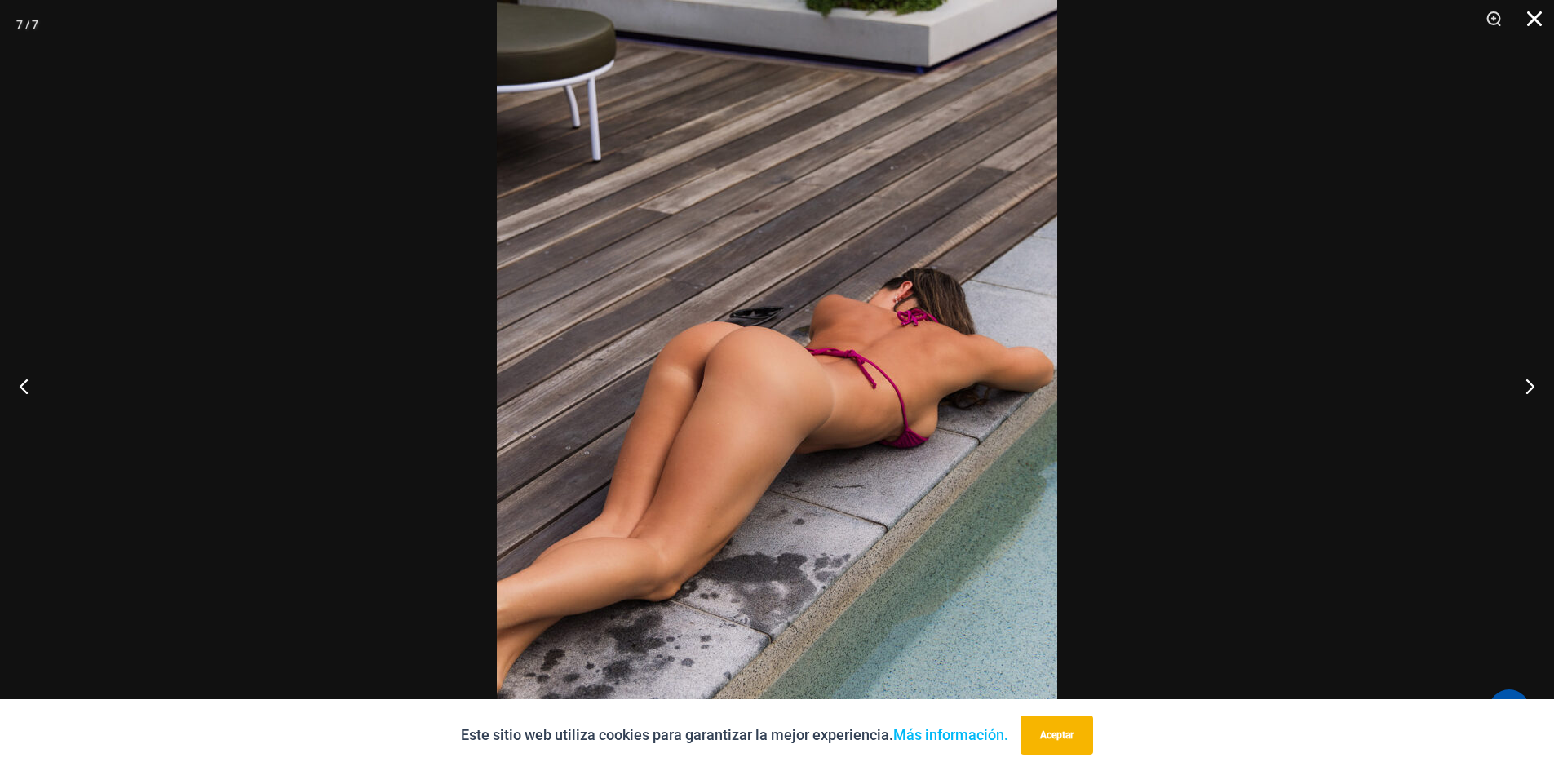
click at [1532, 20] on button "Cerca" at bounding box center [1528, 24] width 41 height 49
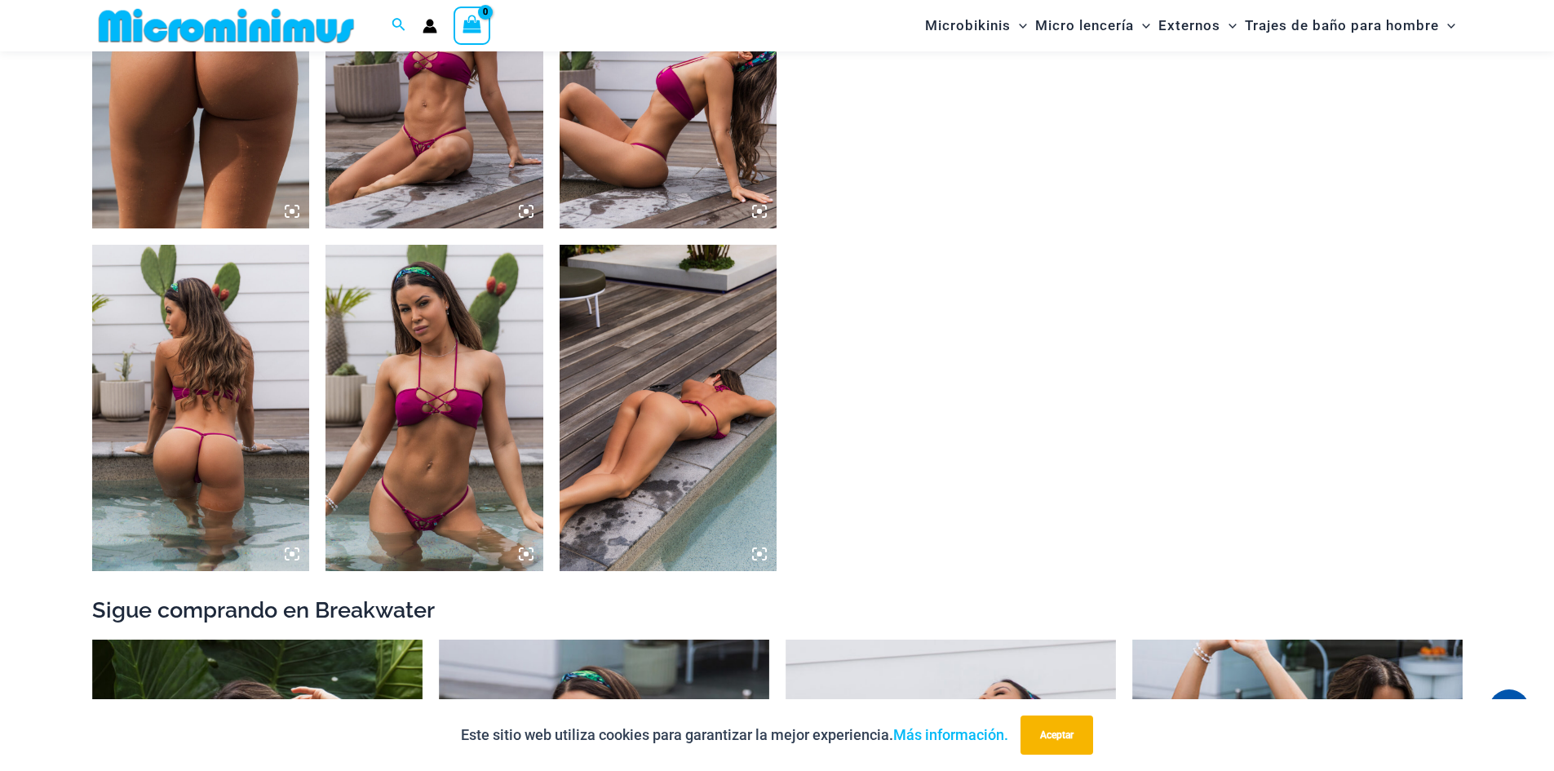
click at [286, 555] on icon at bounding box center [292, 553] width 15 height 15
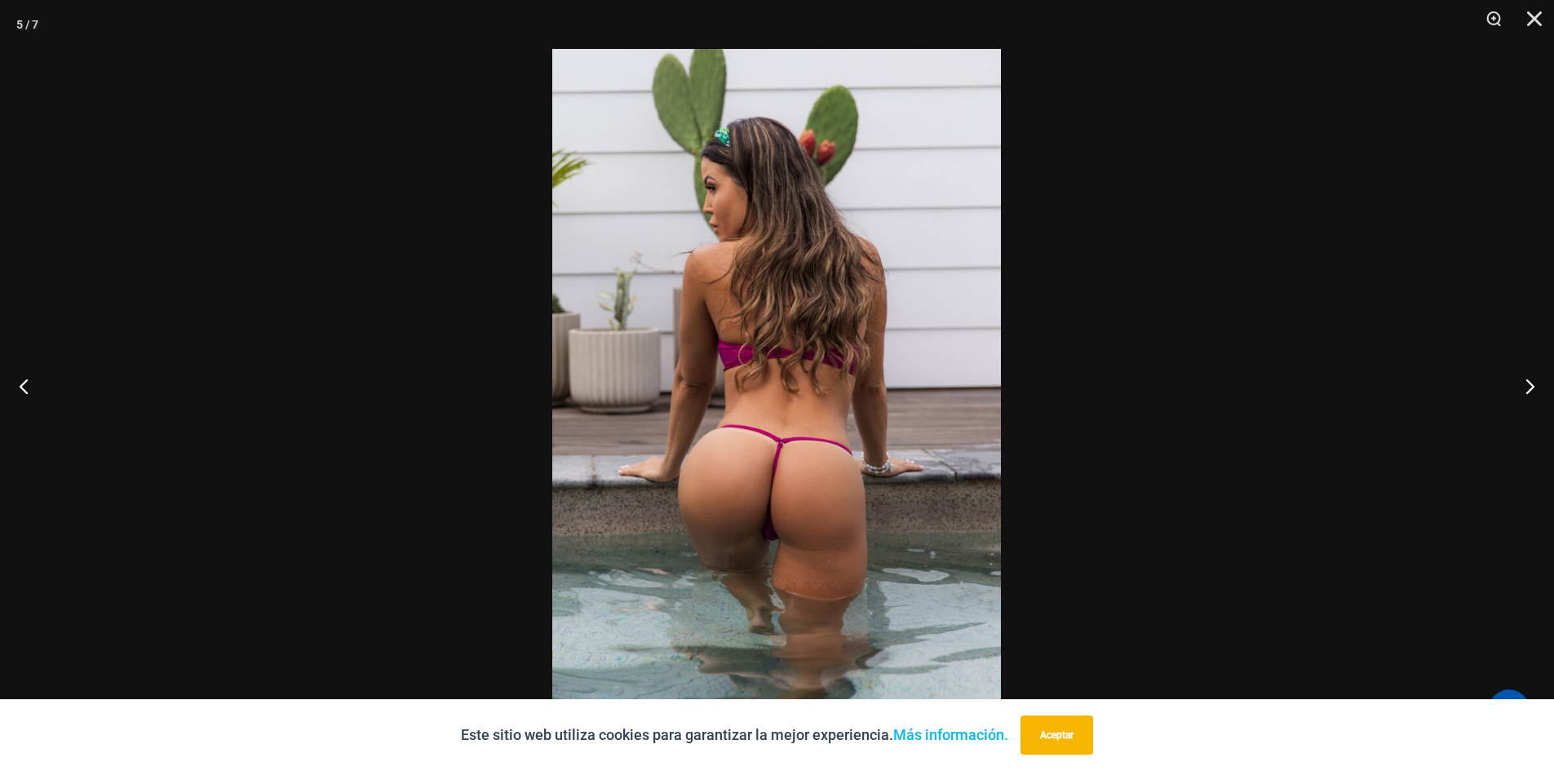
click at [874, 486] on img at bounding box center [776, 385] width 449 height 673
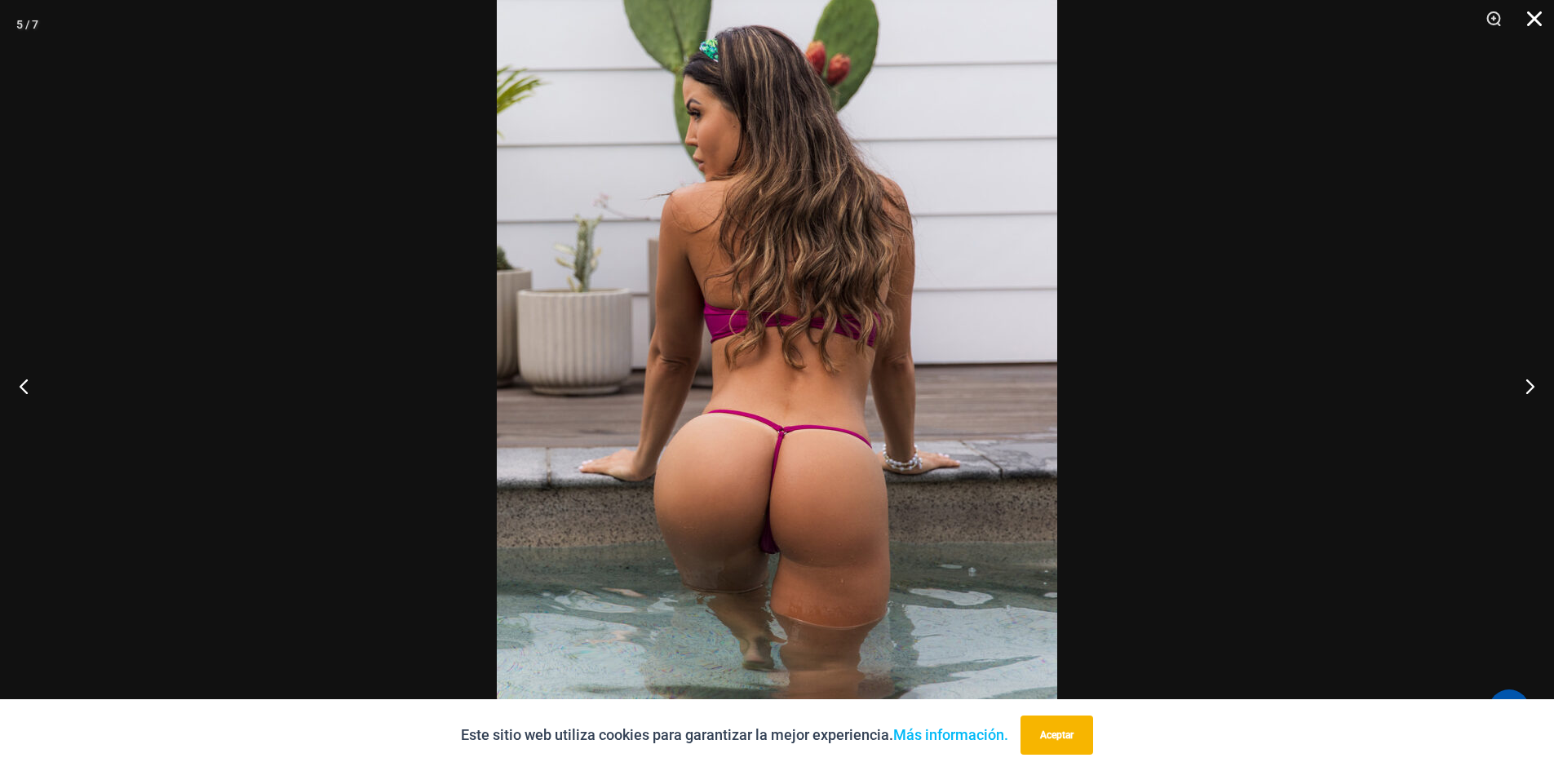
click at [1523, 15] on button "Cerca" at bounding box center [1528, 24] width 41 height 49
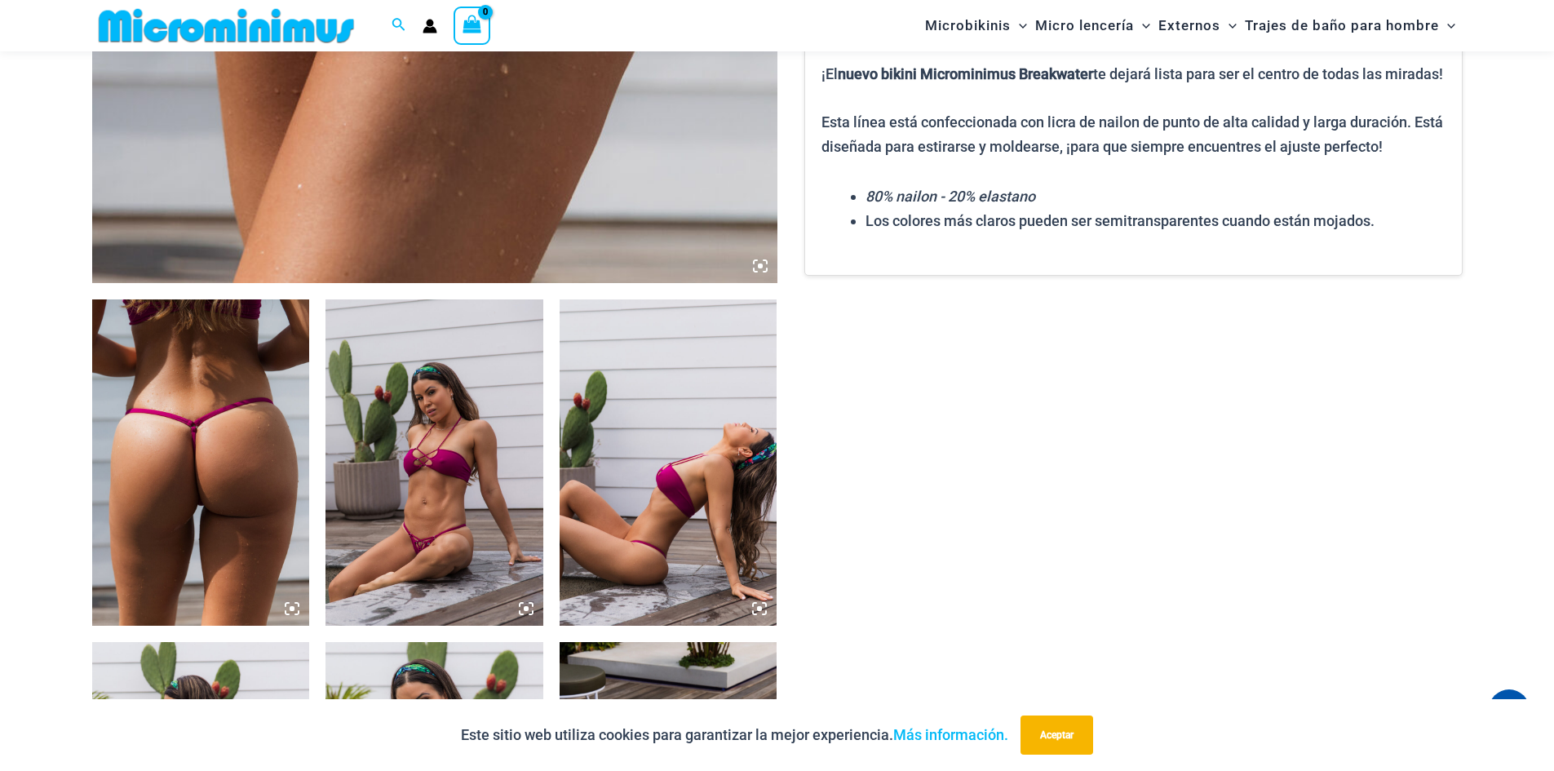
scroll to position [882, 0]
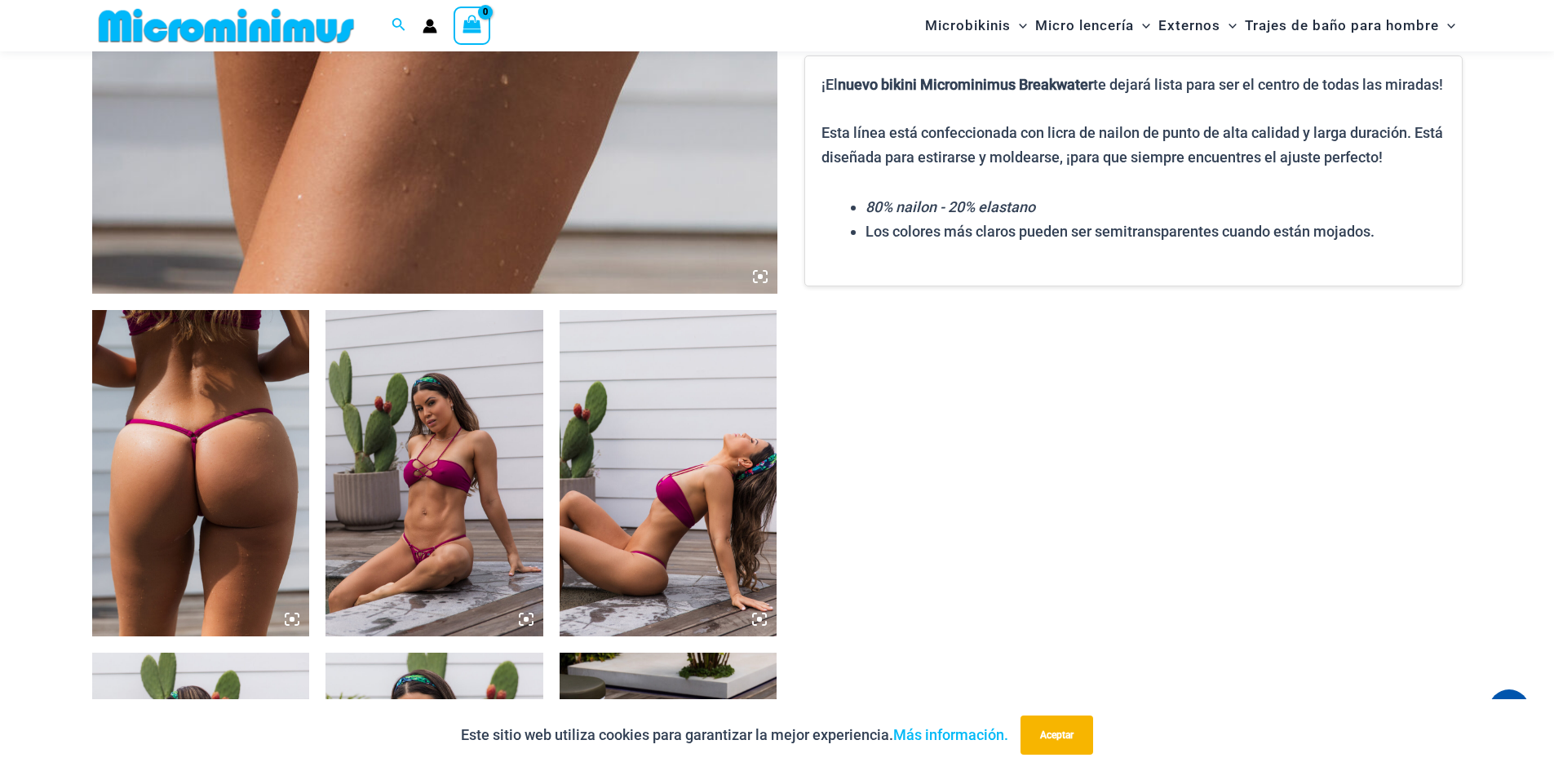
click at [289, 622] on icon at bounding box center [292, 619] width 15 height 15
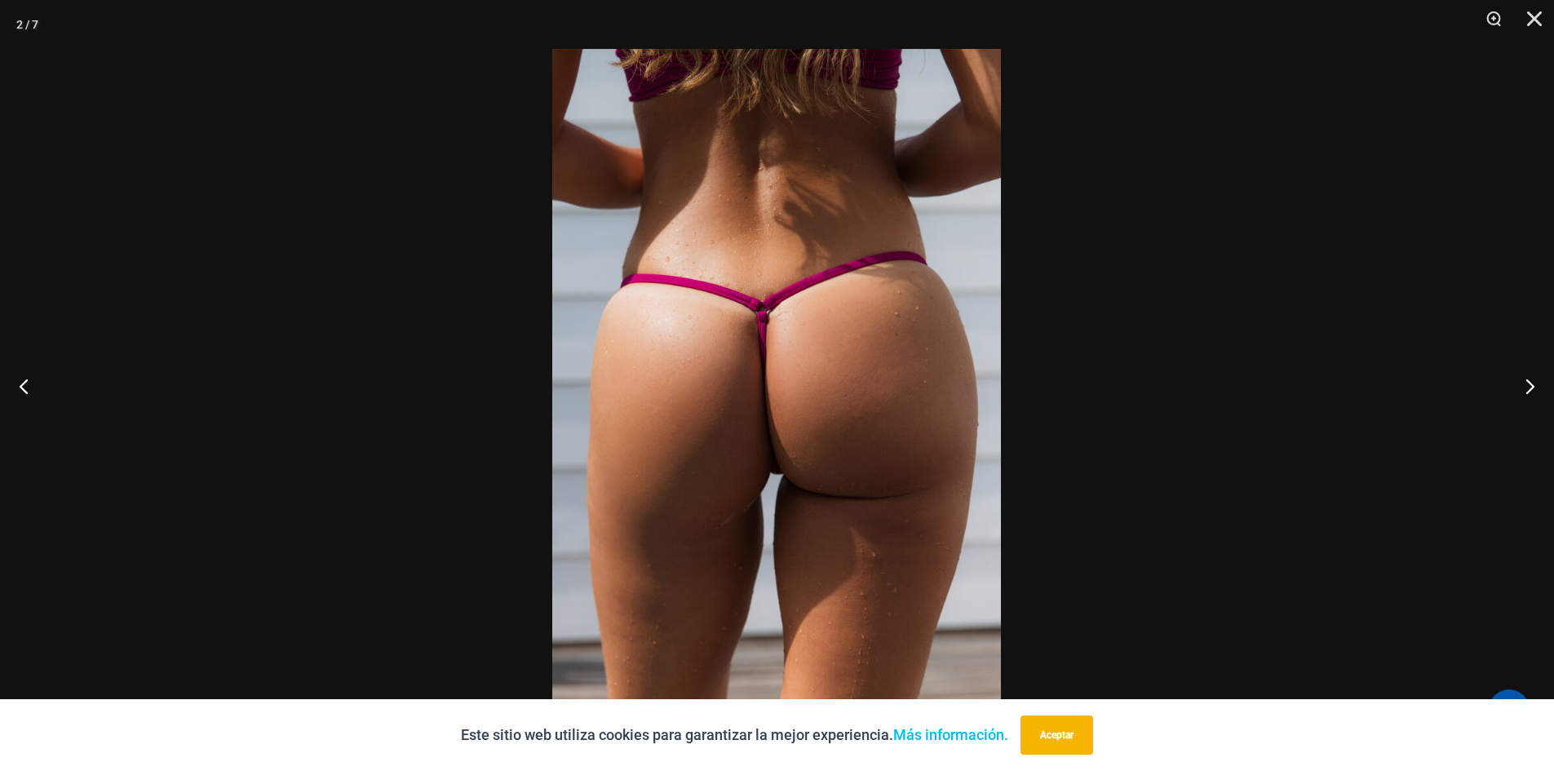
click at [744, 494] on img at bounding box center [776, 385] width 449 height 673
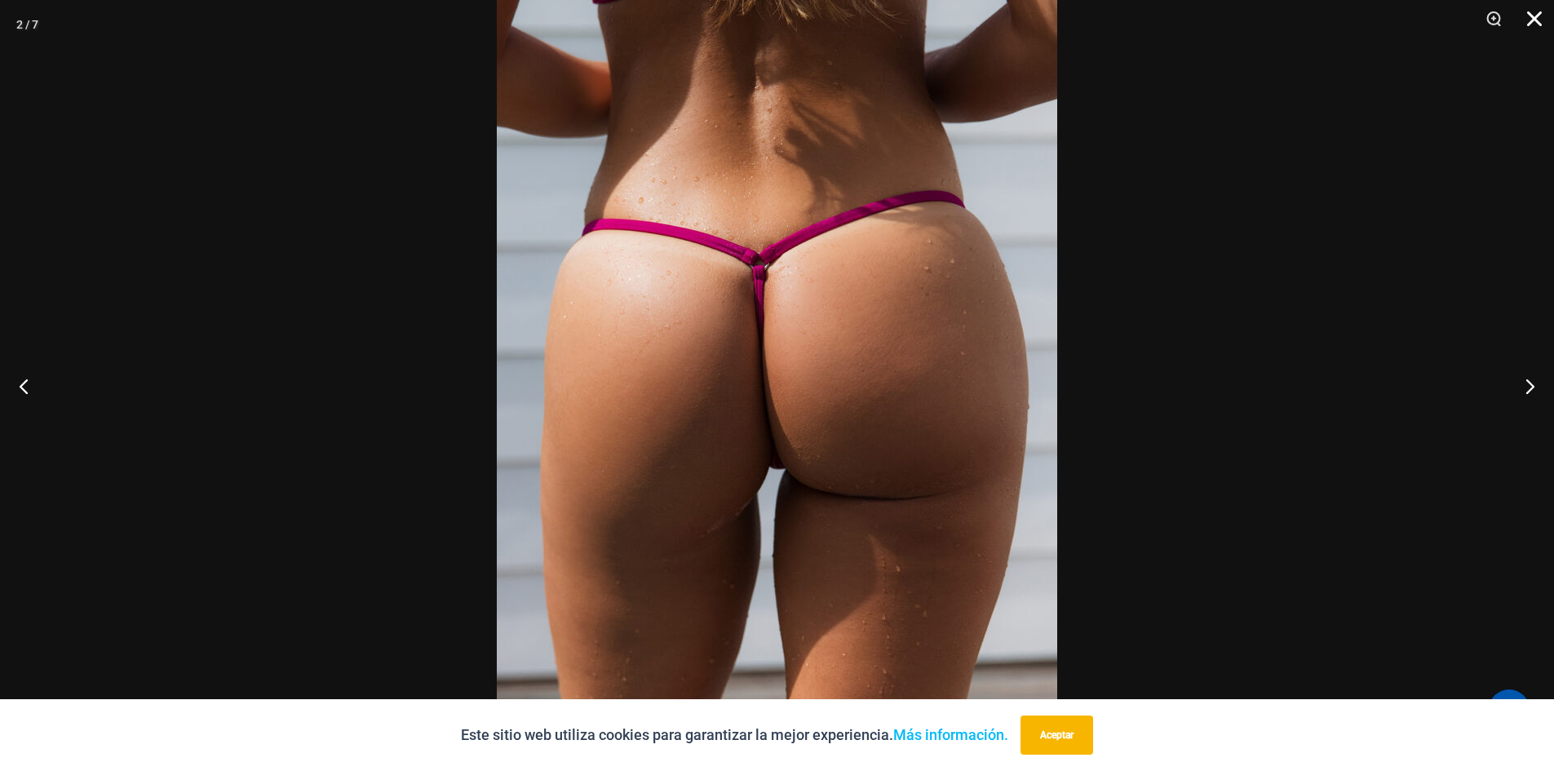
click at [1532, 21] on button "Cerca" at bounding box center [1528, 24] width 41 height 49
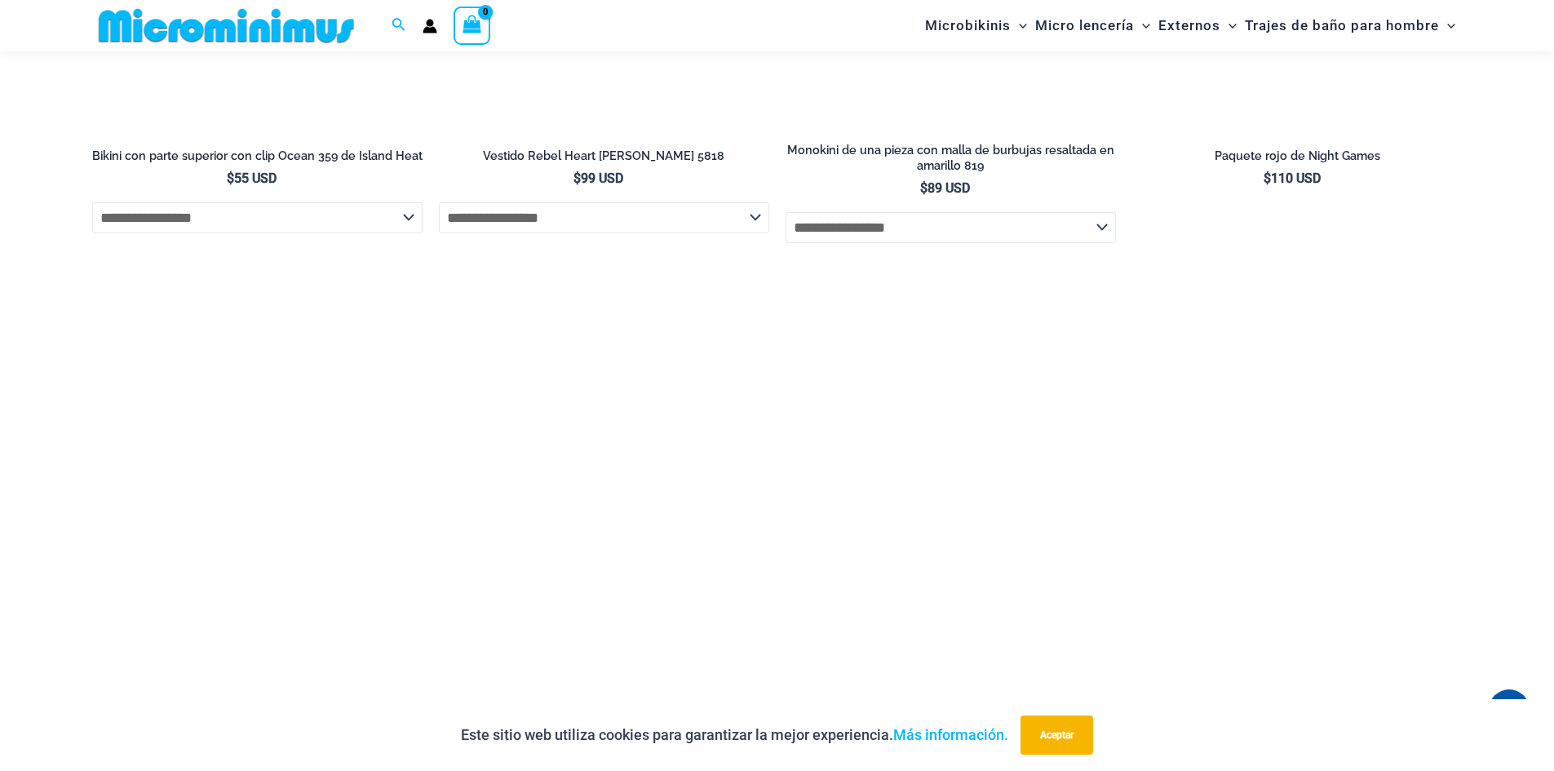
scroll to position [6102, 0]
